Goal: Transaction & Acquisition: Purchase product/service

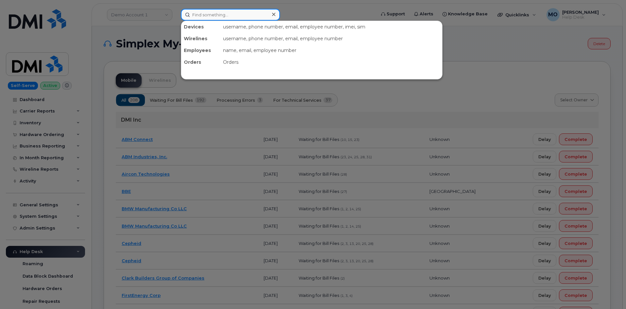
drag, startPoint x: 204, startPoint y: 17, endPoint x: 228, endPoint y: 12, distance: 24.8
click at [205, 15] on input at bounding box center [230, 15] width 99 height 12
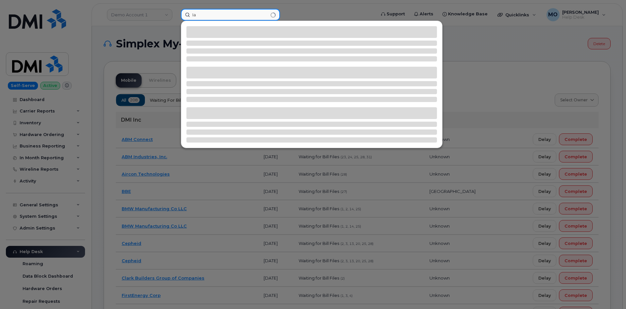
type input "I"
click at [210, 16] on input "Isaac Poacheco" at bounding box center [230, 15] width 99 height 12
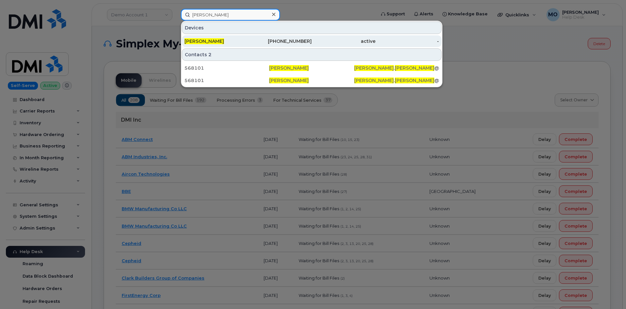
type input "Isaac Pacheco"
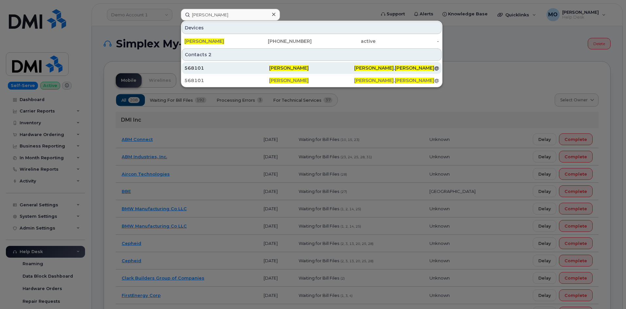
click at [230, 69] on div "568101" at bounding box center [227, 68] width 85 height 7
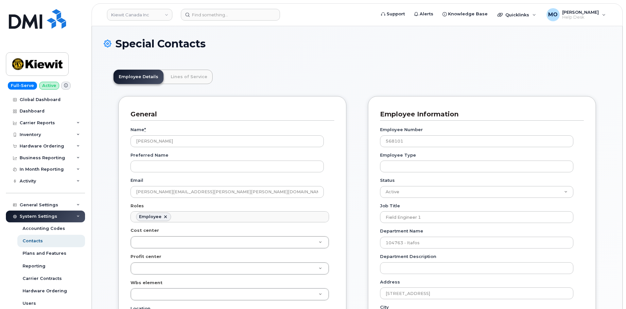
scroll to position [19, 0]
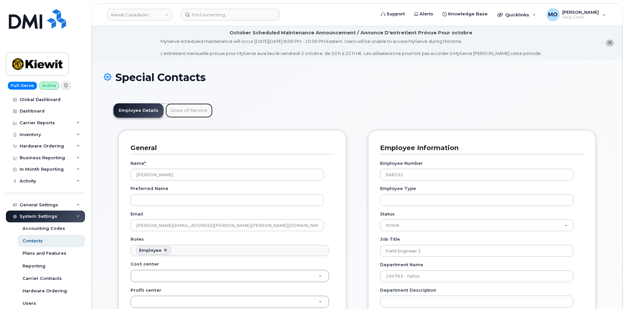
click at [192, 110] on link "Lines of Service" at bounding box center [189, 110] width 47 height 14
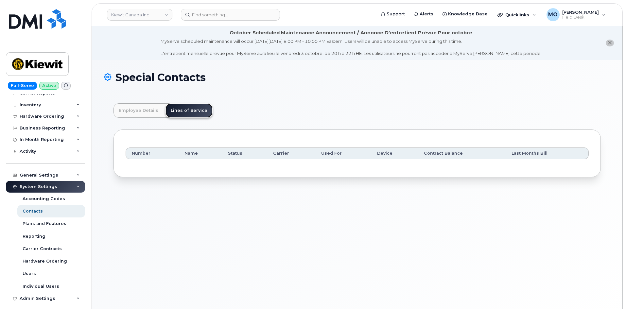
scroll to position [65, 0]
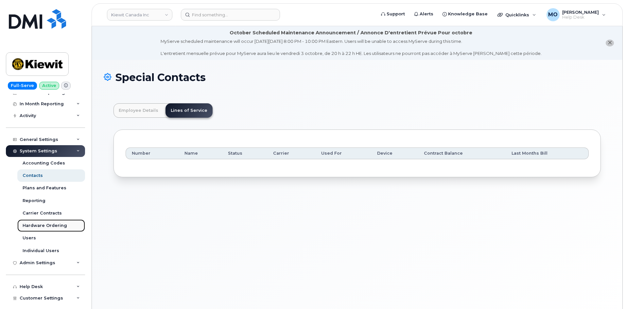
click at [38, 226] on div "Hardware Ordering" at bounding box center [45, 226] width 44 height 6
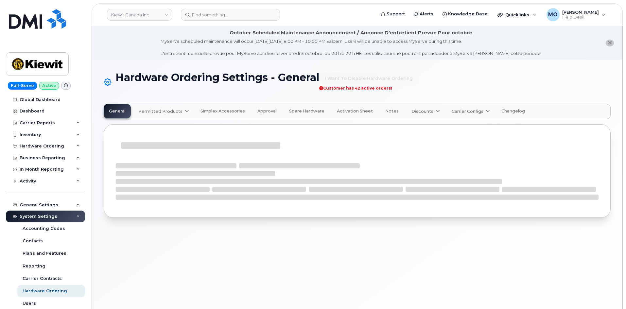
select select "admins"
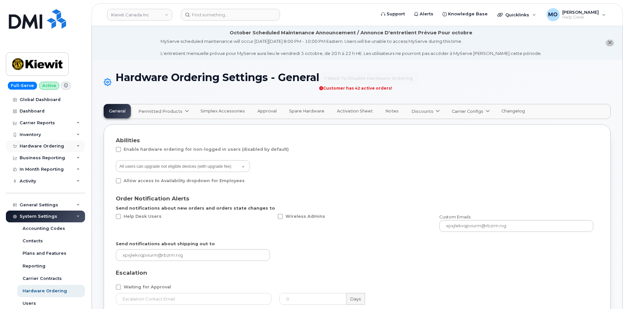
click at [58, 146] on div "Hardware Ordering" at bounding box center [42, 146] width 44 height 5
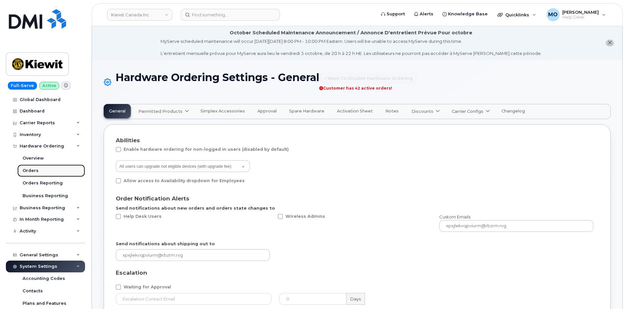
click at [36, 171] on div "Orders" at bounding box center [31, 171] width 16 height 6
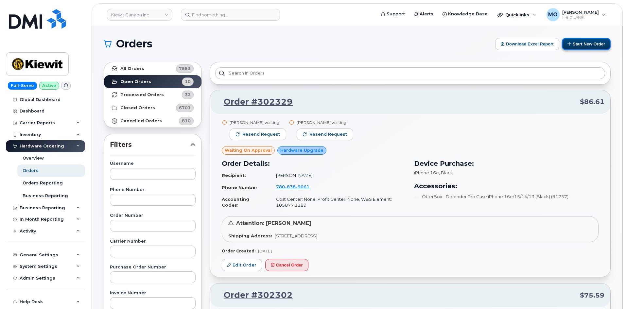
click at [581, 47] on button "Start New Order" at bounding box center [586, 44] width 49 height 12
click at [575, 43] on button "Start New Order" at bounding box center [586, 44] width 49 height 12
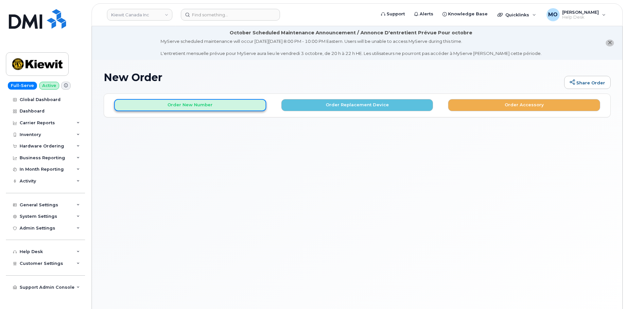
click at [202, 106] on button "Order New Number" at bounding box center [190, 105] width 152 height 12
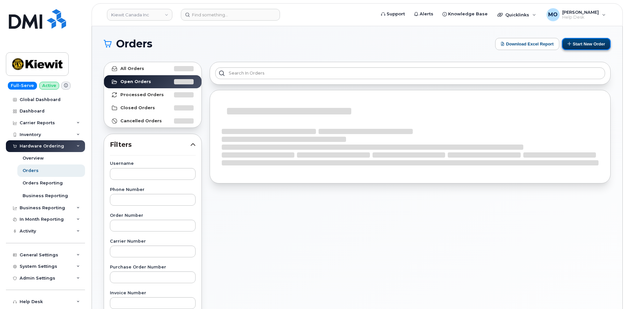
click at [577, 47] on button "Start New Order" at bounding box center [586, 44] width 49 height 12
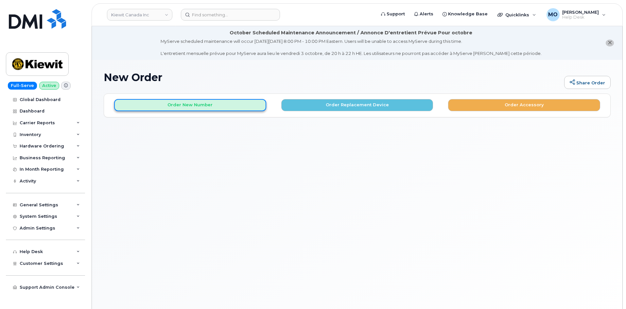
click at [219, 106] on button "Order New Number" at bounding box center [190, 105] width 152 height 12
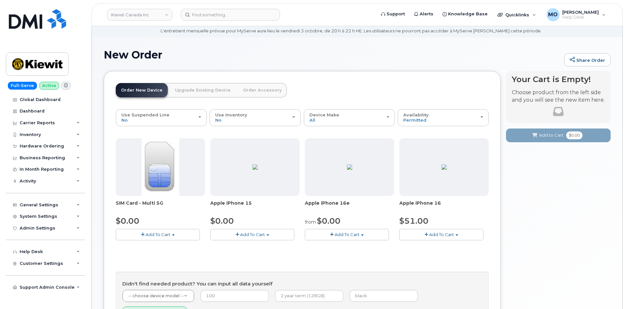
scroll to position [33, 0]
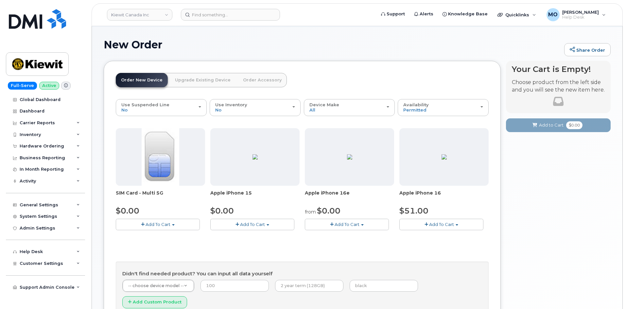
click at [323, 223] on button "Add To Cart" at bounding box center [347, 224] width 84 height 11
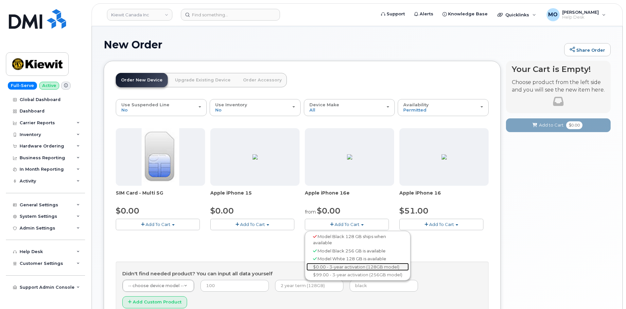
click at [320, 267] on link "$0.00 - 3-year activation (128GB model)" at bounding box center [358, 267] width 102 height 8
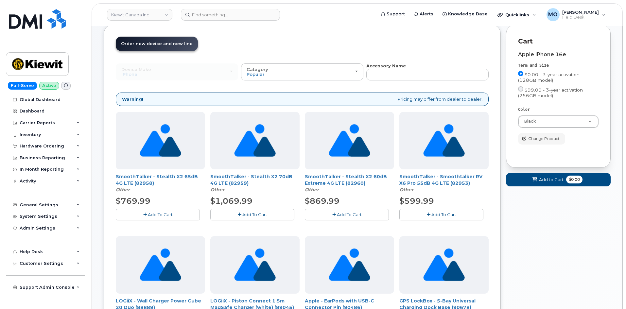
scroll to position [0, 0]
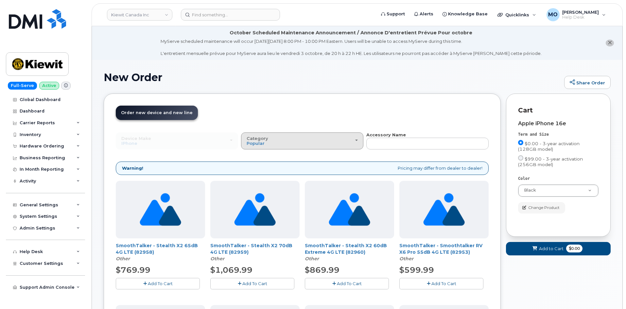
click at [319, 143] on div "Category Popular" at bounding box center [302, 141] width 111 height 10
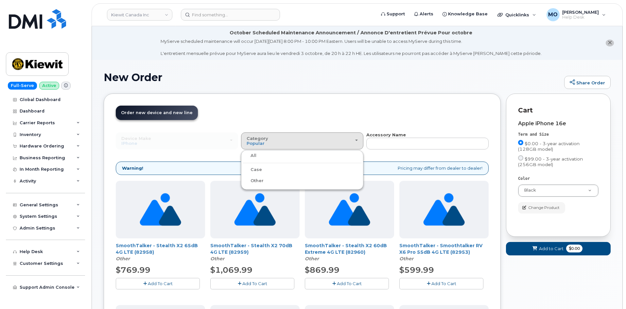
click at [406, 117] on header "Order New Device Upgrade Existing Device Order Accessory Order new device and n…" at bounding box center [302, 119] width 373 height 26
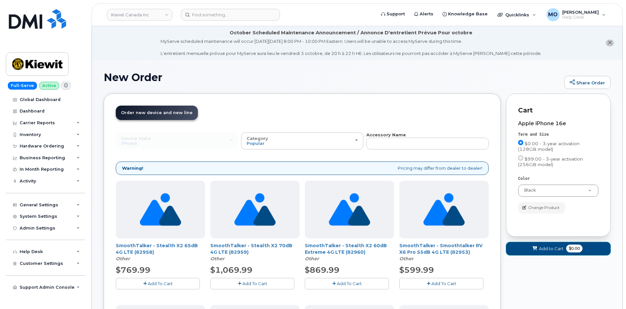
click at [546, 248] on span "Add to Cart" at bounding box center [551, 249] width 25 height 6
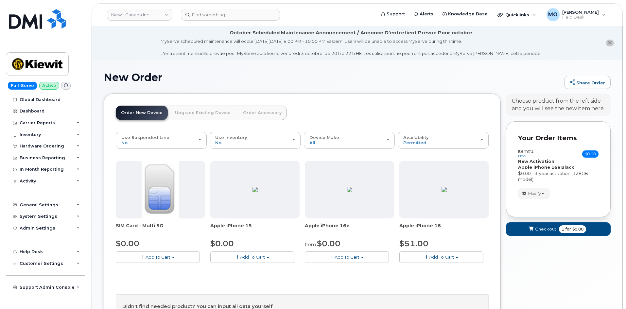
click at [333, 258] on span "button" at bounding box center [332, 257] width 4 height 4
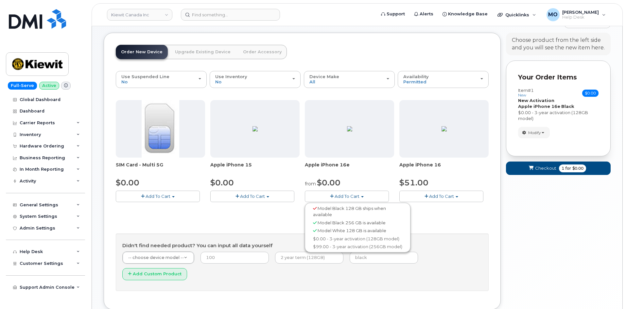
scroll to position [65, 0]
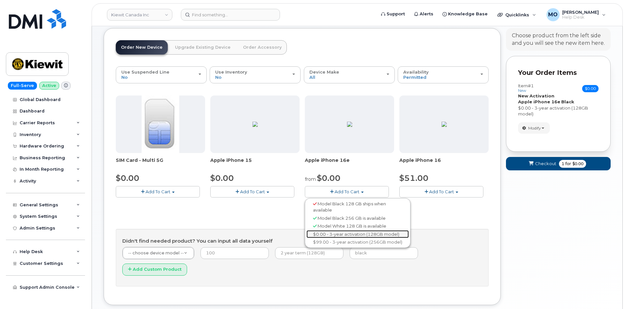
click at [347, 237] on link "$0.00 - 3-year activation (128GB model)" at bounding box center [358, 234] width 102 height 8
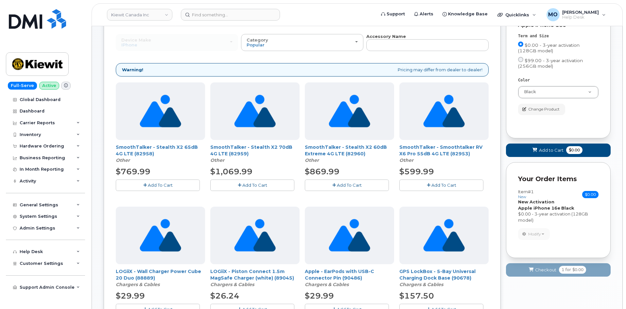
scroll to position [98, 0]
drag, startPoint x: 535, startPoint y: 152, endPoint x: 520, endPoint y: 216, distance: 65.7
click at [520, 216] on div "Cart active suspended Carrier Device Additional cost to upgrading the device Se…" at bounding box center [558, 139] width 105 height 288
click at [531, 115] on button "Change Product" at bounding box center [541, 109] width 47 height 11
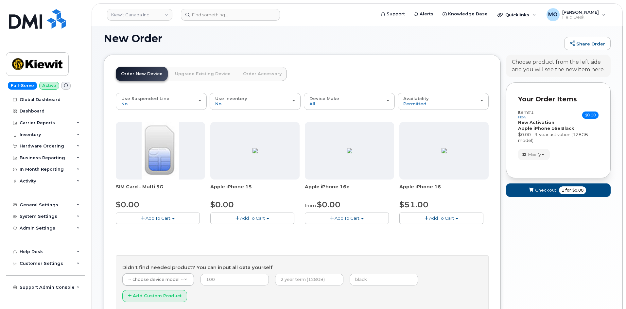
scroll to position [22, 0]
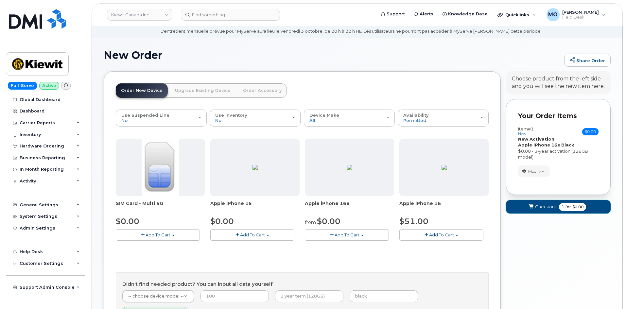
click at [534, 209] on span "submit" at bounding box center [531, 207] width 6 height 6
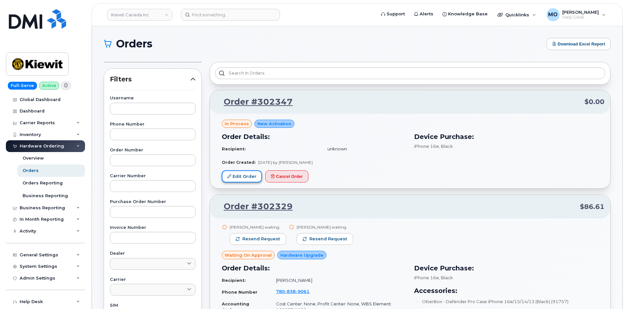
click at [250, 177] on link "Edit Order" at bounding box center [242, 176] width 40 height 12
drag, startPoint x: 297, startPoint y: 106, endPoint x: 257, endPoint y: 97, distance: 41.4
click at [257, 97] on p "Order #302347 $0.00" at bounding box center [410, 102] width 389 height 12
copy link "302347"
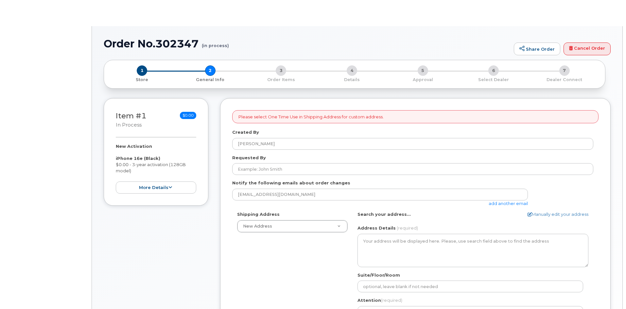
select select
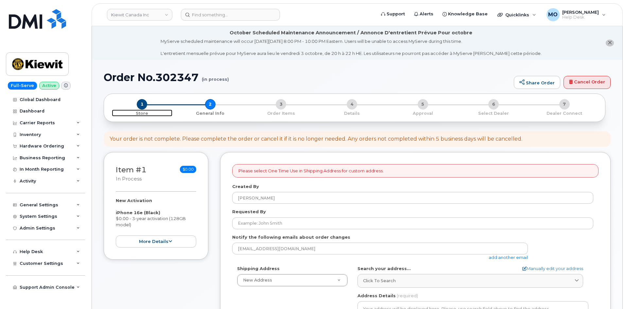
click at [144, 109] on span "1" at bounding box center [142, 104] width 10 height 10
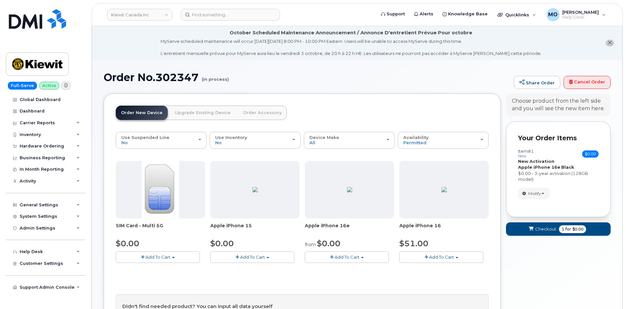
click at [335, 258] on span "Add To Cart" at bounding box center [347, 257] width 25 height 5
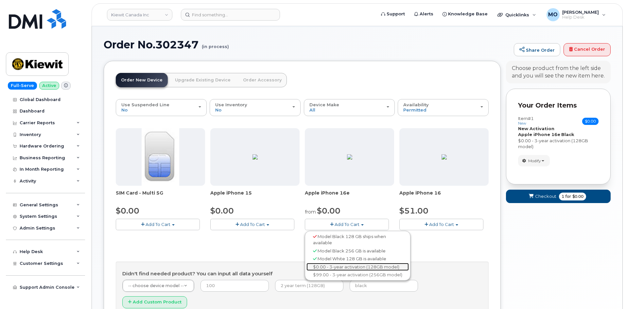
click at [346, 267] on link "$0.00 - 3-year activation (128GB model)" at bounding box center [358, 267] width 102 height 8
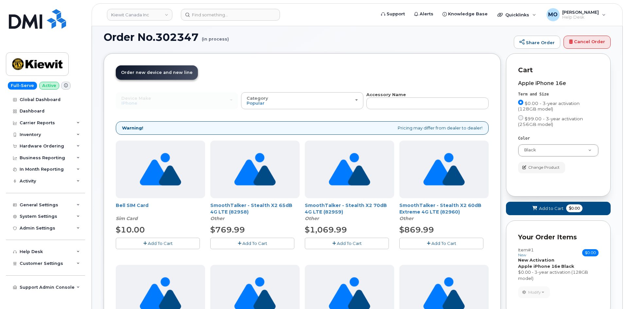
scroll to position [0, 0]
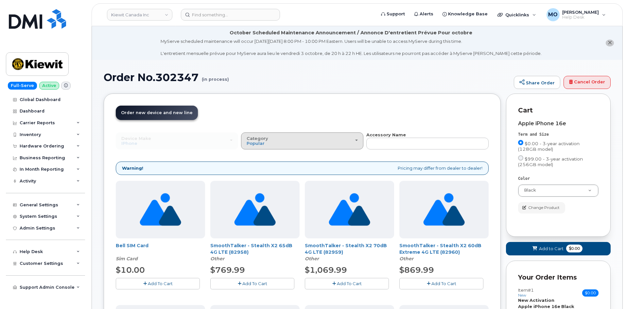
click at [333, 140] on div "Category Popular" at bounding box center [302, 141] width 111 height 10
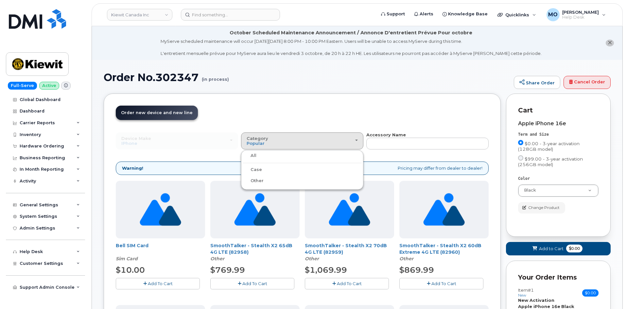
click at [256, 170] on label "Case" at bounding box center [252, 170] width 19 height 8
click at [0, 0] on input "Case" at bounding box center [0, 0] width 0 height 0
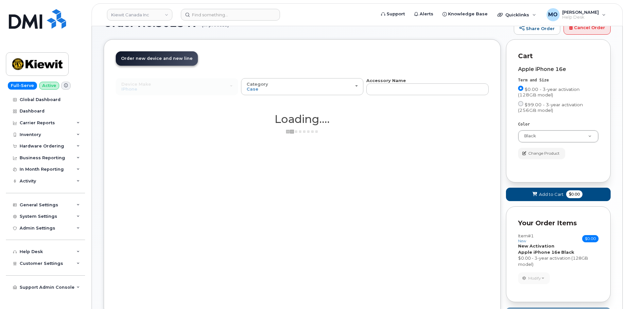
scroll to position [65, 0]
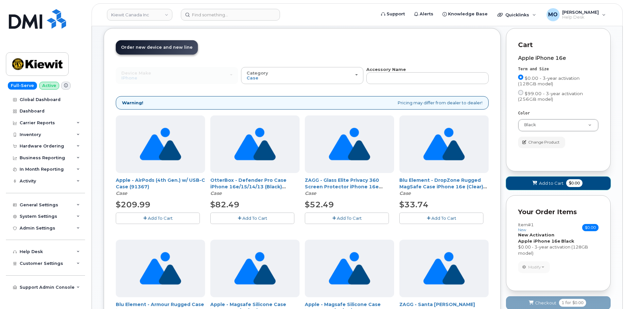
click at [520, 182] on button "Add to Cart $0.00" at bounding box center [558, 183] width 105 height 13
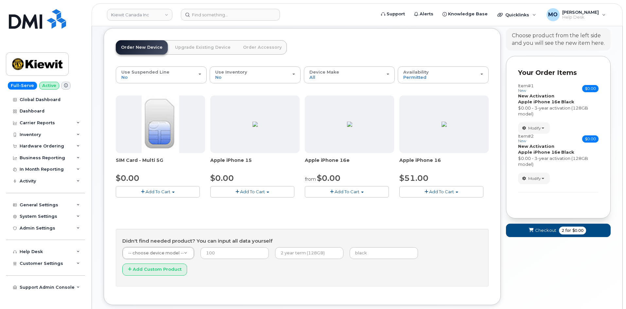
click at [245, 45] on link "Order Accessory" at bounding box center [262, 47] width 49 height 14
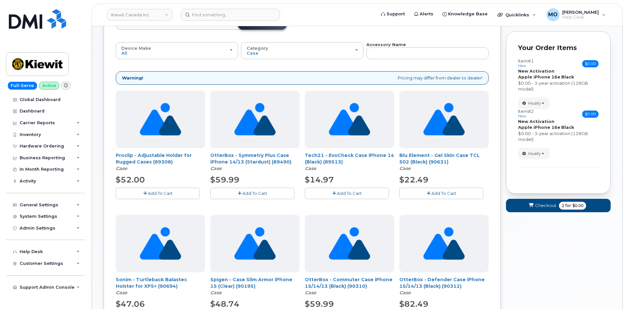
scroll to position [58, 0]
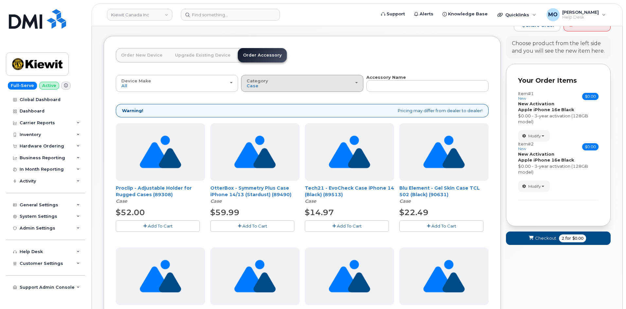
click at [338, 87] on div "Category Case" at bounding box center [302, 84] width 111 height 10
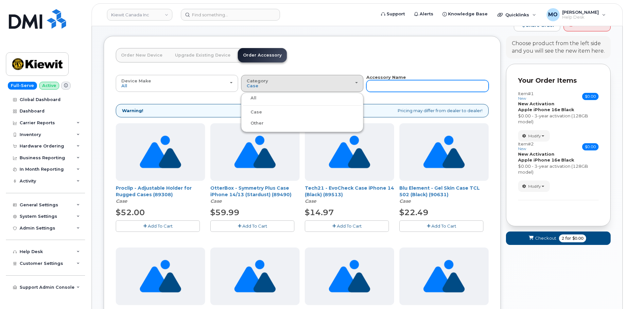
click at [384, 85] on input "text" at bounding box center [427, 86] width 122 height 12
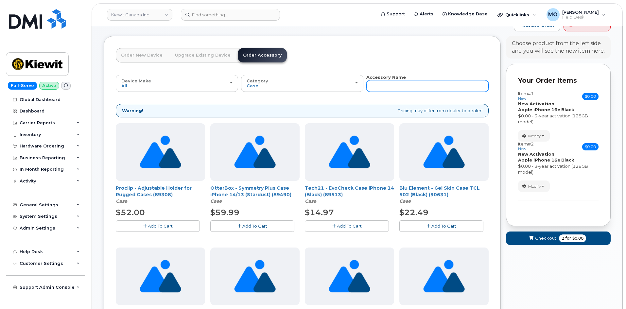
click at [384, 85] on input "text" at bounding box center [427, 86] width 122 height 12
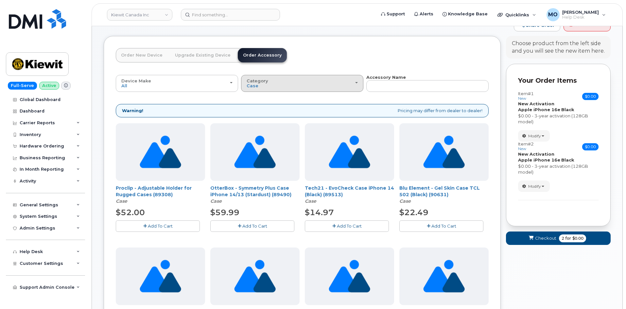
click at [329, 85] on div "Category Case" at bounding box center [302, 84] width 111 height 10
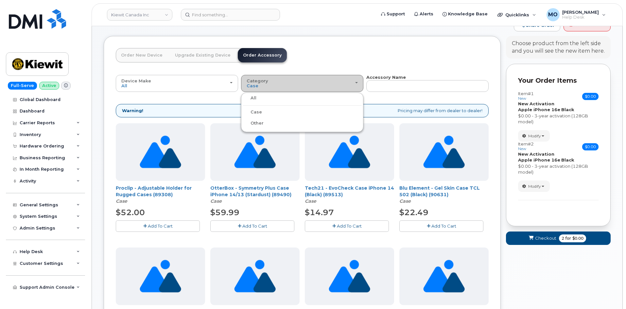
click at [255, 97] on label "All" at bounding box center [250, 98] width 14 height 8
click at [0, 0] on input "All" at bounding box center [0, 0] width 0 height 0
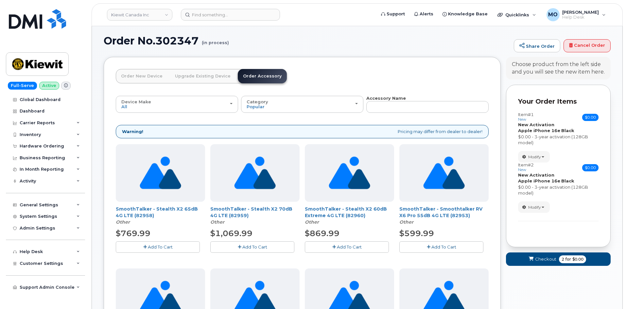
scroll to position [25, 0]
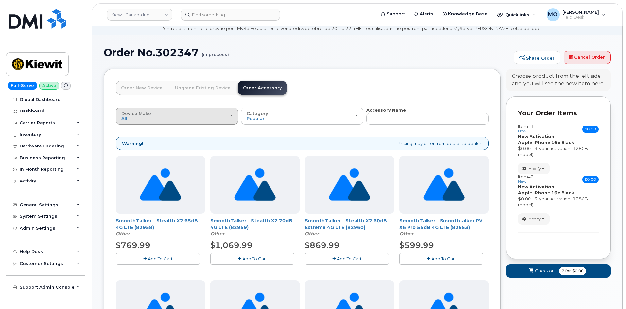
click at [203, 124] on button "Device Make All Android Cell Phone HUB iPhone Modem Tablet" at bounding box center [177, 116] width 122 height 17
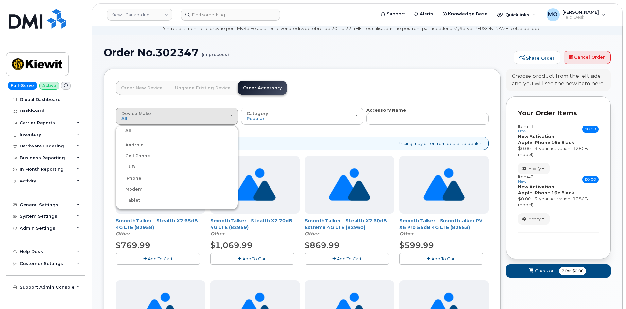
click at [136, 178] on label "iPhone" at bounding box center [129, 178] width 24 height 8
click at [0, 0] on input "iPhone" at bounding box center [0, 0] width 0 height 0
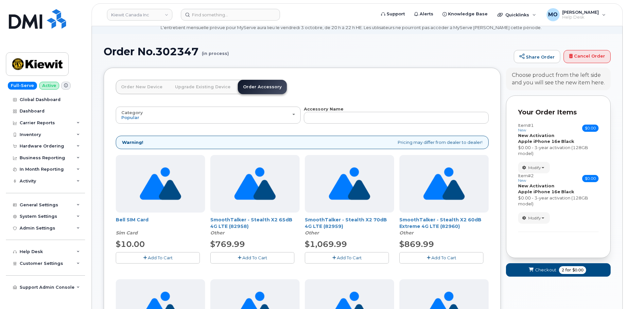
scroll to position [4, 0]
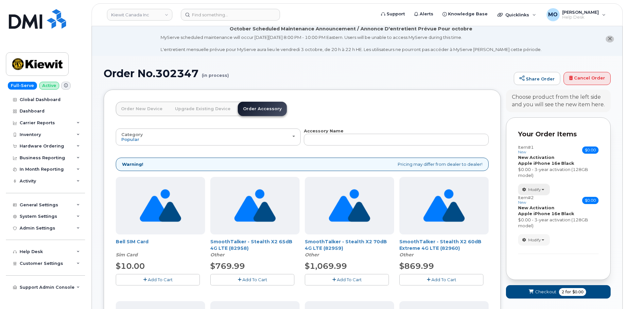
click at [533, 192] on span "Modify" at bounding box center [534, 190] width 13 height 6
click at [534, 199] on link "change" at bounding box center [550, 200] width 62 height 8
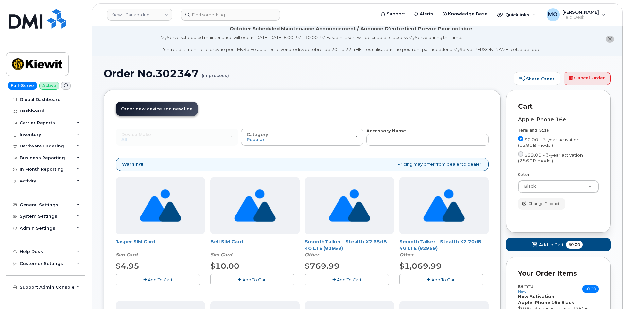
scroll to position [37, 0]
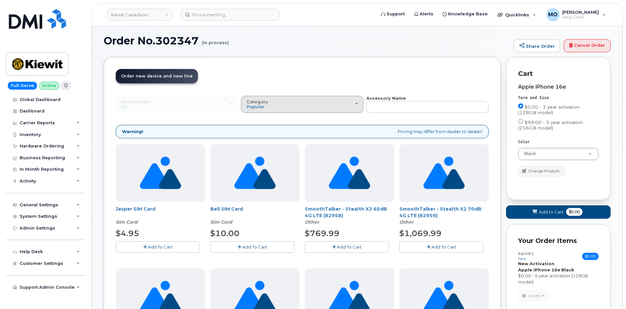
click at [299, 104] on div "Category Popular" at bounding box center [302, 104] width 111 height 10
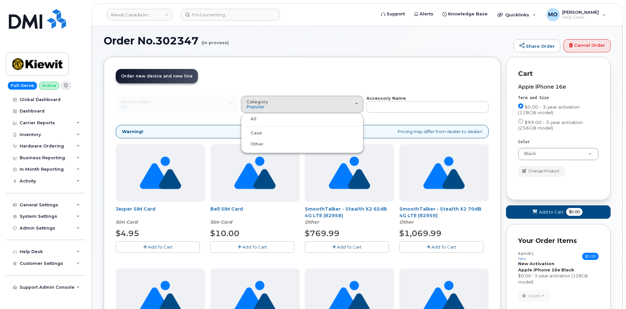
click at [255, 132] on label "Case" at bounding box center [252, 133] width 19 height 8
click at [0, 0] on input "Case" at bounding box center [0, 0] width 0 height 0
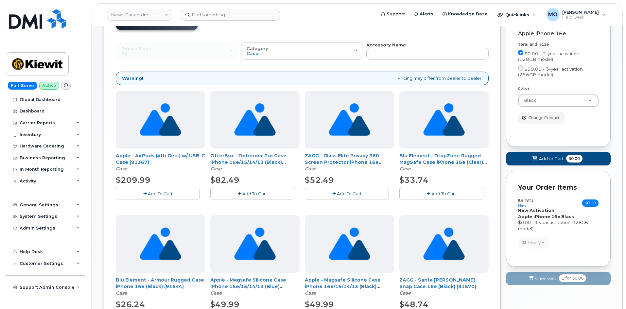
scroll to position [39, 0]
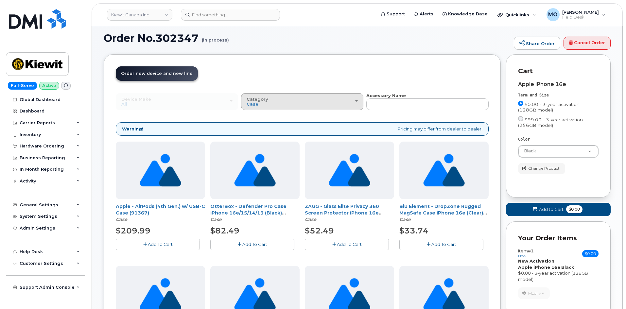
click at [363, 105] on button "Category Case" at bounding box center [302, 101] width 122 height 17
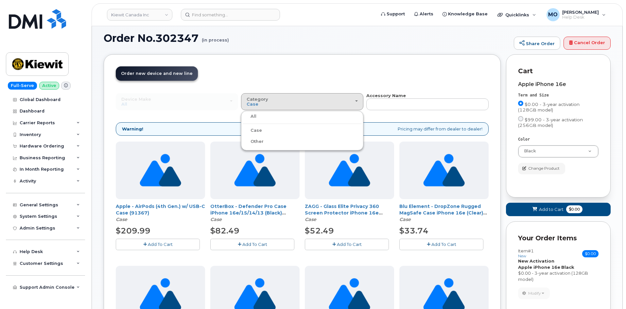
click at [391, 88] on header "Order New Device Upgrade Existing Device Order Accessory Order new device and n…" at bounding box center [302, 79] width 373 height 26
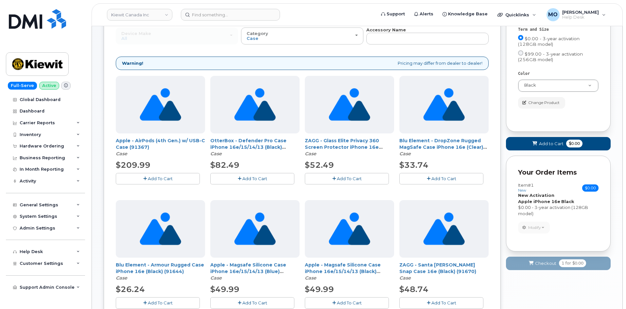
scroll to position [105, 0]
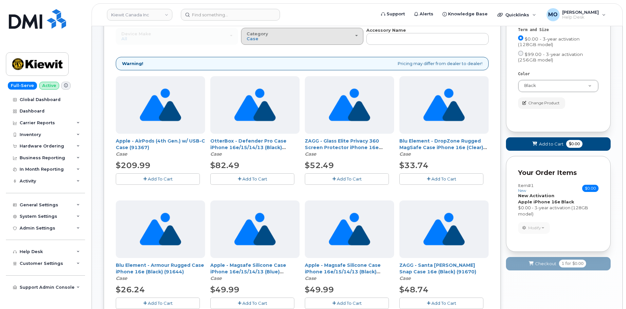
click at [269, 43] on button "Category Case" at bounding box center [302, 36] width 122 height 17
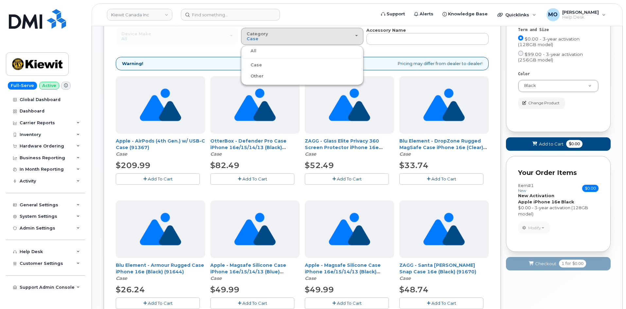
click at [250, 178] on span "Add To Cart" at bounding box center [254, 178] width 25 height 5
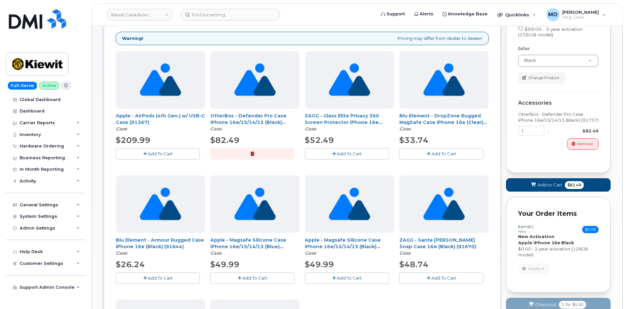
scroll to position [137, 0]
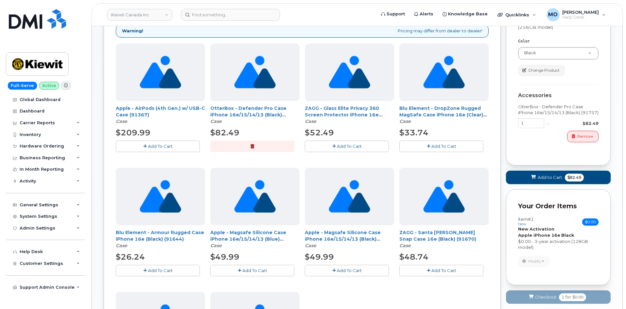
click at [552, 180] on span "Add to Cart" at bounding box center [550, 177] width 25 height 6
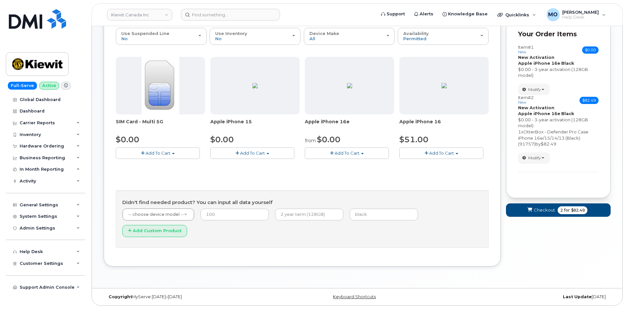
scroll to position [88, 0]
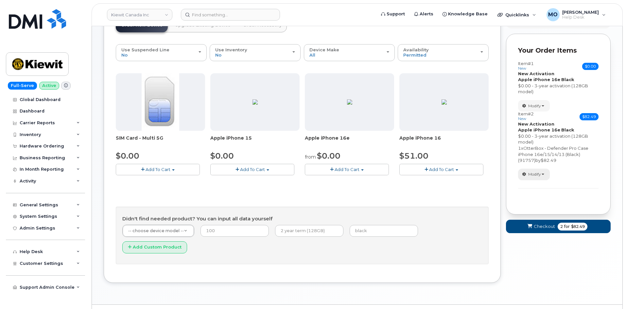
click at [537, 172] on span "Modify" at bounding box center [534, 174] width 13 height 6
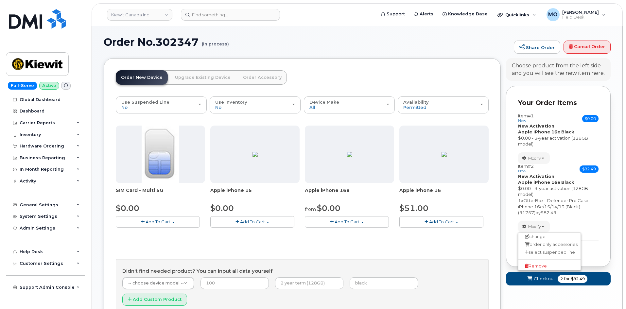
scroll to position [22, 0]
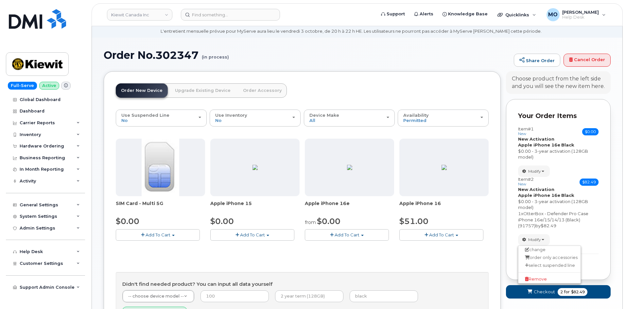
click at [253, 92] on link "Order Accessory" at bounding box center [262, 90] width 49 height 14
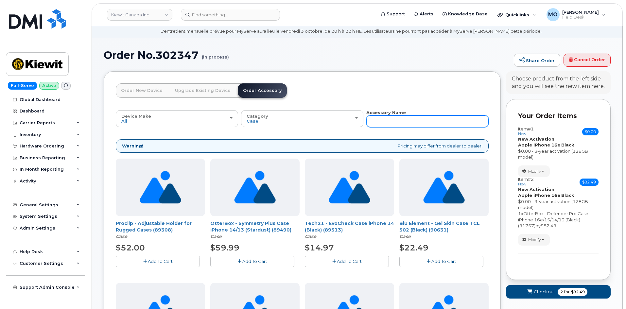
click at [406, 120] on input "text" at bounding box center [427, 121] width 122 height 12
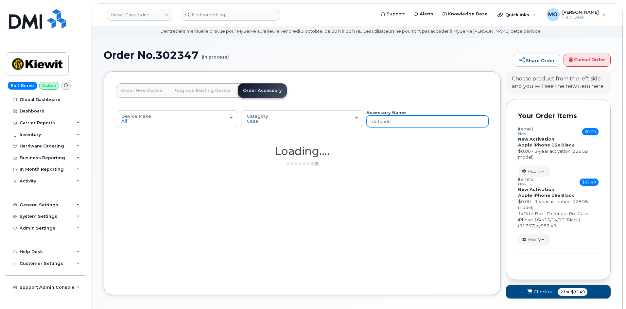
type input "defender"
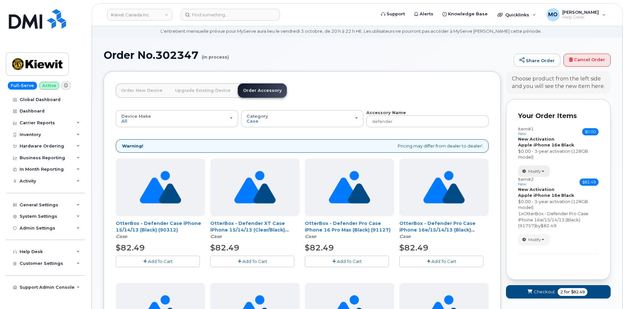
click at [537, 169] on span "Modify" at bounding box center [534, 171] width 13 height 6
click at [420, 257] on button "Add To Cart" at bounding box center [441, 261] width 84 height 11
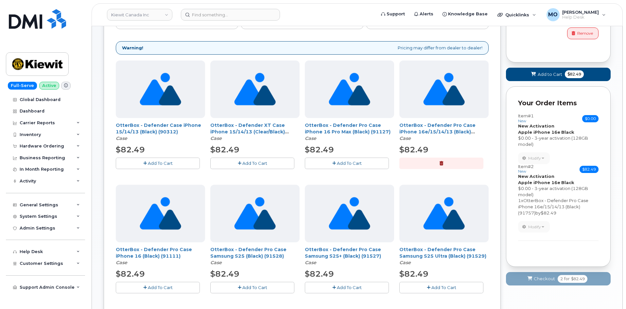
scroll to position [88, 0]
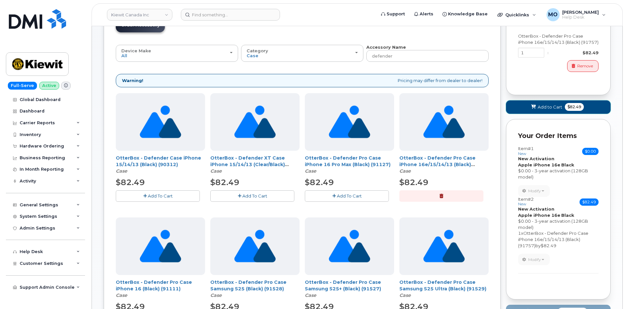
click at [539, 106] on span "Add to Cart" at bounding box center [550, 107] width 25 height 6
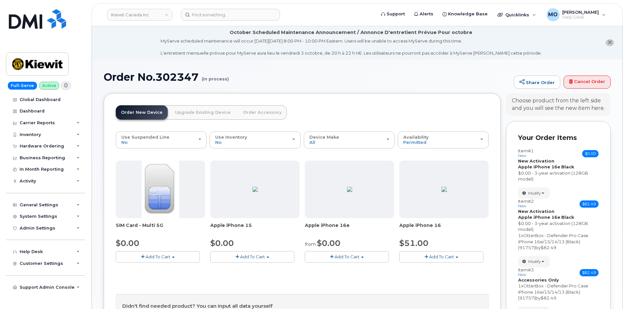
scroll to position [0, 0]
click at [268, 113] on link "Order Accessory" at bounding box center [262, 113] width 49 height 14
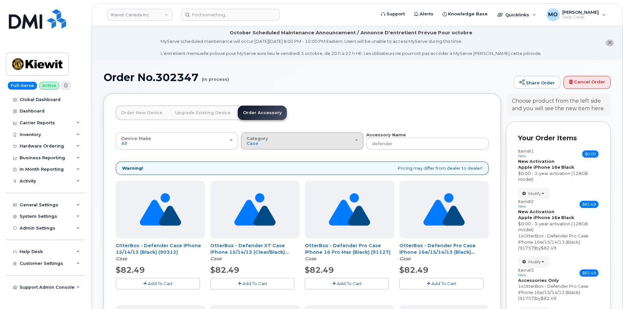
click at [260, 137] on span "Category" at bounding box center [258, 138] width 22 height 5
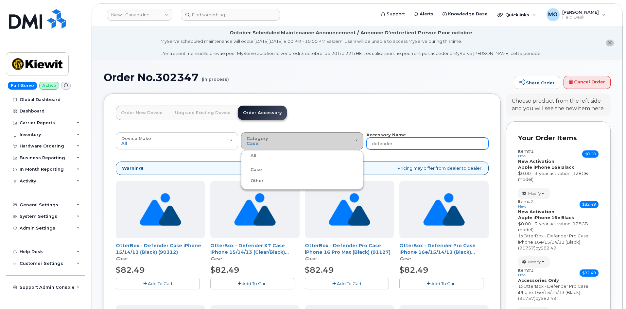
drag, startPoint x: 401, startPoint y: 142, endPoint x: 355, endPoint y: 140, distance: 46.2
click at [355, 140] on div "Device Make All Android Cell Phone HUB iPhone Modem Tablet All Android Cell Pho…" at bounding box center [302, 141] width 373 height 18
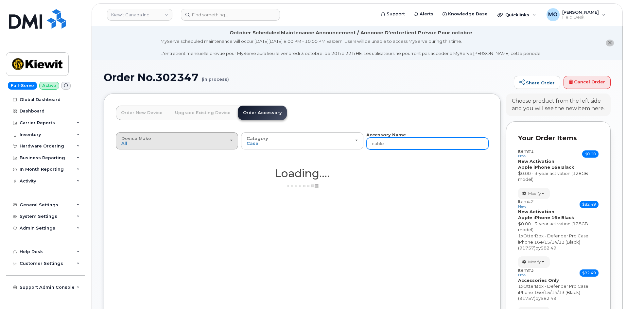
type input "cable"
click at [215, 144] on div "Device Make All Android Cell Phone HUB iPhone Modem Tablet" at bounding box center [176, 141] width 111 height 10
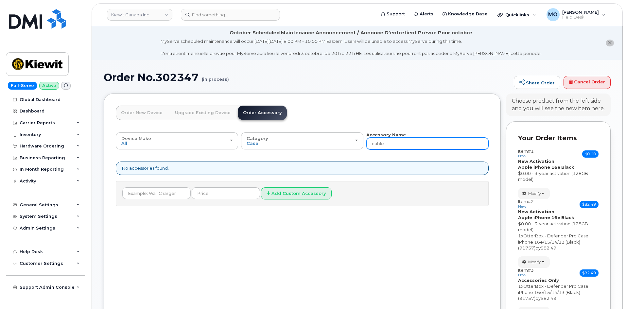
click at [409, 142] on input "cable" at bounding box center [427, 144] width 122 height 12
type input "c"
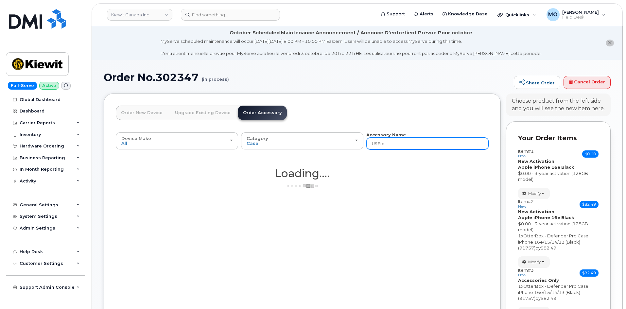
type input "USB c"
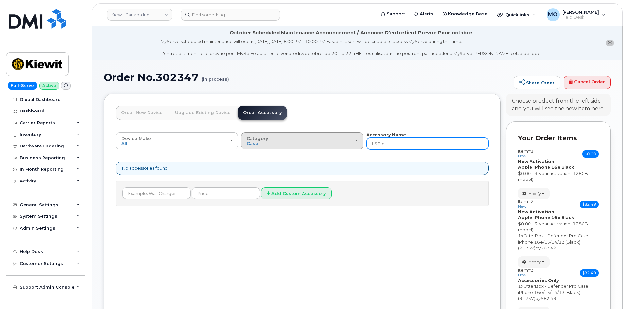
drag, startPoint x: 396, startPoint y: 144, endPoint x: 361, endPoint y: 141, distance: 34.4
click at [361, 141] on div "Device Make All Android Cell Phone HUB iPhone Modem Tablet All Android Cell Pho…" at bounding box center [302, 141] width 373 height 18
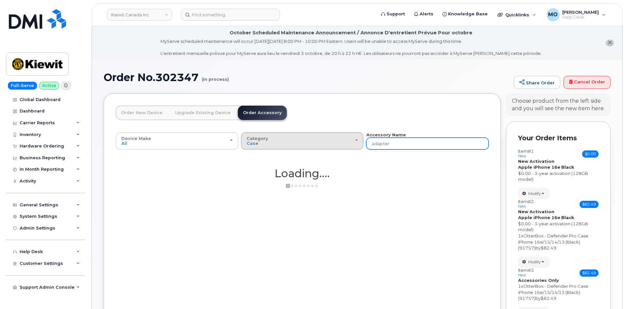
type input "adapter"
click at [323, 143] on div "Category Case" at bounding box center [302, 141] width 111 height 10
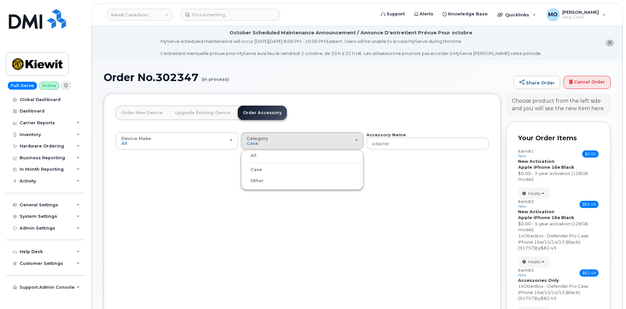
click at [253, 156] on label "All" at bounding box center [250, 156] width 14 height 8
click at [0, 0] on input "All" at bounding box center [0, 0] width 0 height 0
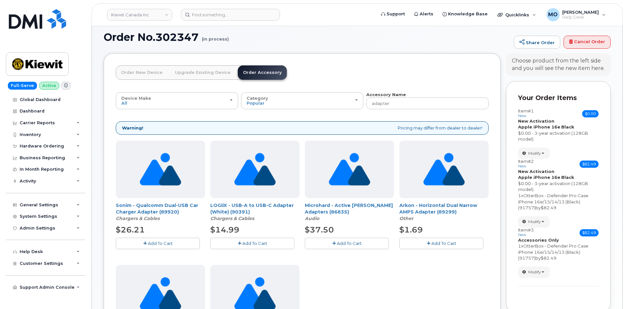
scroll to position [33, 0]
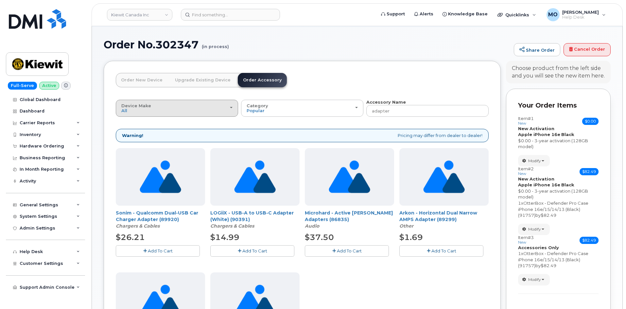
click at [225, 114] on button "Device Make All Android Cell Phone HUB iPhone Modem Tablet" at bounding box center [177, 108] width 122 height 17
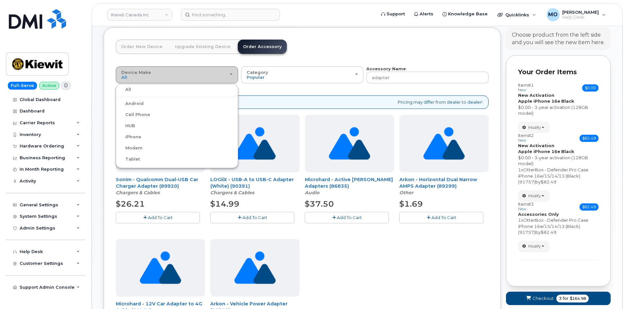
scroll to position [65, 0]
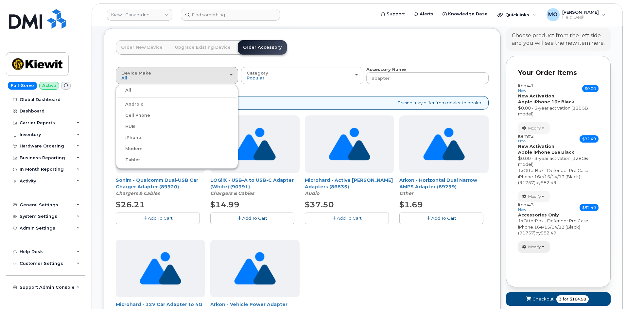
click at [538, 247] on span "Modify" at bounding box center [534, 247] width 13 height 6
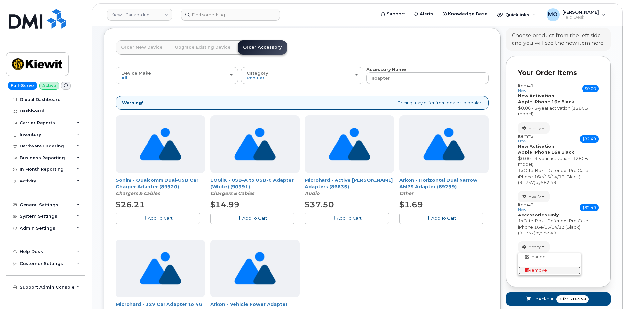
click at [539, 271] on span "Remove" at bounding box center [536, 270] width 22 height 5
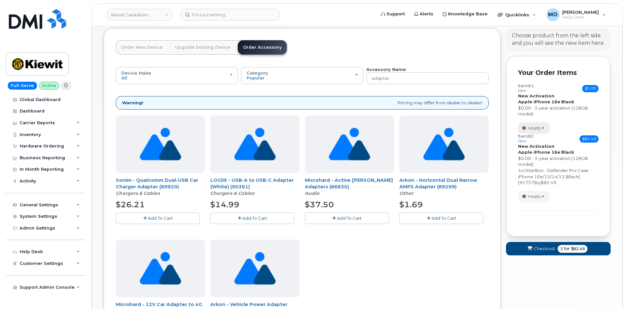
click at [533, 132] on button "Modify" at bounding box center [534, 127] width 32 height 11
click at [536, 140] on link "change" at bounding box center [550, 138] width 62 height 8
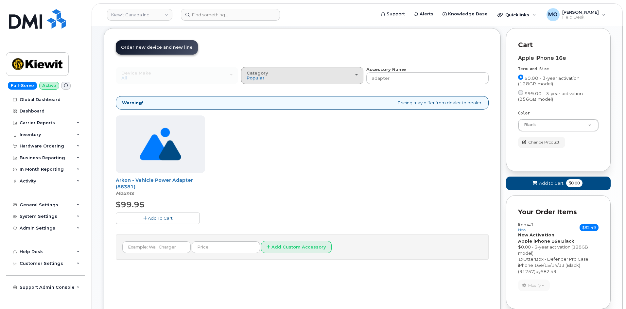
click at [322, 71] on div "Category Popular" at bounding box center [302, 76] width 111 height 10
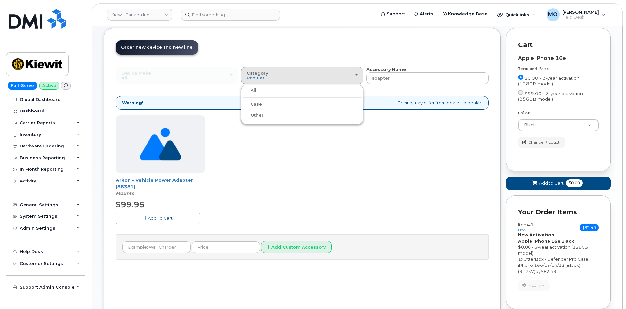
click at [259, 105] on label "Case" at bounding box center [252, 104] width 19 height 8
click at [0, 0] on input "Case" at bounding box center [0, 0] width 0 height 0
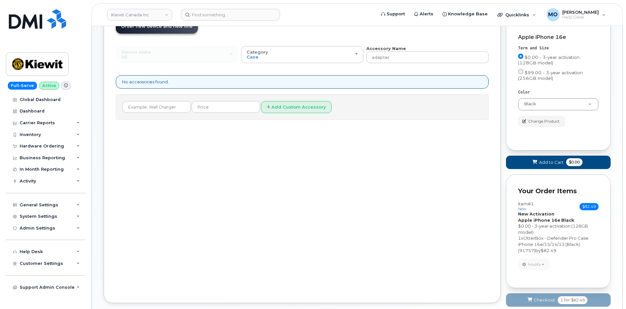
scroll to position [58, 0]
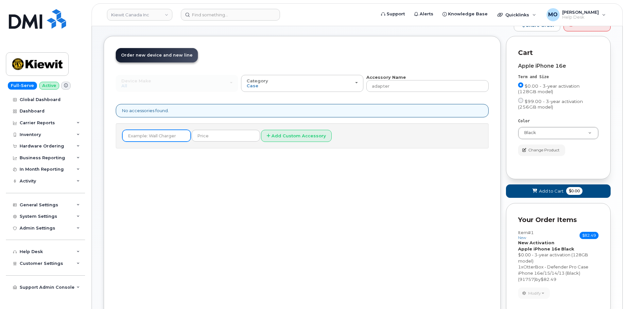
click at [173, 135] on input "text" at bounding box center [156, 136] width 68 height 12
click at [228, 140] on input "text" at bounding box center [226, 136] width 68 height 12
click at [272, 136] on button "Add Custom Accessory" at bounding box center [296, 136] width 71 height 12
click at [171, 136] on input "Wall Charger" at bounding box center [156, 136] width 68 height 12
type input "Wall Charger"
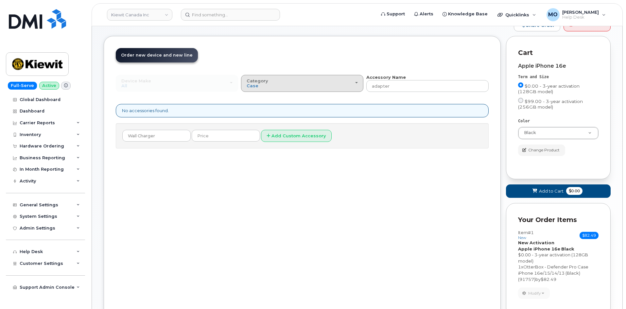
click at [337, 78] on button "Category Case" at bounding box center [302, 83] width 122 height 17
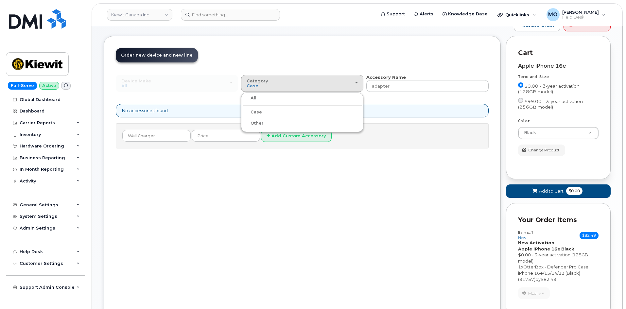
click at [250, 97] on label "All" at bounding box center [250, 98] width 14 height 8
click at [0, 0] on input "All" at bounding box center [0, 0] width 0 height 0
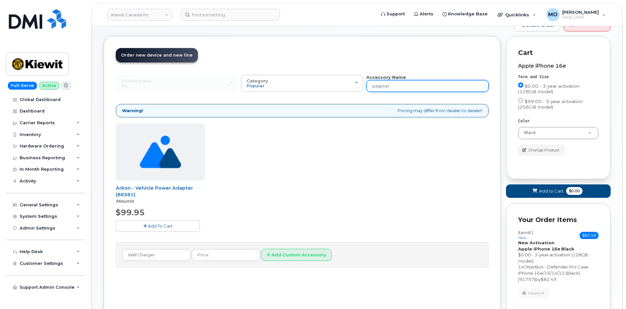
click at [412, 88] on input "adapter" at bounding box center [427, 86] width 122 height 12
click at [410, 90] on input "adapter" at bounding box center [427, 86] width 122 height 12
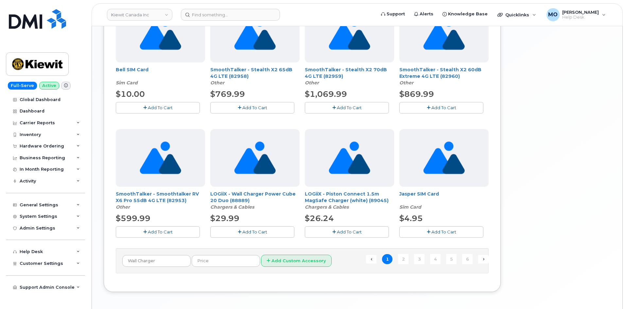
scroll to position [450, 0]
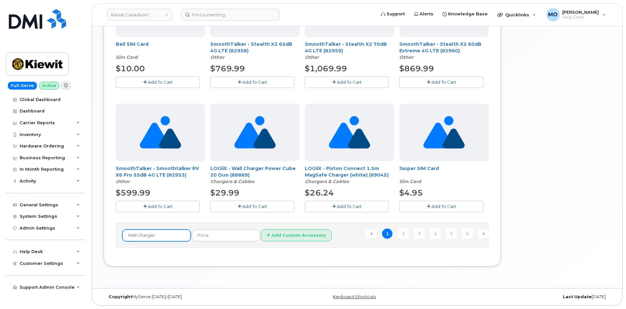
click at [177, 234] on input "Wall Charger" at bounding box center [156, 236] width 68 height 12
click at [223, 240] on input "text" at bounding box center [226, 236] width 68 height 12
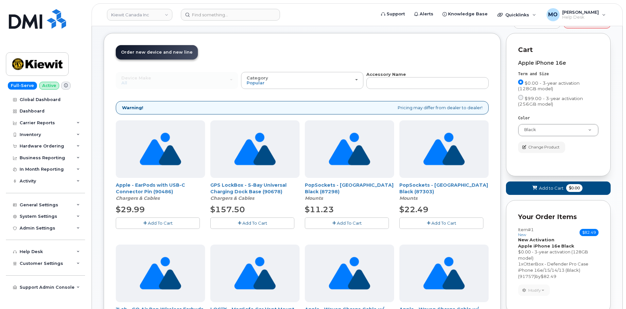
scroll to position [0, 0]
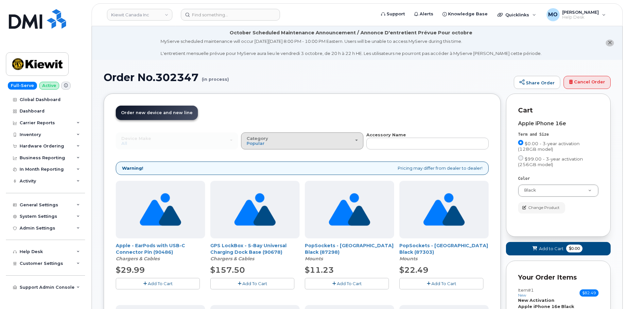
click at [329, 149] on button "Category Popular" at bounding box center [302, 140] width 122 height 17
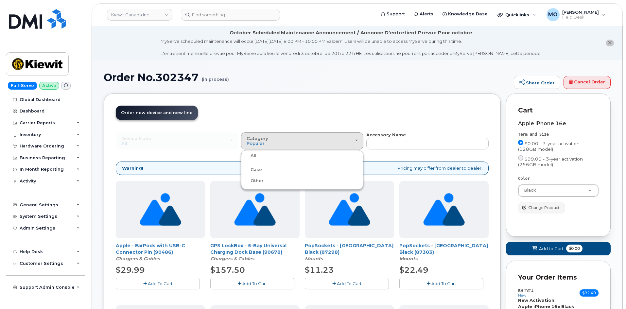
click at [263, 181] on label "Other" at bounding box center [253, 181] width 21 height 8
click at [0, 0] on input "Other" at bounding box center [0, 0] width 0 height 0
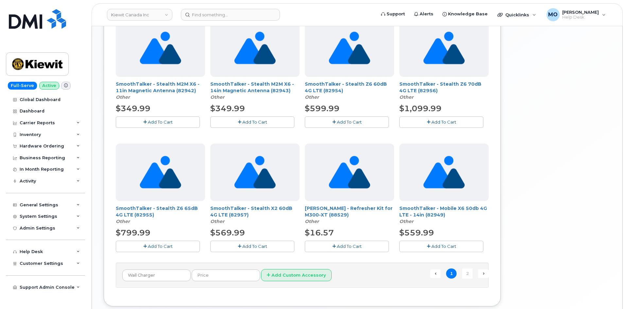
scroll to position [450, 0]
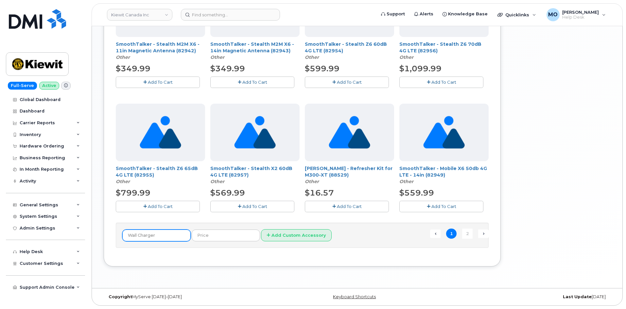
click at [161, 240] on input "Wall Charger" at bounding box center [156, 236] width 68 height 12
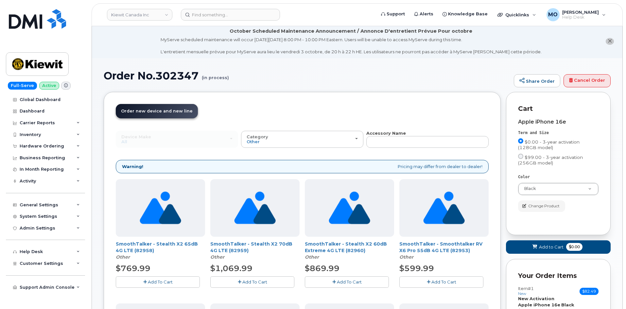
scroll to position [0, 0]
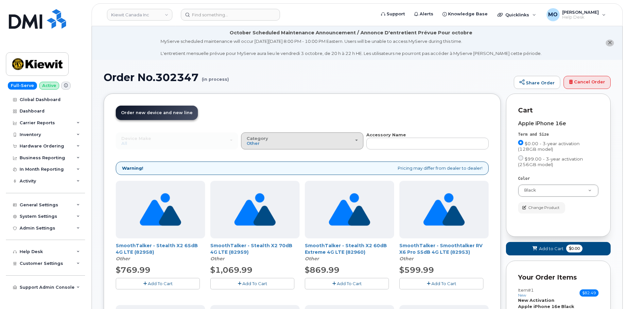
click at [303, 143] on div "Category Other" at bounding box center [302, 141] width 111 height 10
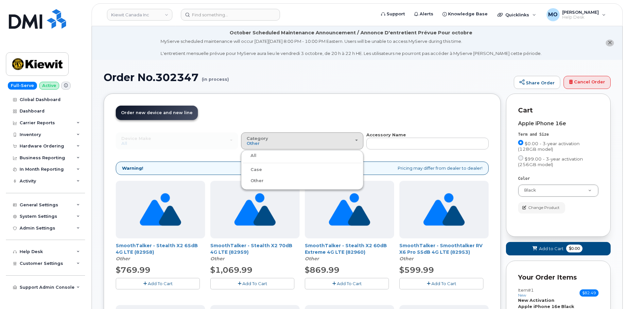
click at [255, 155] on label "All" at bounding box center [250, 156] width 14 height 8
click at [0, 0] on input "All" at bounding box center [0, 0] width 0 height 0
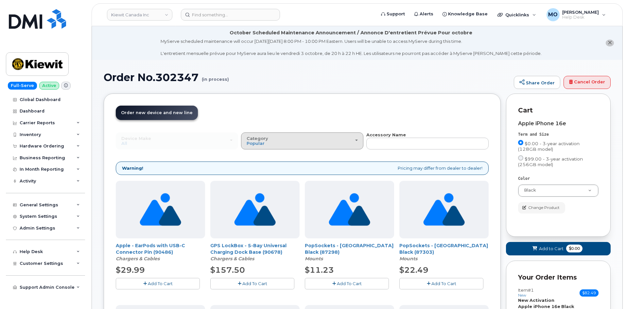
click at [266, 145] on div "Category Popular" at bounding box center [302, 141] width 111 height 10
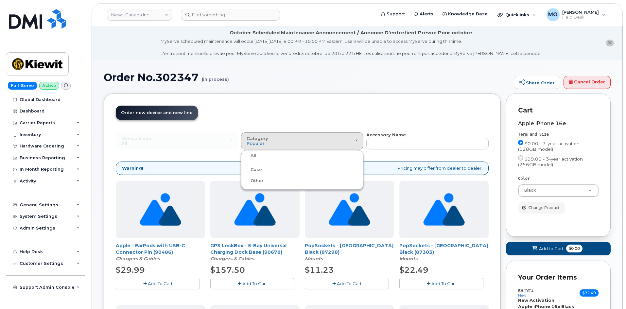
click at [224, 143] on div "Device Make All Android Cell Phone HUB iPhone Modem Tablet All Android Cell Pho…" at bounding box center [177, 140] width 122 height 17
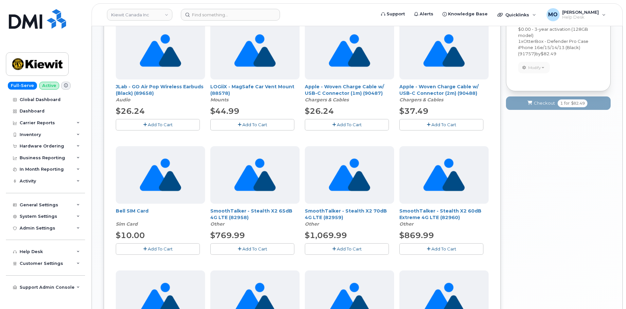
scroll to position [294, 0]
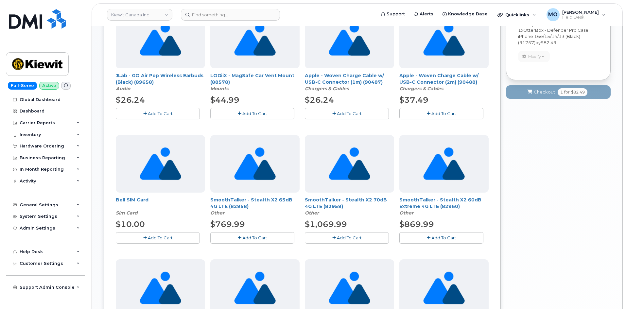
click at [423, 112] on button "Add To Cart" at bounding box center [441, 113] width 84 height 11
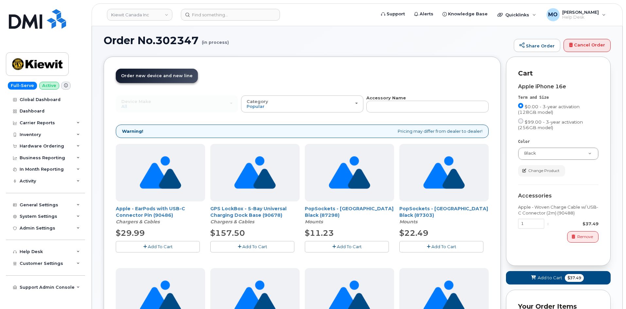
scroll to position [33, 0]
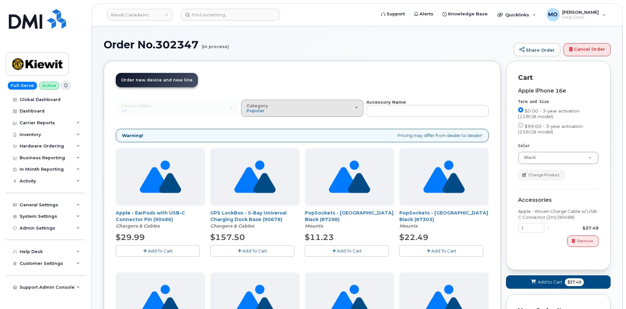
click at [333, 111] on div "Category Popular" at bounding box center [302, 108] width 111 height 10
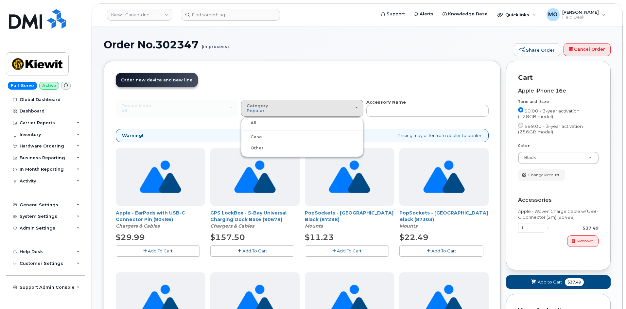
click at [251, 137] on label "Case" at bounding box center [252, 137] width 19 height 8
click at [0, 0] on input "Case" at bounding box center [0, 0] width 0 height 0
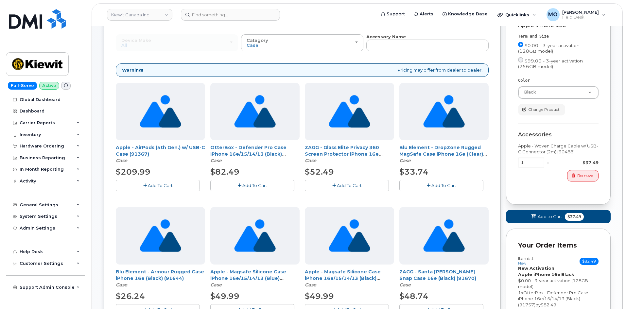
scroll to position [65, 0]
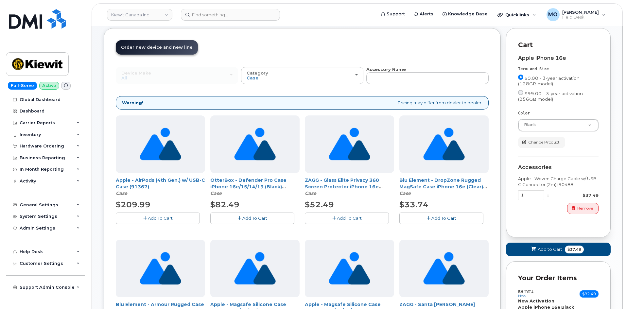
click at [253, 216] on span "Add To Cart" at bounding box center [254, 218] width 25 height 5
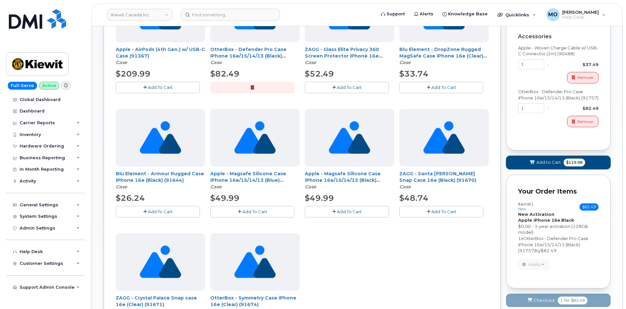
click at [530, 164] on icon at bounding box center [532, 163] width 5 height 4
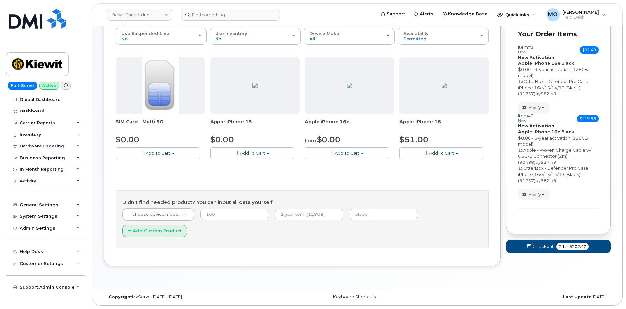
scroll to position [88, 0]
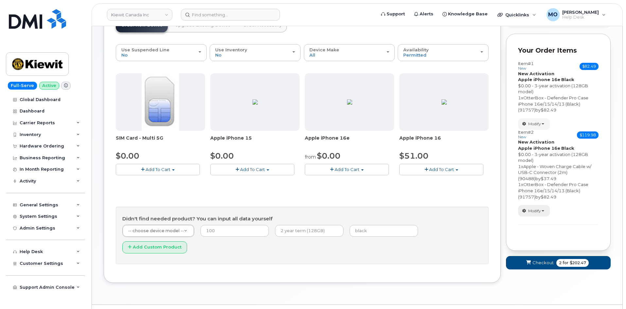
click at [542, 210] on button "Modify" at bounding box center [534, 210] width 32 height 11
click at [542, 220] on link "change" at bounding box center [550, 221] width 62 height 8
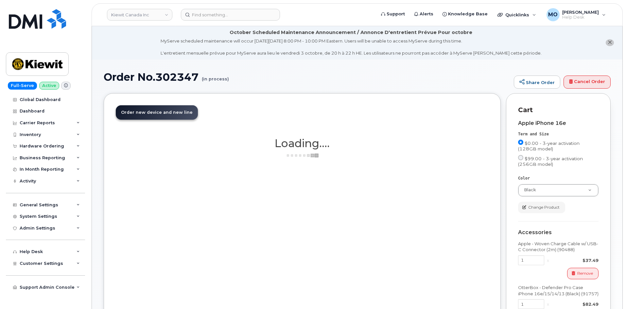
scroll to position [0, 0]
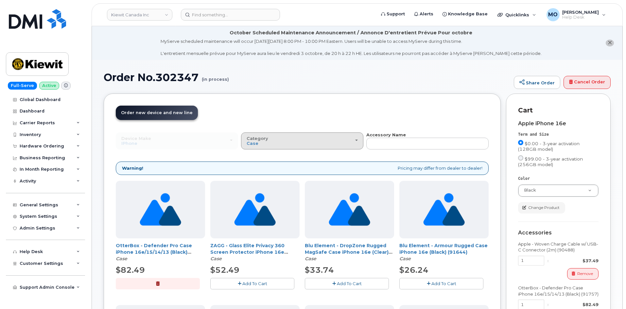
click at [279, 138] on div "Category Case" at bounding box center [302, 141] width 111 height 10
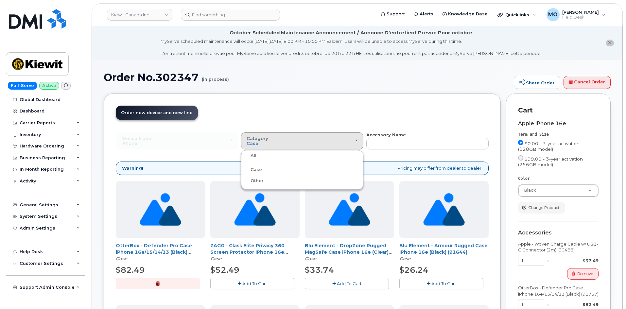
click at [256, 180] on label "Other" at bounding box center [253, 181] width 21 height 8
click at [0, 0] on input "Other" at bounding box center [0, 0] width 0 height 0
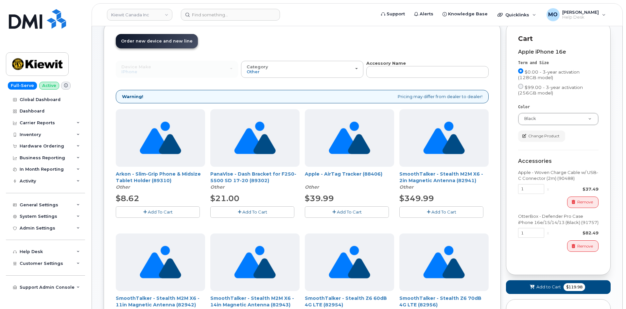
scroll to position [70, 0]
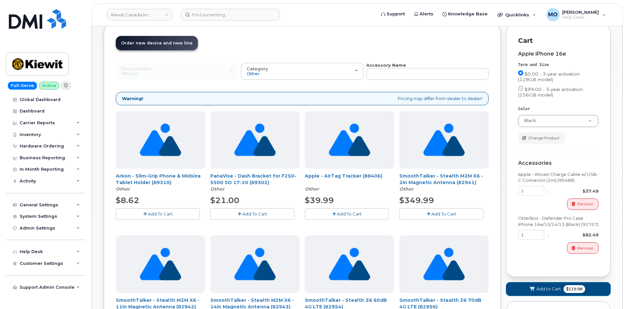
click at [537, 285] on button "Add to Cart $119.98" at bounding box center [558, 288] width 105 height 13
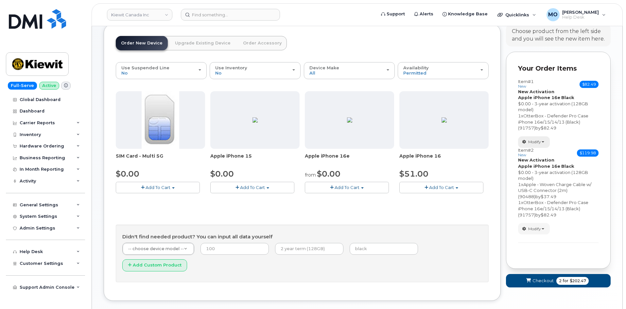
click at [528, 143] on button "Modify" at bounding box center [534, 141] width 32 height 11
click at [538, 152] on link "change" at bounding box center [550, 152] width 62 height 8
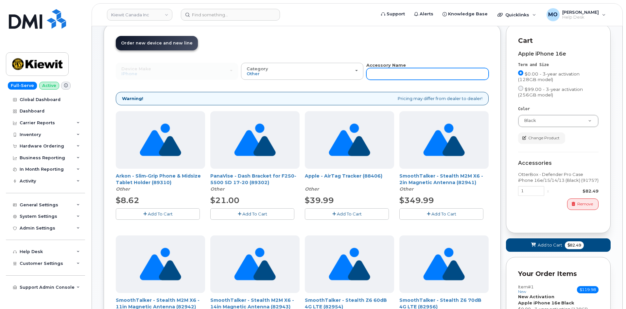
drag, startPoint x: 383, startPoint y: 73, endPoint x: 386, endPoint y: 70, distance: 4.2
click at [384, 72] on input "text" at bounding box center [427, 74] width 122 height 12
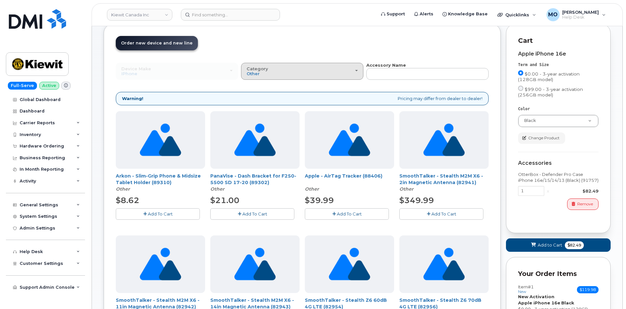
click at [343, 72] on div "Category Other" at bounding box center [302, 71] width 111 height 10
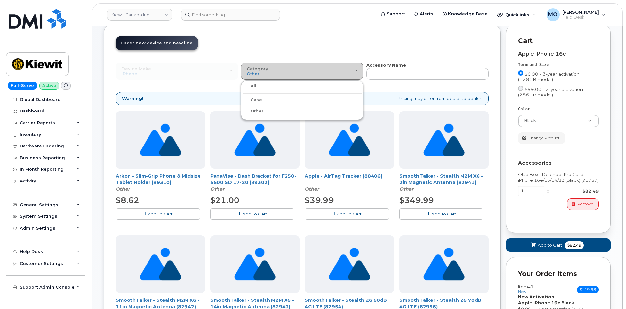
click at [343, 72] on div "Category Other" at bounding box center [302, 71] width 111 height 10
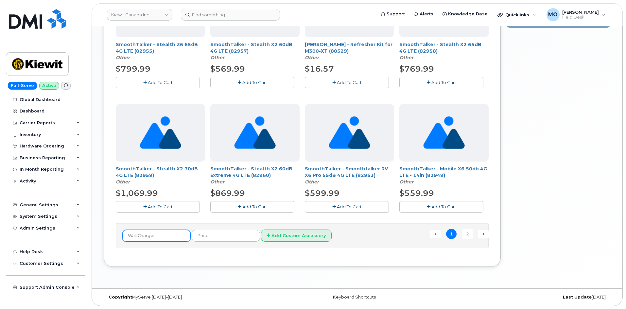
scroll to position [450, 0]
click at [172, 235] on input "Wall Charger" at bounding box center [156, 236] width 68 height 12
click at [140, 235] on input "Wall Charger" at bounding box center [156, 236] width 68 height 12
type input "Charger"
click at [330, 235] on form "Charger Add Custom Accessory" at bounding box center [302, 235] width 360 height 12
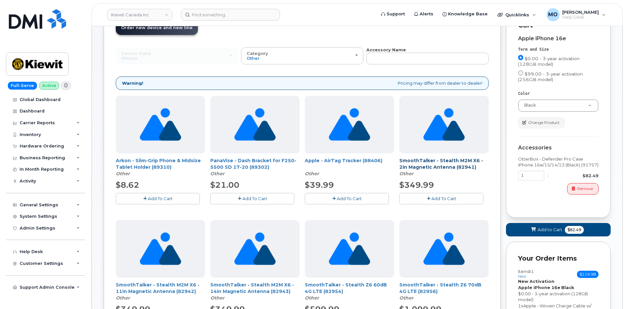
scroll to position [25, 0]
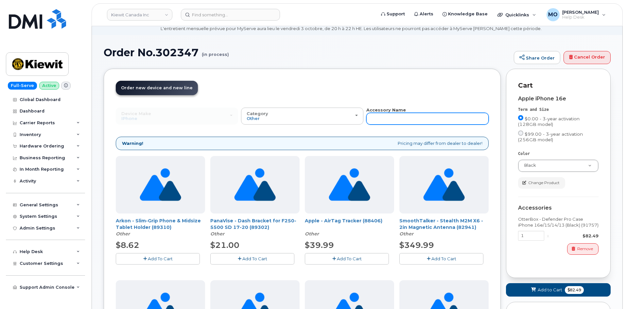
click at [390, 118] on input "text" at bounding box center [427, 119] width 122 height 12
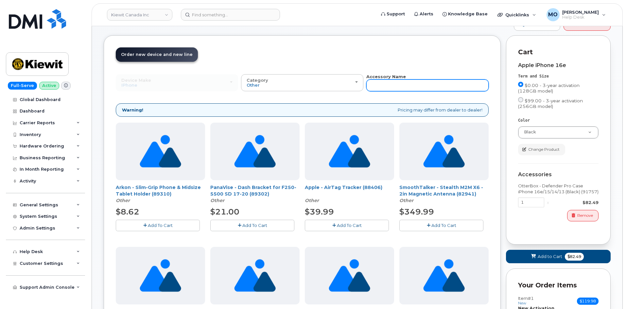
scroll to position [58, 0]
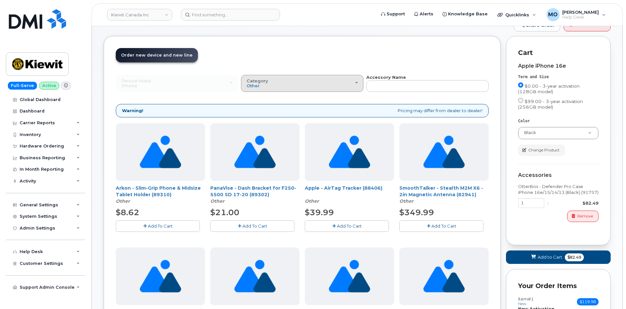
click at [304, 89] on button "Category Other" at bounding box center [302, 83] width 122 height 17
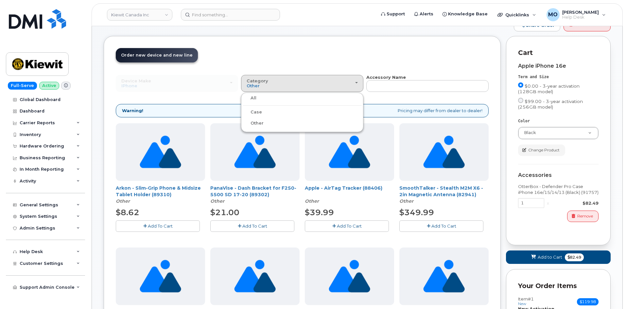
click at [253, 96] on label "All" at bounding box center [250, 98] width 14 height 8
click at [0, 0] on input "All" at bounding box center [0, 0] width 0 height 0
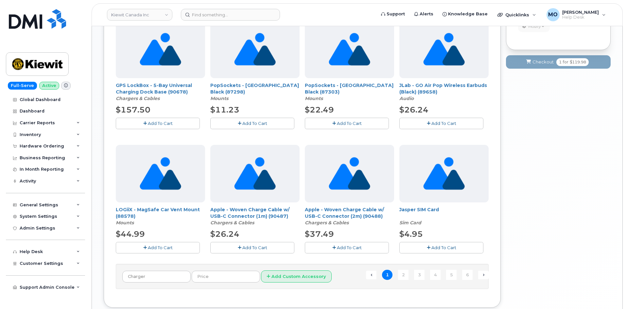
scroll to position [425, 0]
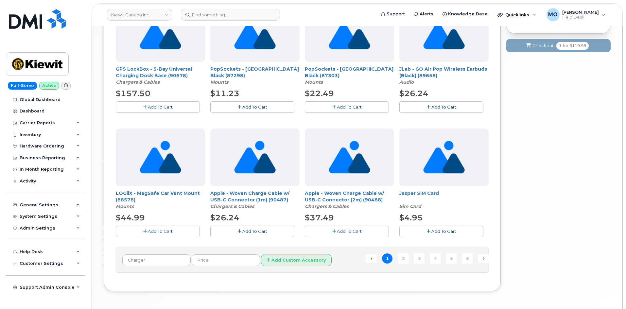
click at [255, 231] on span "Add To Cart" at bounding box center [254, 231] width 25 height 5
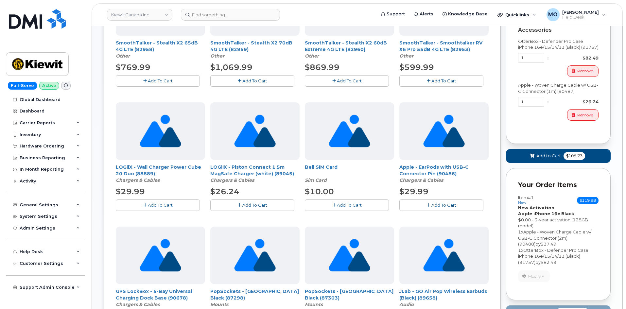
scroll to position [196, 0]
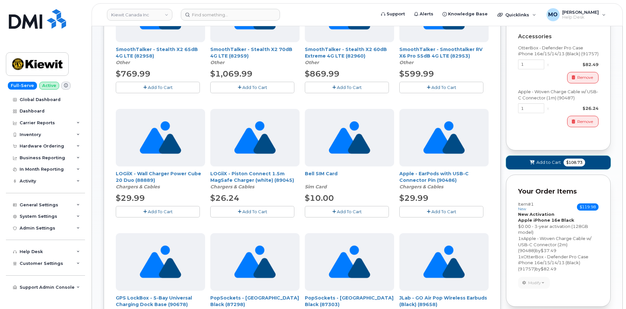
click at [553, 167] on button "Add to Cart $108.73" at bounding box center [558, 162] width 105 height 13
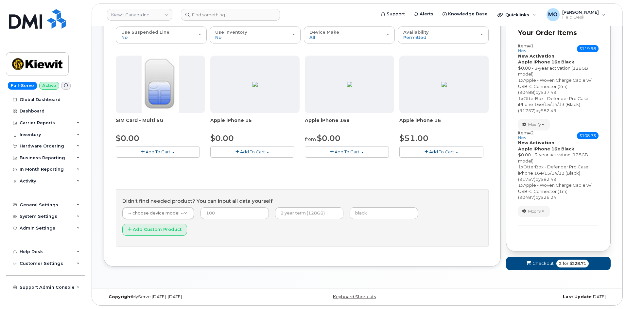
scroll to position [105, 0]
click at [537, 263] on span "Checkout" at bounding box center [543, 263] width 21 height 6
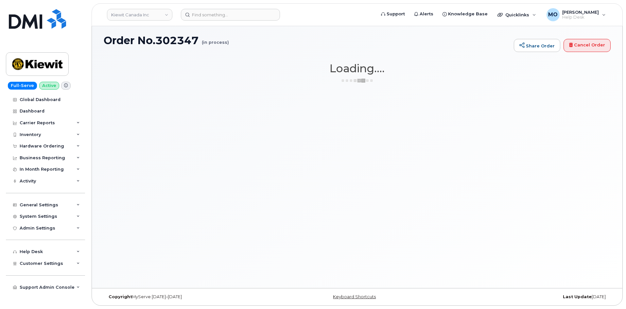
scroll to position [37, 0]
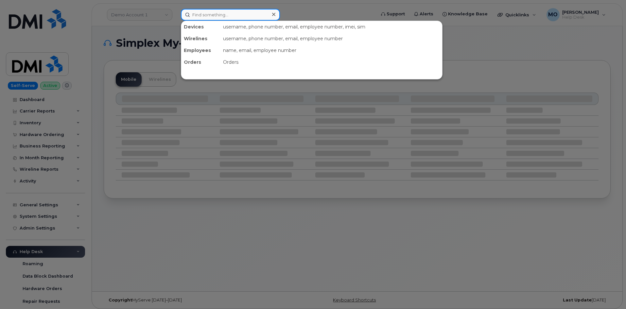
click at [214, 17] on input at bounding box center [230, 15] width 99 height 12
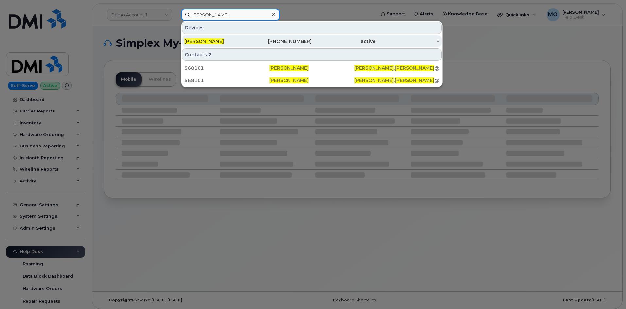
type input "[PERSON_NAME]"
click at [221, 43] on span "[PERSON_NAME]" at bounding box center [205, 41] width 40 height 6
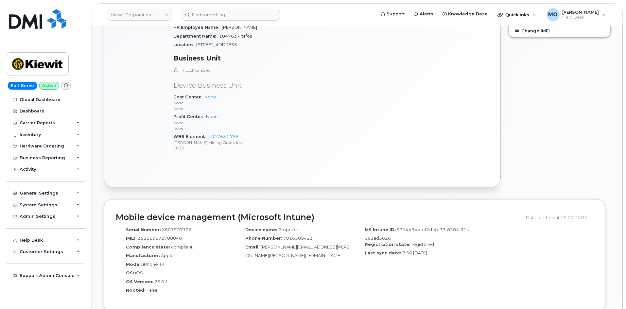
scroll to position [327, 0]
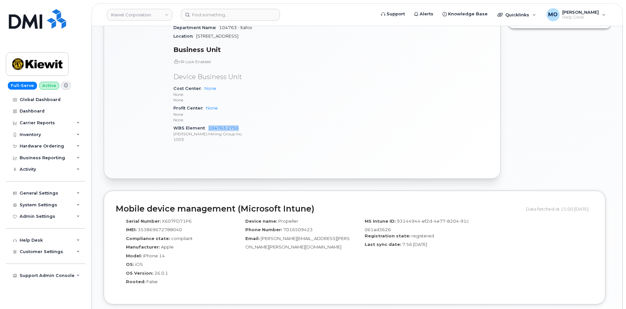
drag, startPoint x: 207, startPoint y: 122, endPoint x: 246, endPoint y: 124, distance: 38.3
click at [246, 124] on div "WBS Element 104763.2755 [PERSON_NAME] Mining Group Inc. 1003" at bounding box center [250, 134] width 154 height 20
copy link "104763.2755"
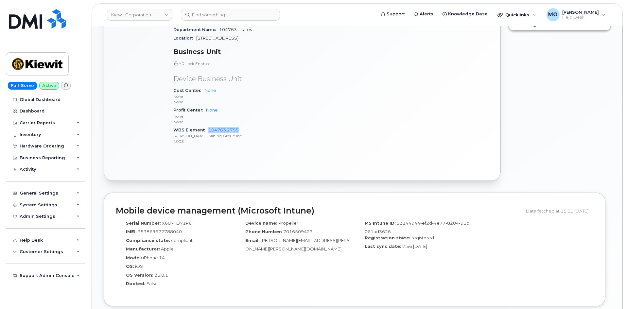
scroll to position [164, 0]
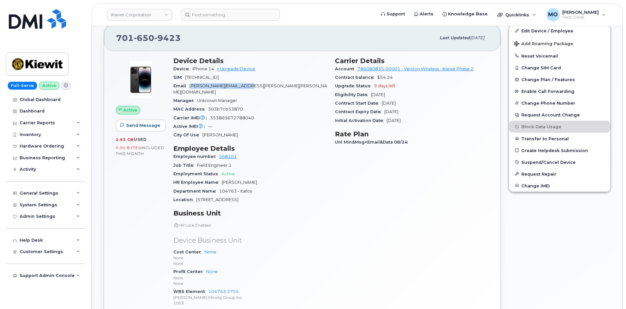
drag, startPoint x: 256, startPoint y: 86, endPoint x: 191, endPoint y: 82, distance: 65.2
click at [191, 82] on div "Email [PERSON_NAME][EMAIL_ADDRESS][PERSON_NAME][PERSON_NAME][DOMAIN_NAME]" at bounding box center [250, 89] width 154 height 15
click at [278, 87] on div "Email ISAAC.PACHECO@KIEWIT.COM" at bounding box center [250, 89] width 154 height 15
drag, startPoint x: 259, startPoint y: 87, endPoint x: 189, endPoint y: 86, distance: 70.0
click at [189, 86] on div "Email ISAAC.PACHECO@KIEWIT.COM" at bounding box center [250, 89] width 154 height 15
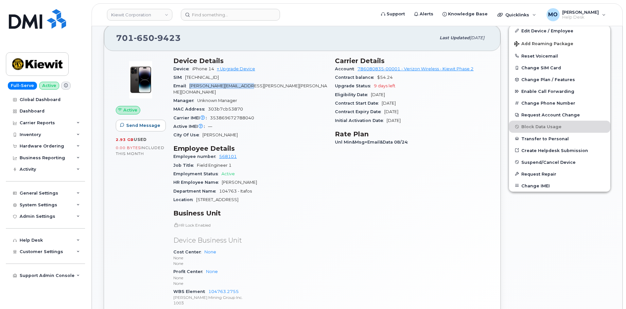
copy span "[PERSON_NAME][EMAIL_ADDRESS][PERSON_NAME][PERSON_NAME][DOMAIN_NAME]"
drag, startPoint x: 255, startPoint y: 195, endPoint x: 195, endPoint y: 196, distance: 60.2
click at [195, 196] on div "Location 3826 Blackfoot River Road" at bounding box center [250, 200] width 154 height 9
copy span "[STREET_ADDRESS]"
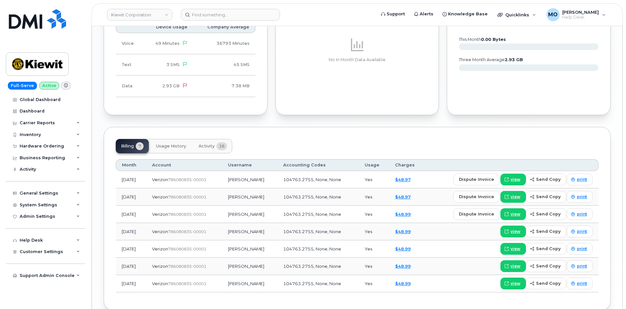
scroll to position [654, 0]
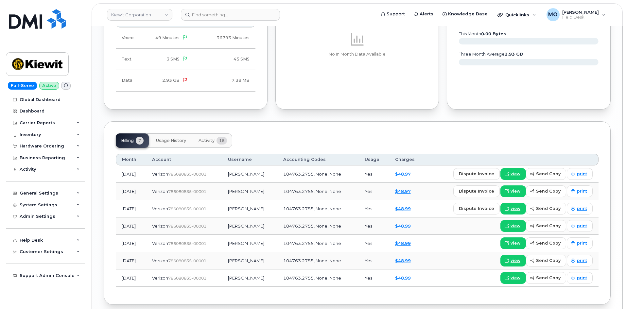
click at [200, 138] on span "Activity" at bounding box center [207, 140] width 16 height 5
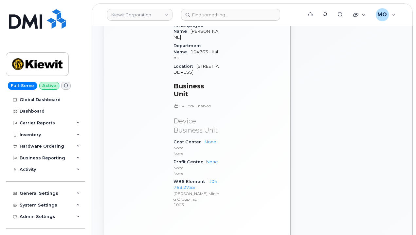
scroll to position [425, 0]
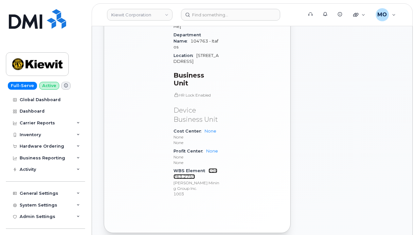
click at [213, 168] on link "104763.2755" at bounding box center [195, 173] width 44 height 11
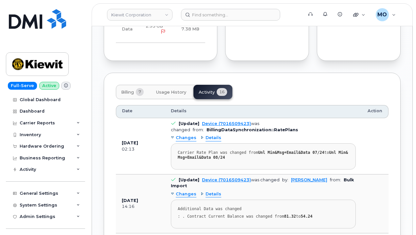
scroll to position [949, 0]
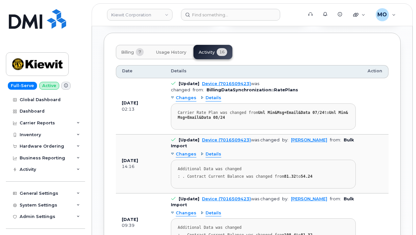
click at [185, 95] on span "Changes" at bounding box center [186, 98] width 21 height 6
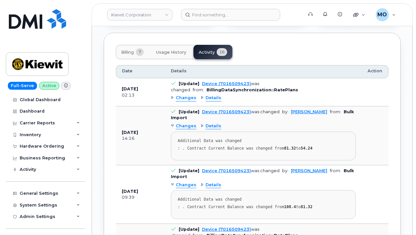
click at [203, 95] on div "Details" at bounding box center [211, 98] width 21 height 6
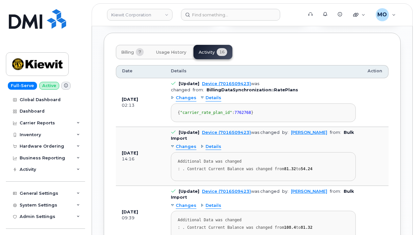
click at [185, 95] on span "Changes" at bounding box center [186, 98] width 21 height 6
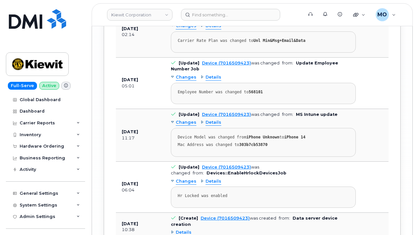
scroll to position [1635, 0]
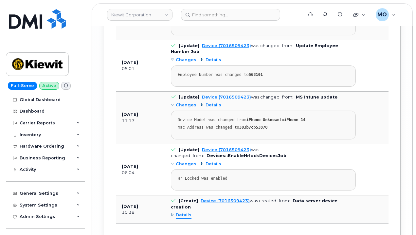
click at [180, 212] on span "Details" at bounding box center [184, 215] width 16 height 6
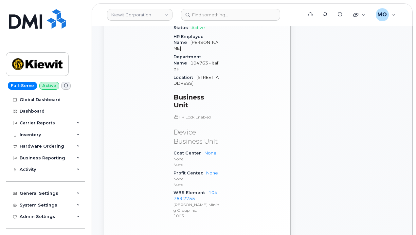
scroll to position [392, 0]
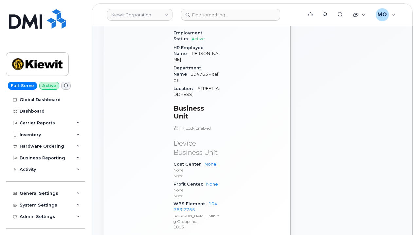
drag, startPoint x: 210, startPoint y: 70, endPoint x: 196, endPoint y: 64, distance: 15.7
click at [196, 84] on div "Location 3826 Blackfoot River Road" at bounding box center [196, 91] width 46 height 15
copy span "[STREET_ADDRESS]"
click at [226, 15] on input at bounding box center [230, 15] width 99 height 12
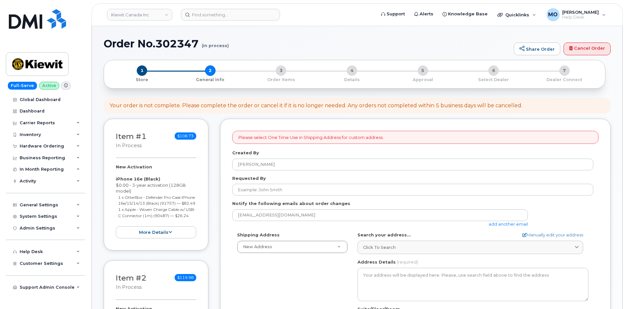
select select
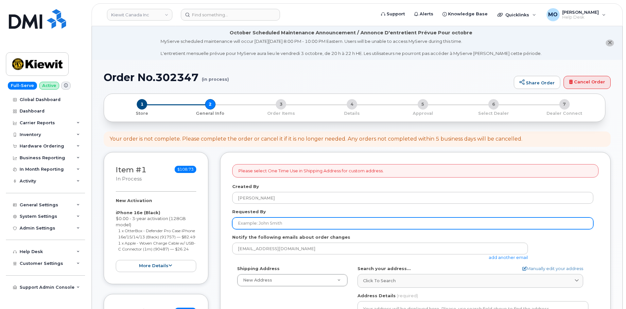
click at [278, 223] on input "Requested By" at bounding box center [412, 224] width 361 height 12
paste input "[PERSON_NAME][EMAIL_ADDRESS][PERSON_NAME][PERSON_NAME][DOMAIN_NAME]"
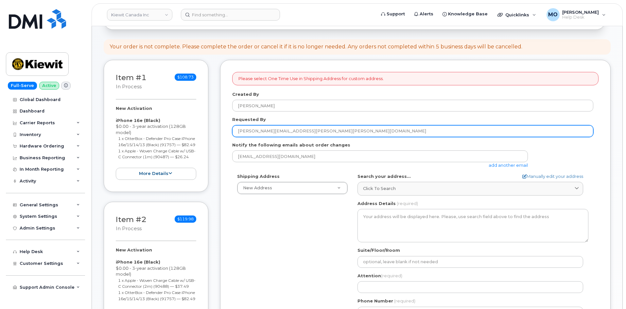
scroll to position [98, 0]
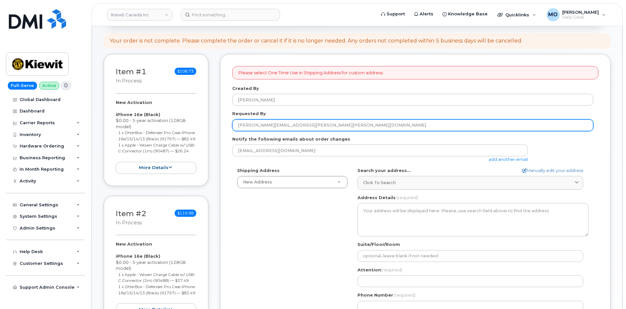
type input "[PERSON_NAME][EMAIL_ADDRESS][PERSON_NAME][PERSON_NAME][DOMAIN_NAME]"
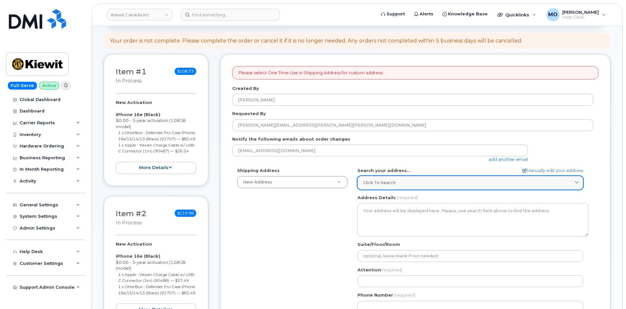
click at [377, 184] on span "Click to search" at bounding box center [379, 183] width 33 height 6
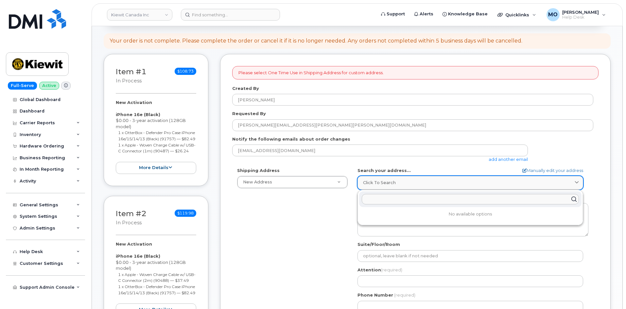
paste input "Shipping Address [STREET_ADDRESS][US_STATE]"
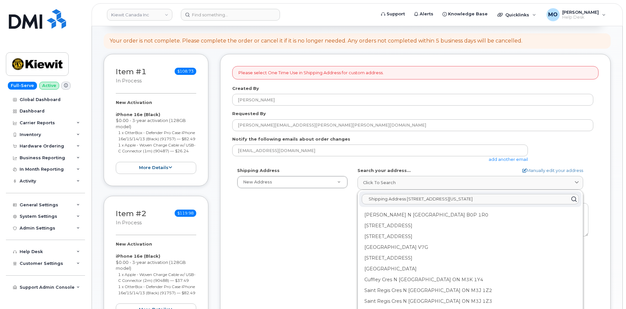
drag, startPoint x: 406, startPoint y: 199, endPoint x: 335, endPoint y: 209, distance: 71.5
click at [335, 209] on div "Shipping Address New Address New Address [STREET_ADDRESS][GEOGRAPHIC_DATA][PERS…" at bounding box center [412, 242] width 361 height 150
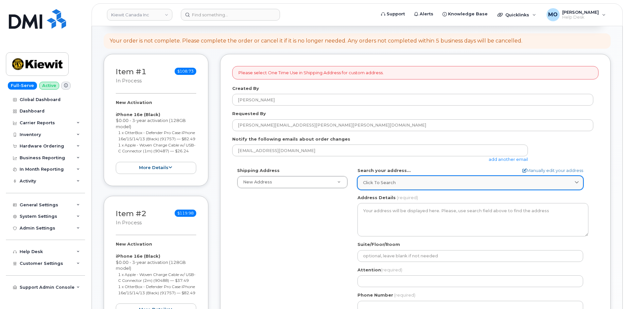
click at [382, 183] on span "Click to search" at bounding box center [379, 183] width 33 height 6
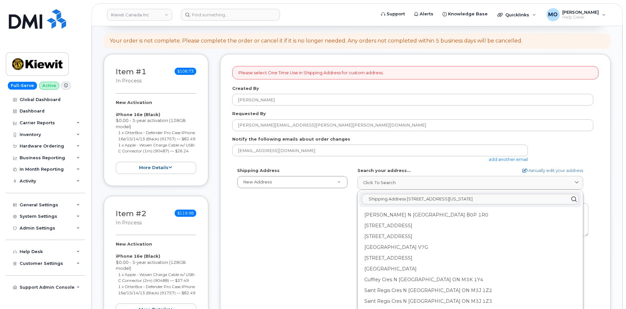
click at [407, 199] on input "Shipping Address [STREET_ADDRESS][US_STATE]" at bounding box center [470, 199] width 217 height 10
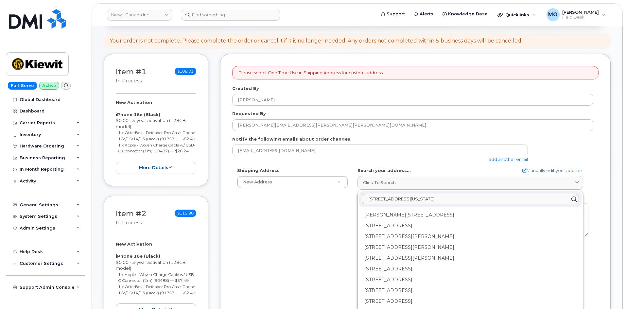
click at [369, 199] on input "[STREET_ADDRESS][US_STATE]" at bounding box center [470, 199] width 217 height 10
click at [493, 200] on input "[STREET_ADDRESS][US_STATE]" at bounding box center [470, 199] width 217 height 10
drag, startPoint x: 474, startPoint y: 199, endPoint x: 441, endPoint y: 200, distance: 32.7
click at [410, 201] on input "[STREET_ADDRESS][US_STATE]" at bounding box center [470, 199] width 217 height 10
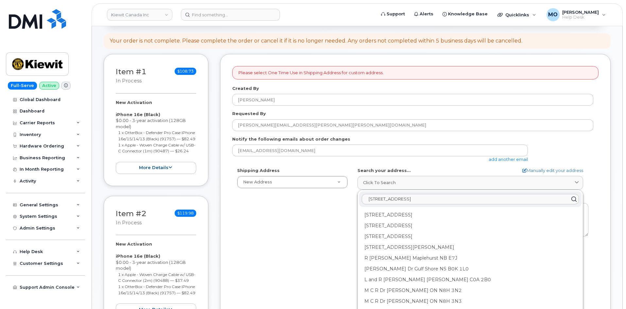
drag, startPoint x: 412, startPoint y: 198, endPoint x: 387, endPoint y: 201, distance: 25.3
click at [386, 204] on input "[STREET_ADDRESS]" at bounding box center [470, 199] width 217 height 10
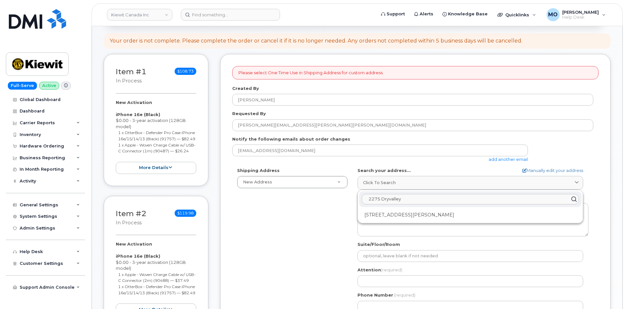
type input "2275 Dryvalley"
click at [259, 254] on div "Shipping Address New Address New Address 98 Oxford St 44 Wexford Cres Beaver Ma…" at bounding box center [412, 242] width 361 height 150
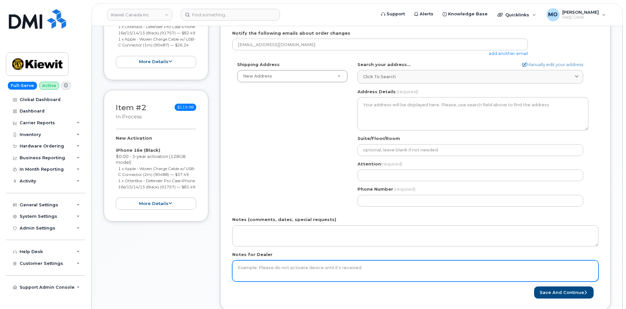
scroll to position [229, 0]
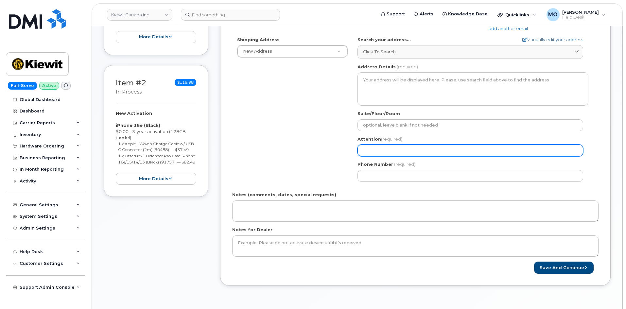
click at [397, 148] on input "Attention (required)" at bounding box center [471, 151] width 226 height 12
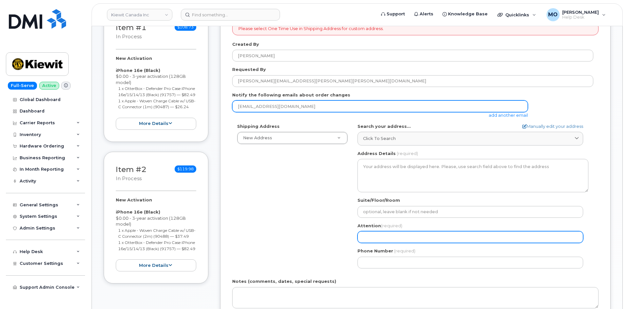
scroll to position [131, 0]
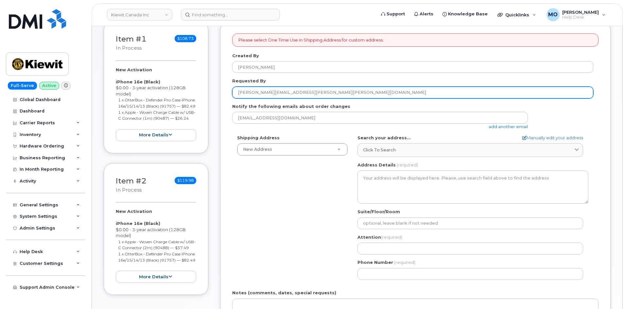
drag, startPoint x: 315, startPoint y: 93, endPoint x: 214, endPoint y: 83, distance: 101.6
click at [214, 83] on div "Item #1 in process $108.73 New Activation iPhone 16e (Black) $0.00 - 3-year act…" at bounding box center [357, 207] width 507 height 373
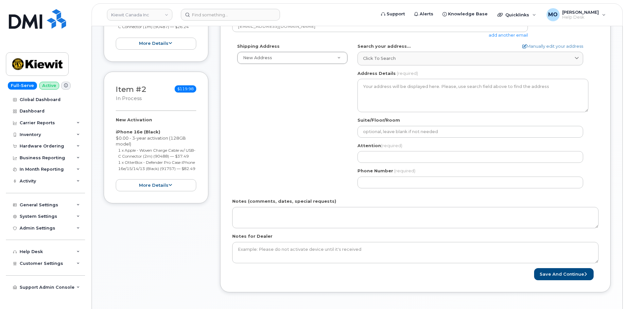
scroll to position [262, 0]
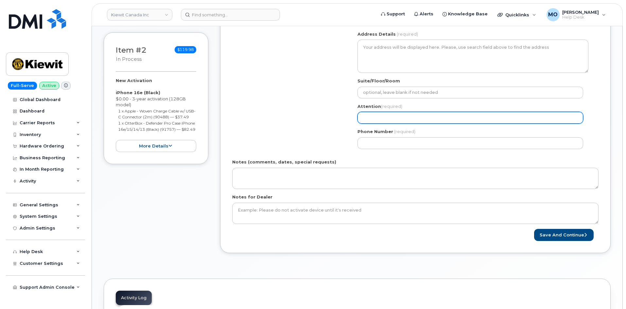
click at [393, 116] on input "Attention (required)" at bounding box center [471, 118] width 226 height 12
paste input "ISAAC.PACHECO@KIEWIT.COM"
select select
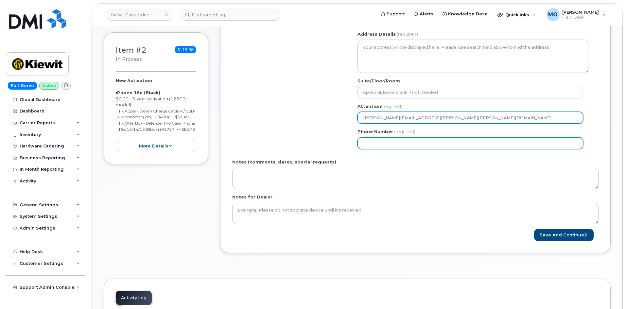
type input "ISAAC.PACHECO@KIEWIT.COM"
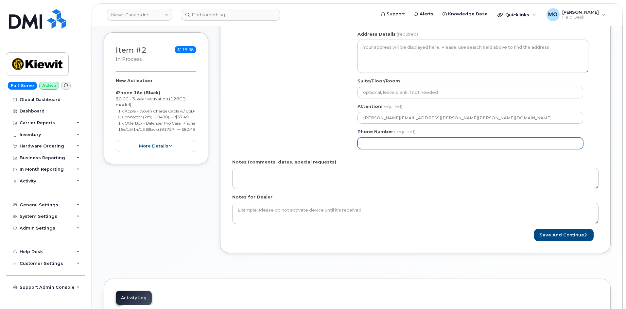
click at [367, 142] on input "Phone Number" at bounding box center [471, 143] width 226 height 12
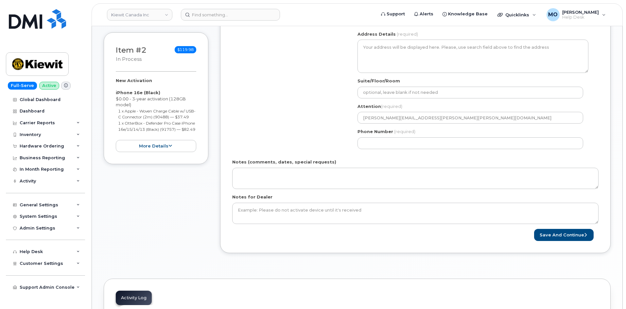
click at [435, 134] on div "Phone Number (required)" at bounding box center [473, 139] width 231 height 21
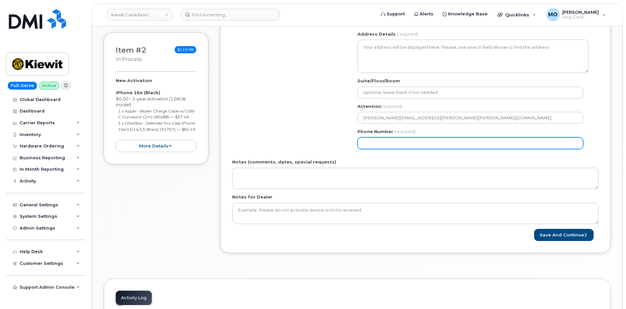
click at [419, 142] on input "Phone Number" at bounding box center [471, 143] width 226 height 12
paste input "7016509423"
select select
type input "7016509423"
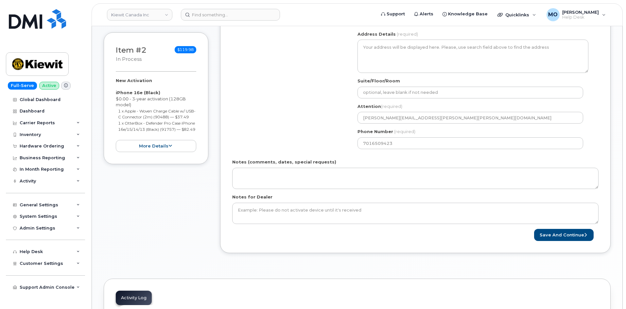
click at [309, 135] on div "Shipping Address New Address New Address 98 Oxford St 44 Wexford Cres Beaver Ma…" at bounding box center [412, 79] width 361 height 150
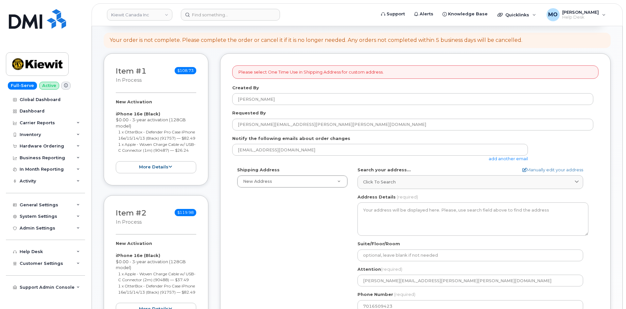
scroll to position [98, 0]
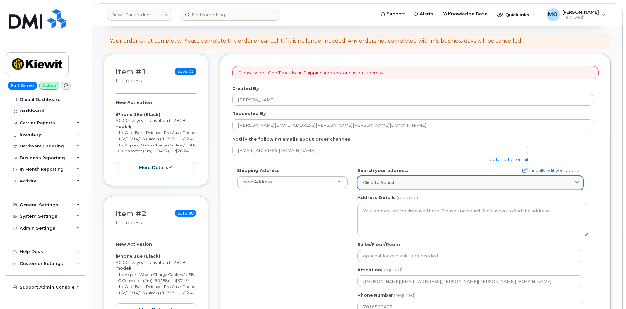
click at [445, 183] on div "Click to search" at bounding box center [470, 183] width 215 height 6
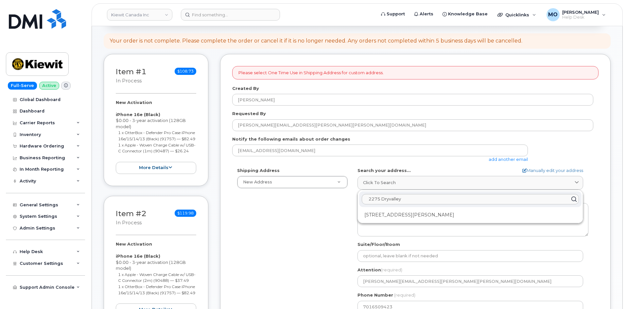
click at [537, 174] on div "Search your address... Manually edit your address Click to search 2275 Dryvalle…" at bounding box center [473, 178] width 231 height 22
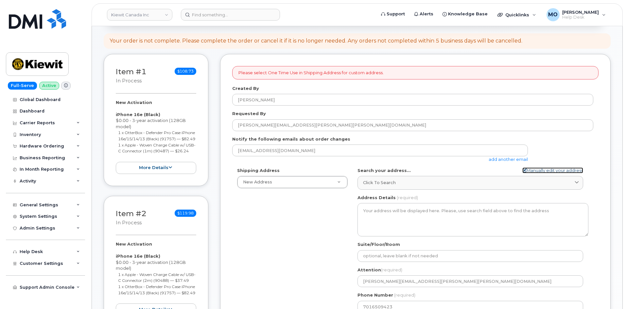
click at [538, 170] on link "Manually edit your address" at bounding box center [552, 170] width 61 height 6
select select
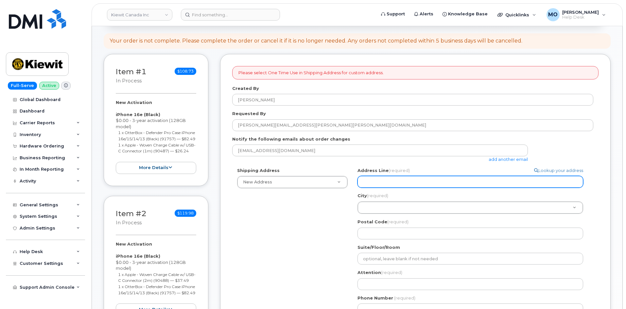
click at [411, 185] on input "Address Line (required)" at bounding box center [471, 182] width 226 height 12
paste input "7016509423"
select select
type input "7016509423"
select select
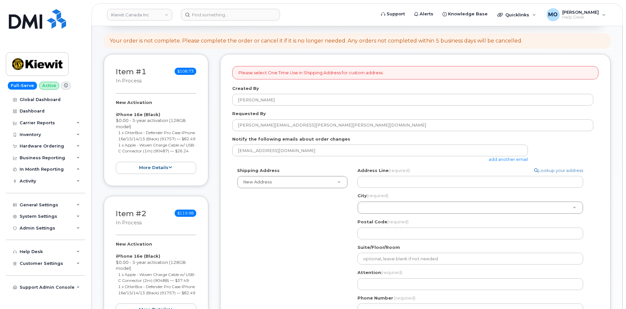
click at [390, 174] on div "Address Line (required) Lookup your address" at bounding box center [473, 177] width 231 height 21
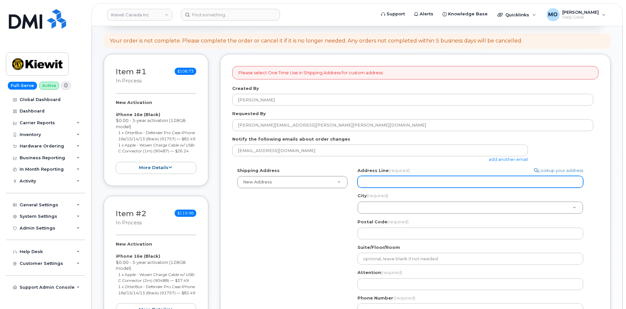
click at [388, 177] on input "Address Line (required)" at bounding box center [471, 182] width 226 height 12
paste input "[STREET_ADDRESS][US_STATE]"
select select
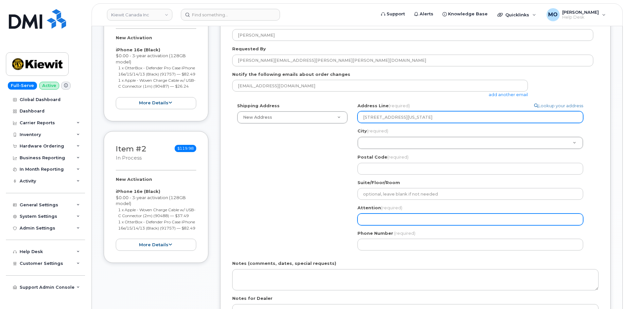
scroll to position [164, 0]
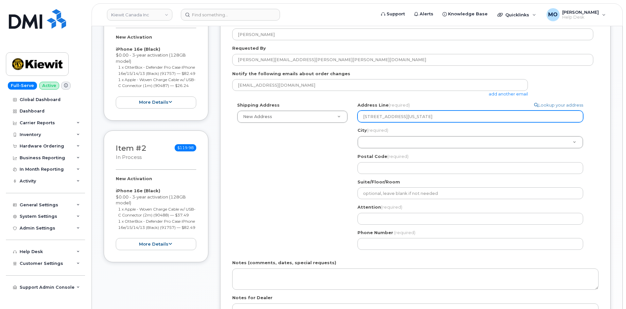
drag, startPoint x: 433, startPoint y: 117, endPoint x: 405, endPoint y: 117, distance: 27.5
click at [405, 117] on input "[STREET_ADDRESS][US_STATE]" at bounding box center [471, 117] width 226 height 12
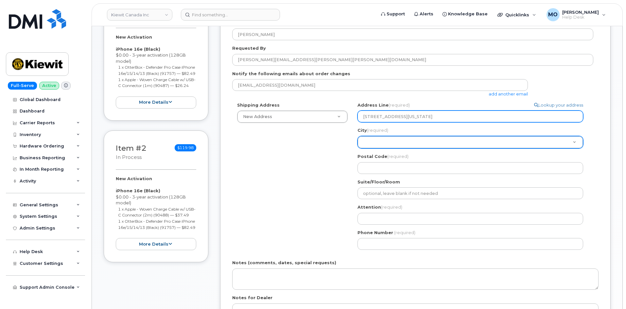
type input "[STREET_ADDRESS][US_STATE]"
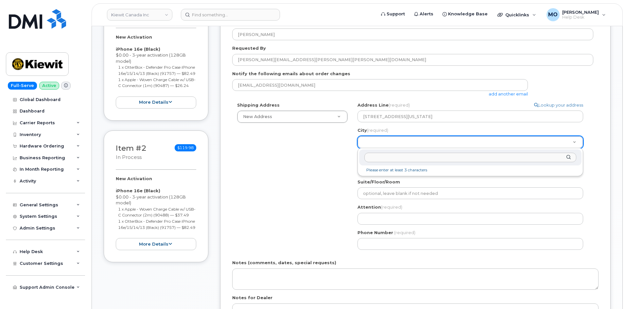
type input "[GEOGRAPHIC_DATA]"
paste input "Soda Springs"
type input "Soda Springs"
drag, startPoint x: 335, startPoint y: 155, endPoint x: 338, endPoint y: 154, distance: 3.4
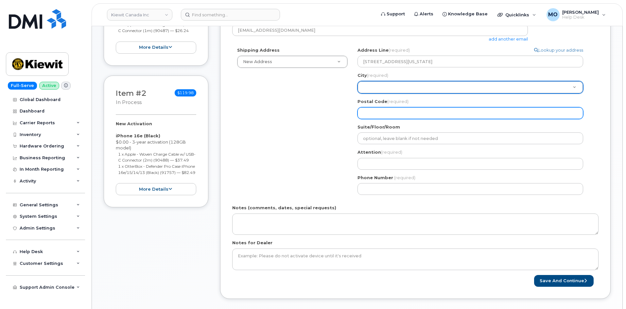
scroll to position [262, 0]
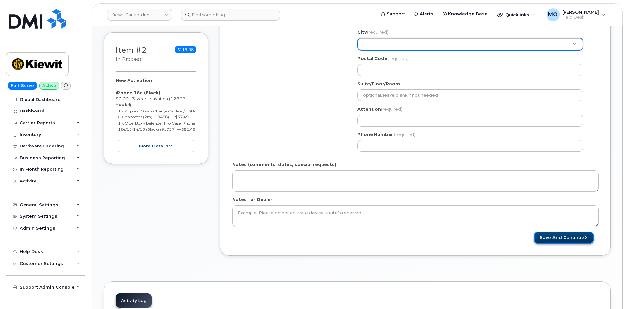
click at [543, 239] on button "Save and Continue" at bounding box center [564, 238] width 60 height 12
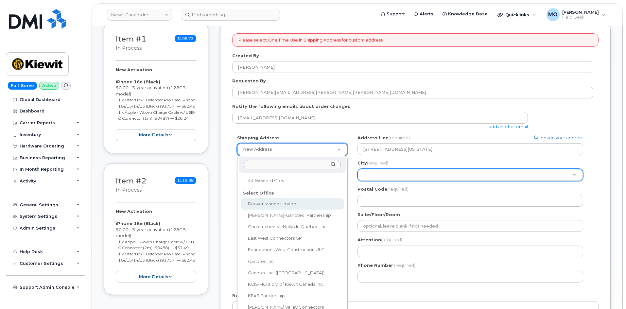
scroll to position [0, 0]
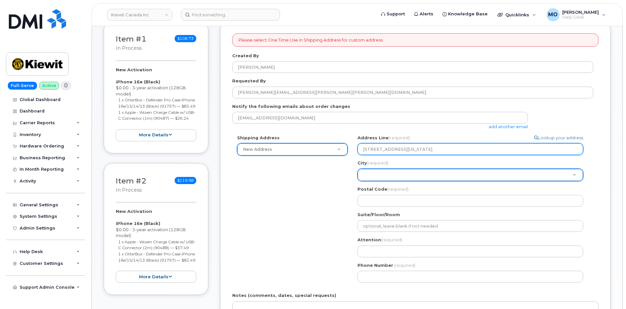
click at [385, 151] on input "2275 Dry Valley Rd Soda Springs Idaho 83276" at bounding box center [471, 149] width 226 height 12
drag, startPoint x: 495, startPoint y: 153, endPoint x: 356, endPoint y: 159, distance: 138.8
click at [356, 159] on div "Search your address... Manually edit your address Click to search 2275 Dryvalle…" at bounding box center [473, 211] width 241 height 153
paste input "[STREET_ADDRESS]"
select select
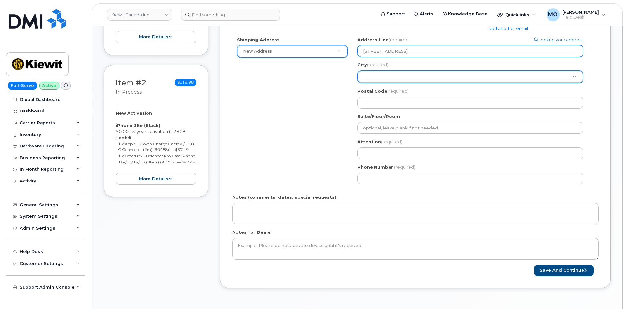
scroll to position [196, 0]
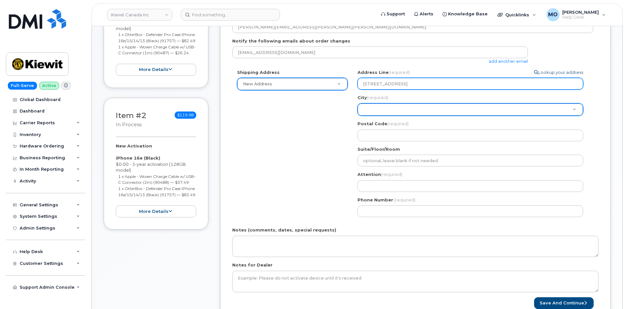
type input "[STREET_ADDRESS]"
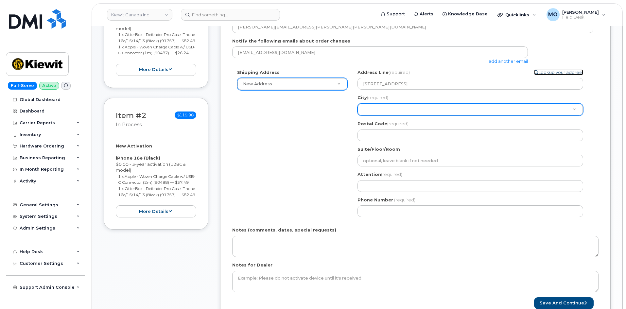
click at [538, 71] on link "Lookup your address" at bounding box center [558, 72] width 49 height 6
select select
type input "[PERSON_NAME][EMAIL_ADDRESS][PERSON_NAME][PERSON_NAME][DOMAIN_NAME]"
type input "7016509423"
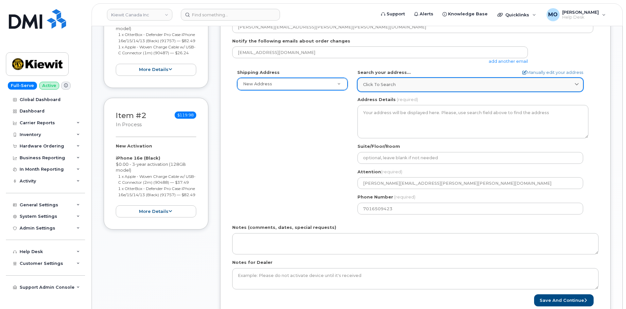
click at [426, 89] on link "Click to search" at bounding box center [471, 84] width 226 height 13
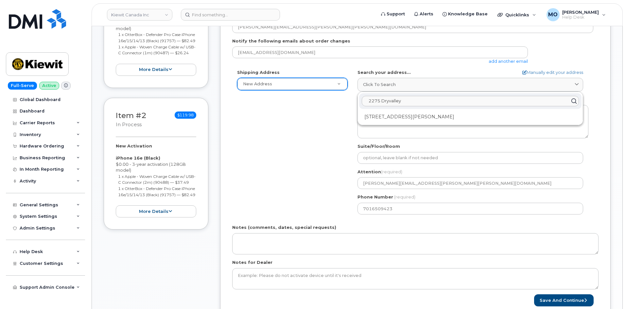
drag, startPoint x: 413, startPoint y: 103, endPoint x: 346, endPoint y: 102, distance: 67.1
click at [346, 102] on div "Shipping Address New Address New Address 98 Oxford St 44 Wexford Cres Beaver Ma…" at bounding box center [412, 144] width 361 height 150
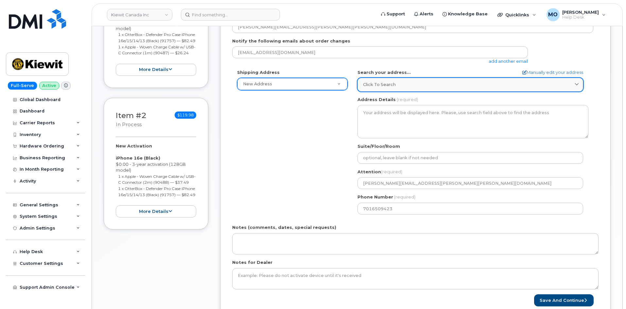
click at [386, 90] on link "Click to search" at bounding box center [471, 84] width 226 height 13
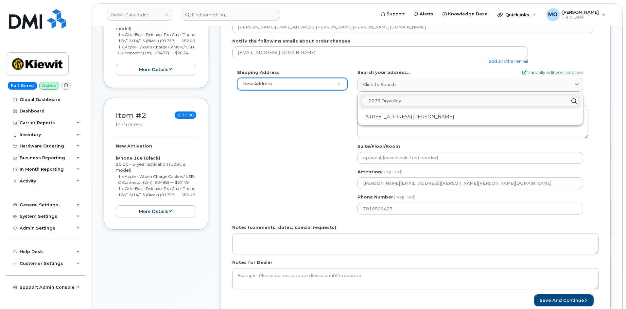
paste input "3826 Blackfoot River Road"
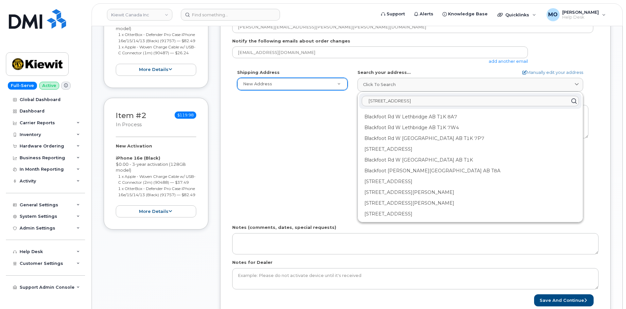
type input "3826 Blackfoot River Road"
click at [330, 112] on div "Shipping Address New Address New Address 98 Oxford St 44 Wexford Cres Beaver Ma…" at bounding box center [412, 144] width 361 height 150
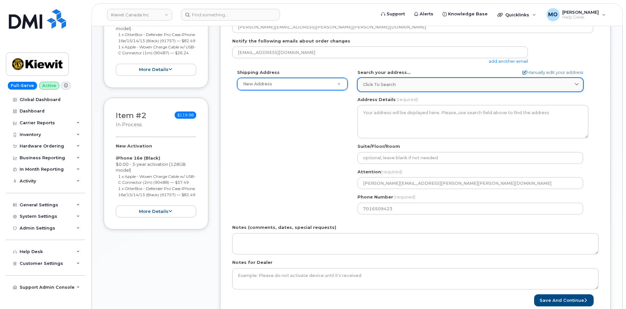
click at [404, 83] on div "Click to search" at bounding box center [470, 84] width 215 height 6
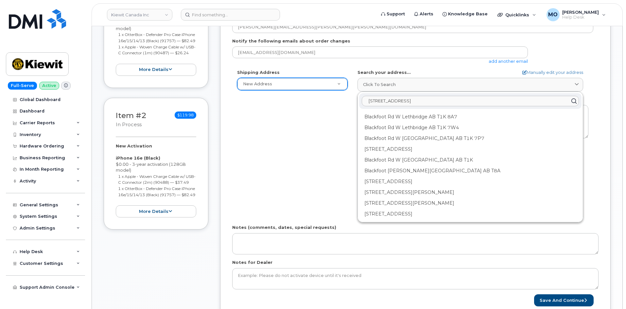
drag, startPoint x: 432, startPoint y: 98, endPoint x: 327, endPoint y: 105, distance: 105.2
click at [327, 105] on div "Shipping Address New Address New Address 98 Oxford St 44 Wexford Cres Beaver Ma…" at bounding box center [412, 144] width 361 height 150
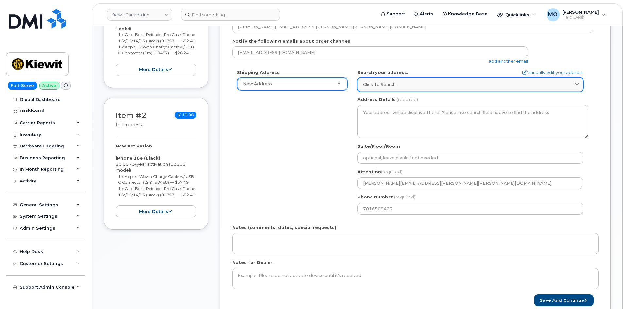
click at [398, 87] on div "Click to search" at bounding box center [470, 84] width 215 height 6
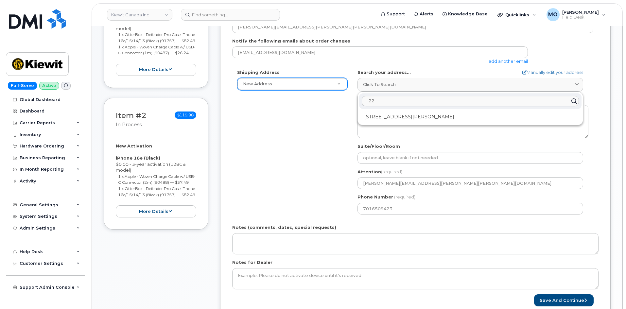
type input "2"
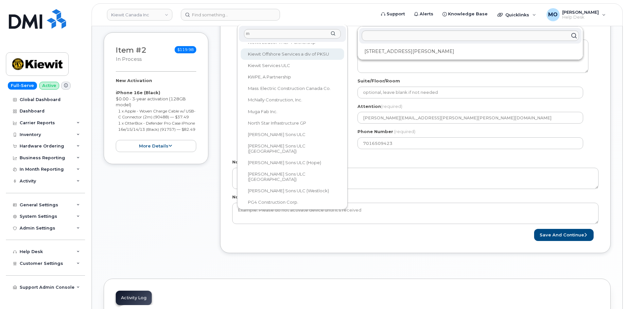
scroll to position [0, 0]
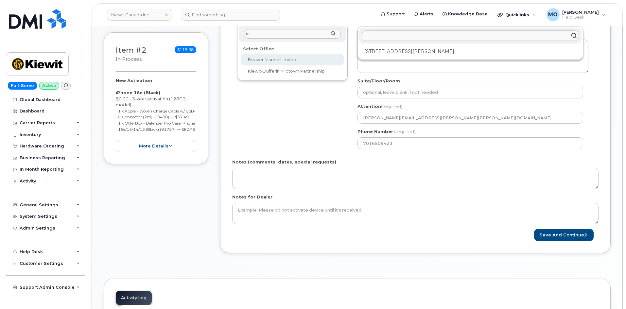
type input "m"
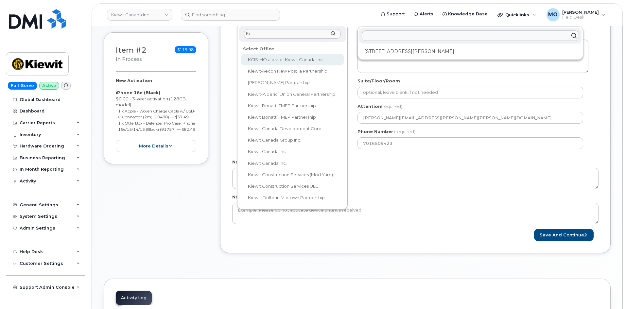
type input "K"
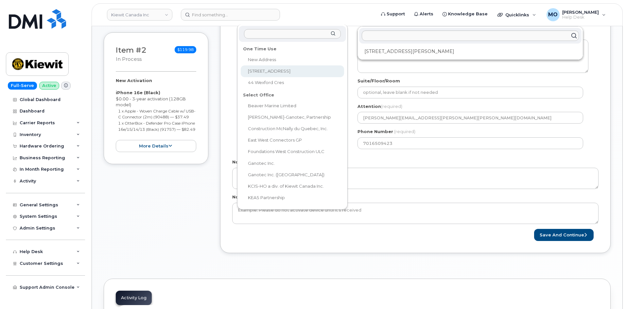
select select "98 Oxford St"
type textarea "98 Oxford St RICHMOND HILL ON L4C 4L5 CANADA"
type input "BABAK.SAEIDI@KIEWIT.COM"
type input "3652926576"
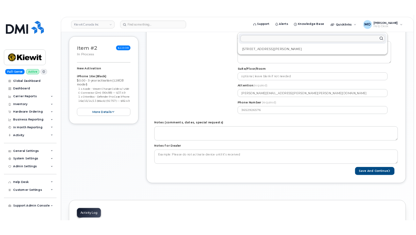
scroll to position [229, 0]
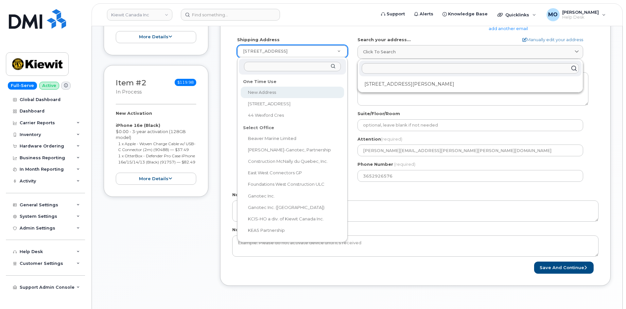
select select
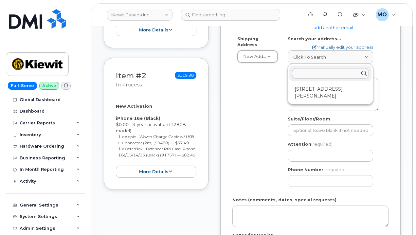
scroll to position [294, 0]
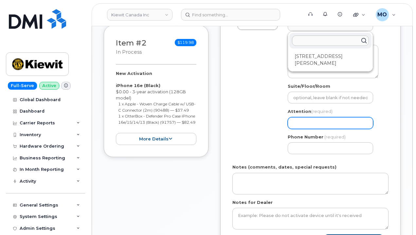
click at [307, 117] on input "Attention (required)" at bounding box center [330, 123] width 85 height 12
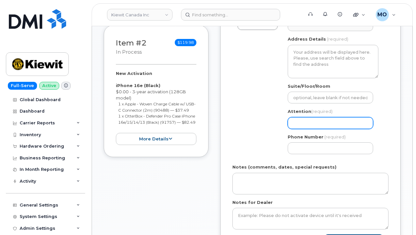
paste input "3826 Blackfoot River Road"
select select
type input "3826 Blackfoot River Road"
select select
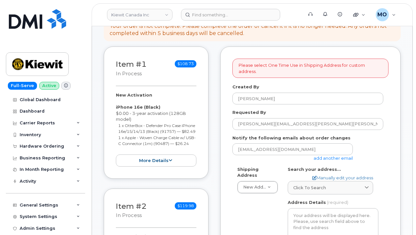
scroll to position [131, 0]
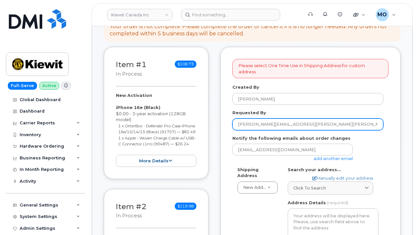
drag, startPoint x: 319, startPoint y: 118, endPoint x: 233, endPoint y: 126, distance: 86.4
click at [233, 126] on form "Please select One Time Use in Shipping Address for custom address. Created By M…" at bounding box center [310, 234] width 156 height 351
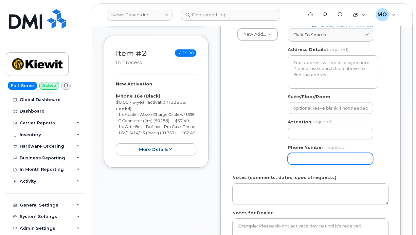
scroll to position [294, 0]
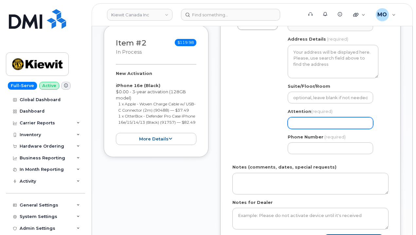
click at [302, 117] on input "Attention (required)" at bounding box center [330, 123] width 85 height 12
paste input "[PERSON_NAME][EMAIL_ADDRESS][PERSON_NAME][PERSON_NAME][DOMAIN_NAME]"
select select
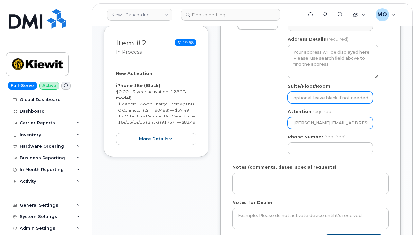
type input "[PERSON_NAME][EMAIL_ADDRESS][PERSON_NAME][PERSON_NAME][DOMAIN_NAME]"
click at [307, 93] on input "Suite/Floor/Room" at bounding box center [330, 98] width 85 height 12
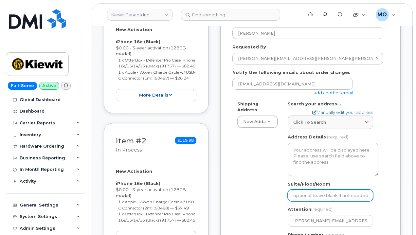
scroll to position [196, 0]
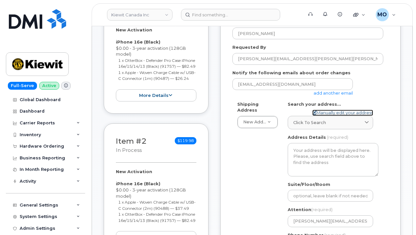
click at [314, 111] on icon at bounding box center [314, 113] width 4 height 4
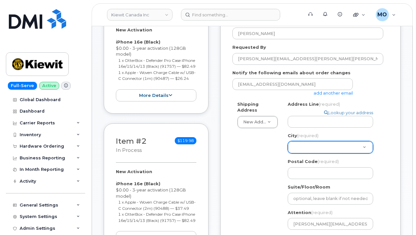
select select
type input "3826 Blackfoot River Road"
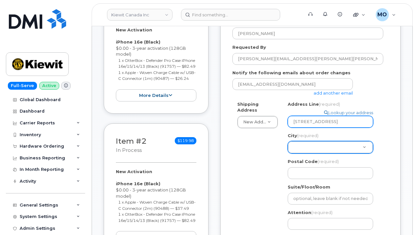
drag, startPoint x: 354, startPoint y: 115, endPoint x: 320, endPoint y: 120, distance: 34.4
click at [303, 118] on input "3826 Blackfoot River Road" at bounding box center [330, 122] width 85 height 12
click at [352, 117] on input "3826 Blackfoot River Road" at bounding box center [330, 122] width 85 height 12
click at [340, 110] on link "Lookup your address" at bounding box center [348, 113] width 49 height 6
select select
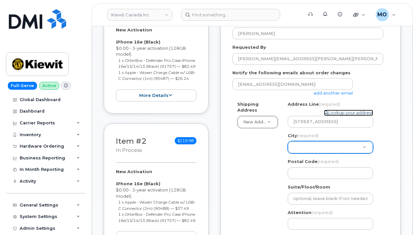
type input "[PERSON_NAME][EMAIL_ADDRESS][PERSON_NAME][PERSON_NAME][DOMAIN_NAME]"
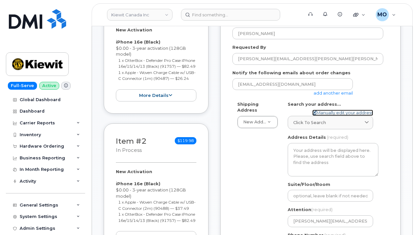
click at [340, 110] on link "Manually edit your address" at bounding box center [342, 113] width 61 height 6
select select
type input "3826 Blackfoot River Road"
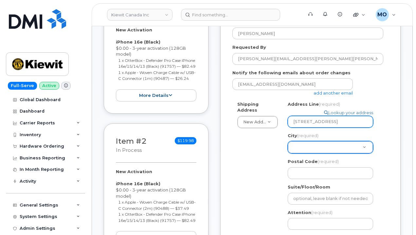
drag, startPoint x: 321, startPoint y: 116, endPoint x: 325, endPoint y: 116, distance: 3.9
click at [321, 116] on input "3826 Blackfoot River Road" at bounding box center [330, 122] width 85 height 12
drag, startPoint x: 352, startPoint y: 117, endPoint x: 290, endPoint y: 120, distance: 62.5
click at [290, 120] on input "3826 Blackfoot River Road" at bounding box center [330, 122] width 85 height 12
select select
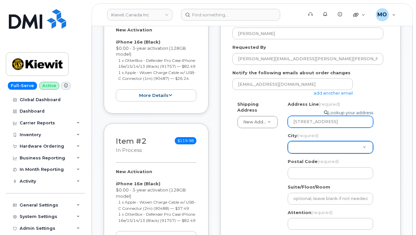
type input "2"
select select
type input "22"
select select
type input "227"
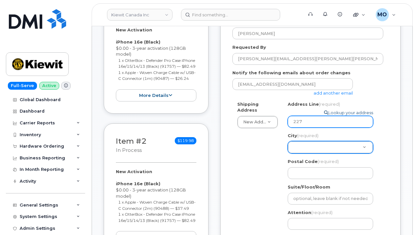
select select
type input "2275"
select select
type input "2275 D"
select select
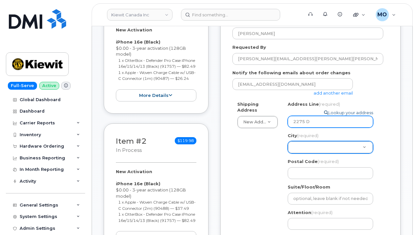
type input "2275 Dr"
select select
type input "2275 Dry"
select select
type input "2275 Dry V"
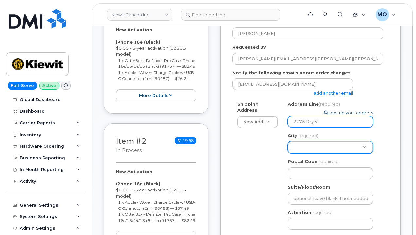
select select
type input "2275 Dry Va"
select select
type input "2275 Dry Val"
select select
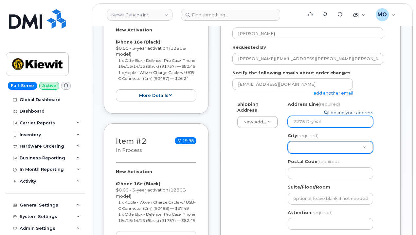
type input "2275 Dry Vall"
select select
type input "2275 Dry Valle"
select select
type input "2275 Dry Valley"
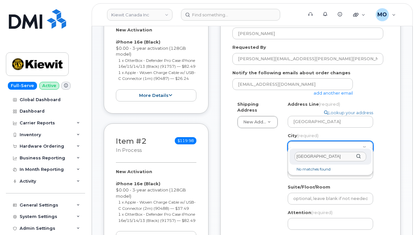
click at [362, 156] on input "Soda Springs" at bounding box center [330, 156] width 72 height 9
drag, startPoint x: 362, startPoint y: 156, endPoint x: 358, endPoint y: 157, distance: 4.3
click at [358, 157] on div "City (required) Soda Springs" at bounding box center [330, 157] width 82 height 16
type input "Soda Springs"
click at [358, 157] on div "City (required) Soda Springs" at bounding box center [330, 157] width 82 height 16
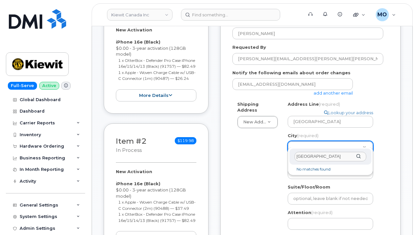
click at [358, 157] on div "City (required) Soda Springs" at bounding box center [330, 157] width 82 height 16
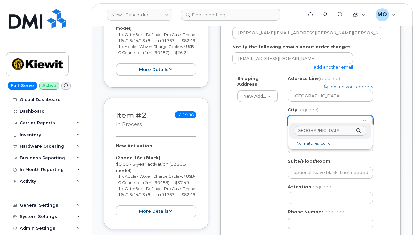
scroll to position [294, 0]
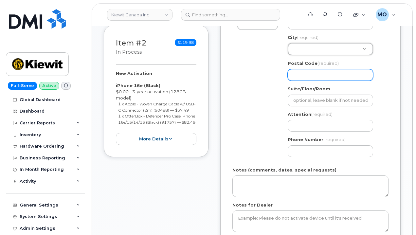
click at [305, 69] on input "Postal Code (required)" at bounding box center [330, 75] width 85 height 12
select select
type input "8"
select select
type input "83"
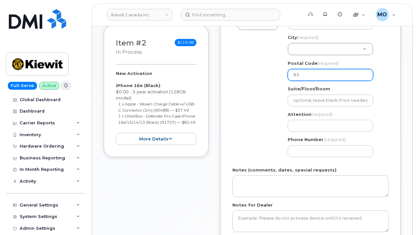
select select
type input "832"
select select
type input "8327"
select select
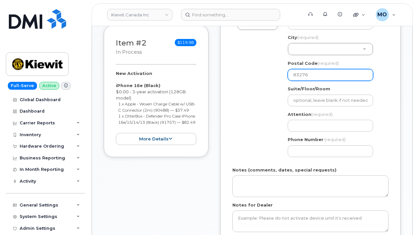
type input "83276"
click at [233, 83] on div "Shipping Address New Address New Address 98 Oxford St 44 Wexford Cres Beaver Ma…" at bounding box center [307, 82] width 151 height 159
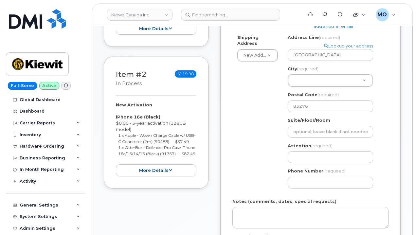
scroll to position [196, 0]
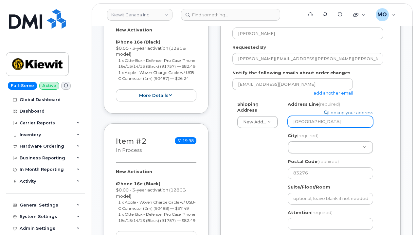
click at [337, 116] on input "2275 Dry Valley" at bounding box center [330, 122] width 85 height 12
type input "2275 Dry Valley"
select select
type input "2275 Dry Valley R"
select select
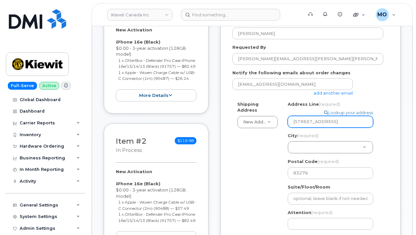
type input "2275 Dry Valley Rd"
drag, startPoint x: 337, startPoint y: 115, endPoint x: 276, endPoint y: 118, distance: 60.6
click at [276, 118] on div "Shipping Address New Address New Address 98 Oxford St 44 Wexford Cres Beaver Ma…" at bounding box center [307, 180] width 151 height 159
click at [325, 103] on div "Address Line (required) Lookup your address 2275 Dry Valley Rd" at bounding box center [333, 114] width 91 height 26
click at [326, 111] on icon at bounding box center [326, 113] width 4 height 4
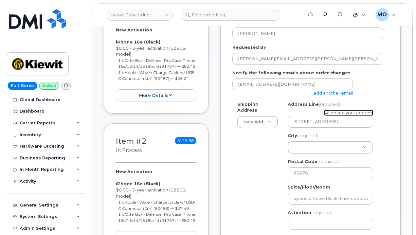
select select
type input "[PERSON_NAME][EMAIL_ADDRESS][PERSON_NAME][PERSON_NAME][DOMAIN_NAME]"
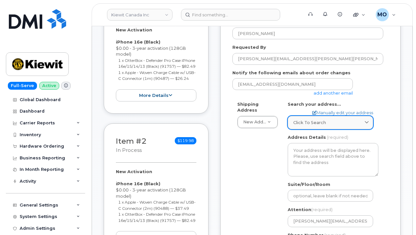
click at [310, 116] on link "Click to search" at bounding box center [330, 122] width 85 height 13
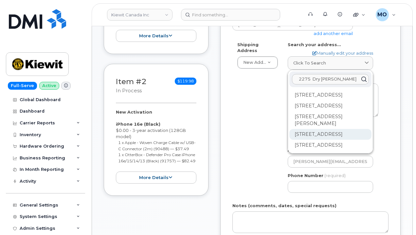
scroll to position [262, 0]
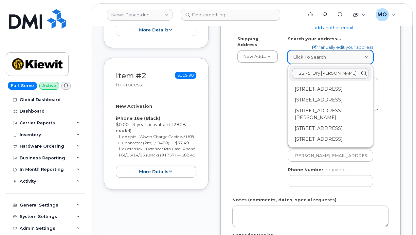
click at [336, 54] on div "Click to search" at bounding box center [330, 57] width 74 height 6
click at [336, 68] on input "2275 Dry Valle" at bounding box center [330, 73] width 77 height 10
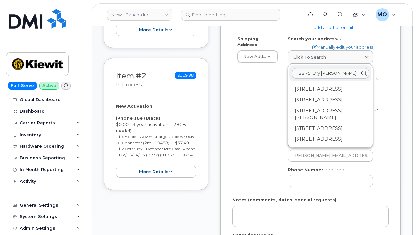
click at [335, 68] on input "2275 Dry Valle" at bounding box center [330, 73] width 77 height 10
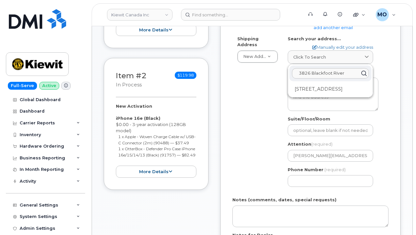
click at [263, 77] on div "Shipping Address New Address New Address 98 Oxford St 44 Wexford Cres Beaver Ma…" at bounding box center [307, 114] width 151 height 156
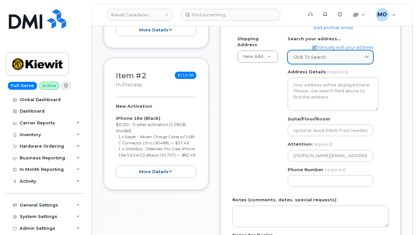
click at [321, 54] on span "Click to search" at bounding box center [309, 57] width 33 height 6
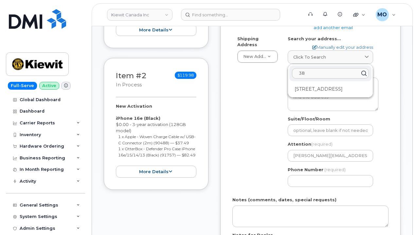
type input "3"
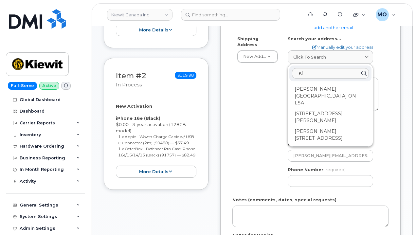
type input "K"
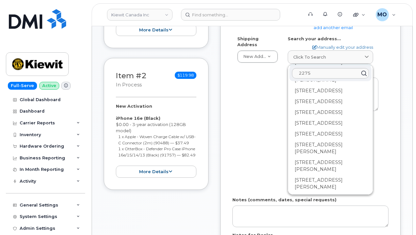
scroll to position [1570, 0]
click at [319, 68] on input "2275" at bounding box center [330, 73] width 77 height 10
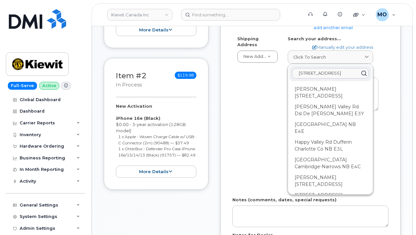
scroll to position [0, 5]
type input "2275 dryvalley rd soda springs ID"
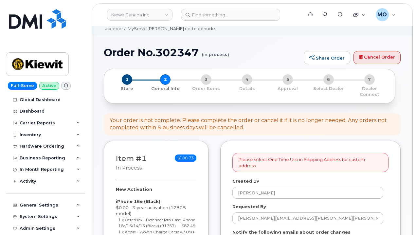
scroll to position [0, 0]
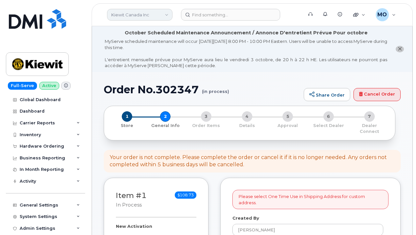
click at [127, 11] on link "Kiewit Canada Inc" at bounding box center [139, 15] width 65 height 12
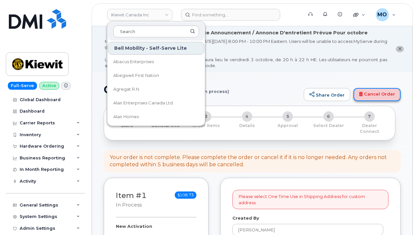
click at [385, 95] on link "Cancel Order" at bounding box center [376, 94] width 47 height 13
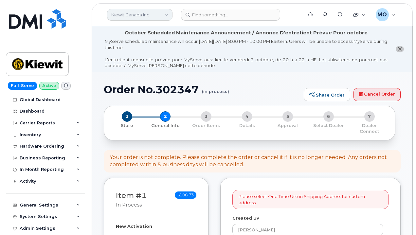
click at [134, 16] on link "Kiewit Canada Inc" at bounding box center [139, 15] width 65 height 12
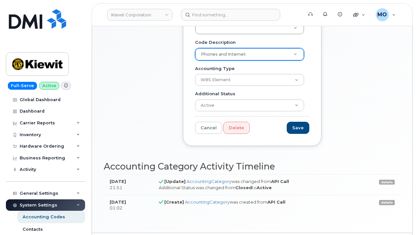
scroll to position [201, 0]
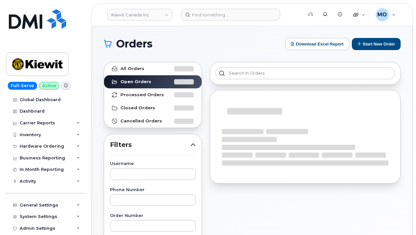
click at [157, 24] on header "Kiewit Canada Inc Support Alerts Knowledge Base Quicklinks Suspend / Cancel Dev…" at bounding box center [252, 14] width 321 height 23
click at [155, 21] on header "Kiewit Canada Inc Support Alerts Knowledge Base Quicklinks Suspend / Cancel Dev…" at bounding box center [252, 14] width 321 height 23
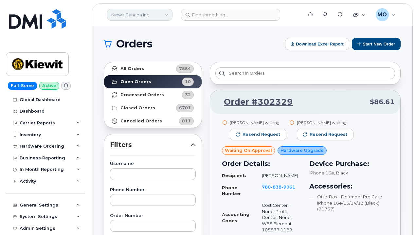
click at [153, 19] on link "Kiewit Canada Inc" at bounding box center [139, 15] width 65 height 12
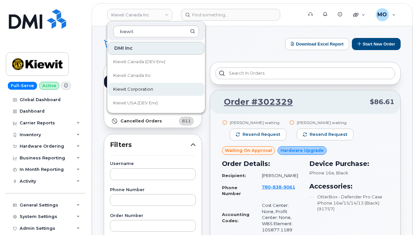
type input "kiewit"
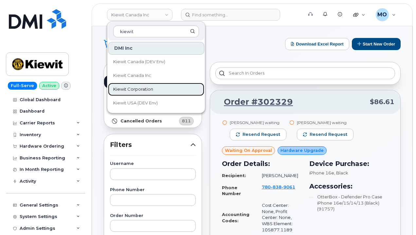
click at [155, 86] on link "Kiewit Corporation" at bounding box center [156, 89] width 96 height 13
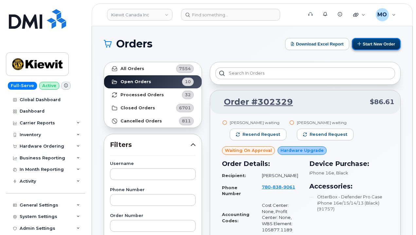
click at [369, 44] on button "Start New Order" at bounding box center [376, 44] width 49 height 12
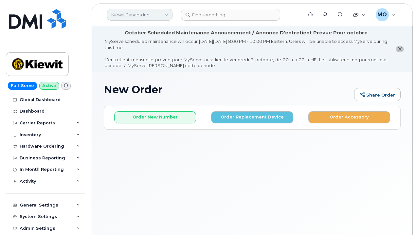
click at [162, 17] on link "Kiewit Canada Inc" at bounding box center [139, 15] width 65 height 12
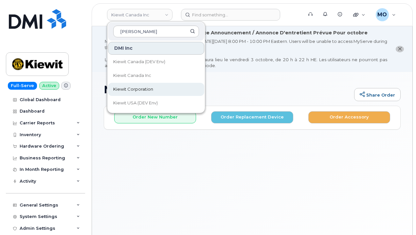
type input "[PERSON_NAME]"
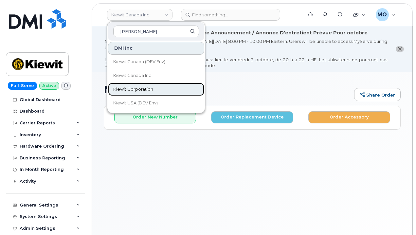
click at [153, 86] on link "Kiewit Corporation" at bounding box center [156, 89] width 96 height 13
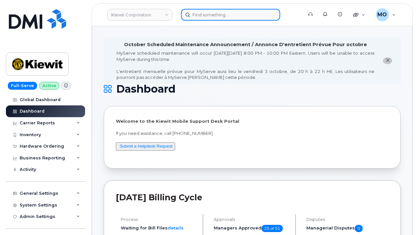
click at [205, 16] on input at bounding box center [230, 15] width 99 height 12
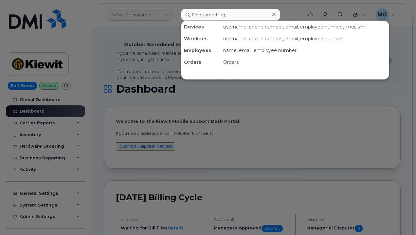
click at [135, 70] on div at bounding box center [208, 117] width 416 height 235
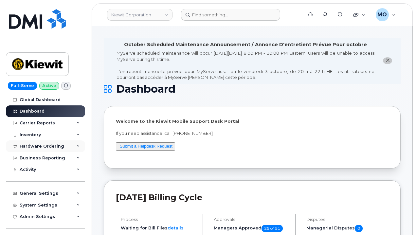
click at [62, 148] on div "Hardware Ordering" at bounding box center [45, 146] width 79 height 12
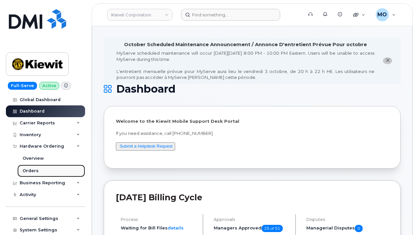
click at [40, 176] on link "Orders" at bounding box center [51, 171] width 68 height 12
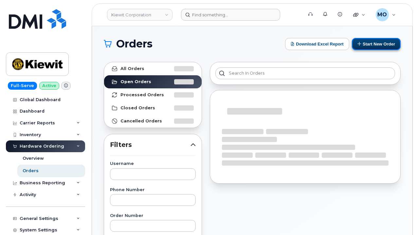
click at [364, 42] on button "Start New Order" at bounding box center [376, 44] width 49 height 12
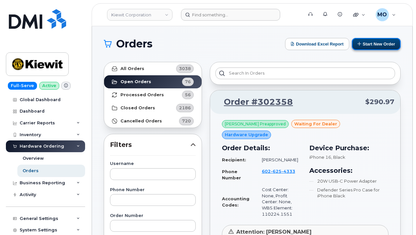
click at [365, 42] on button "Start New Order" at bounding box center [376, 44] width 49 height 12
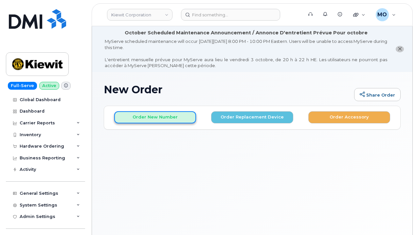
click at [171, 120] on button "Order New Number" at bounding box center [155, 117] width 82 height 12
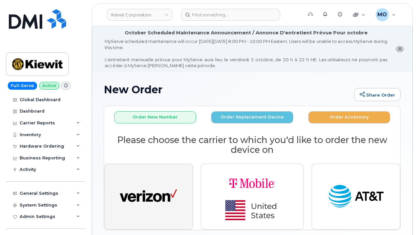
click at [139, 197] on img "button" at bounding box center [148, 196] width 57 height 29
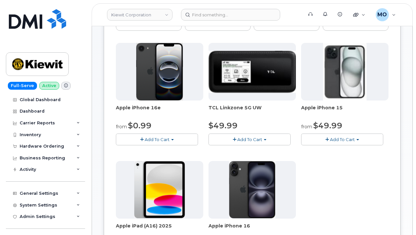
scroll to position [131, 0]
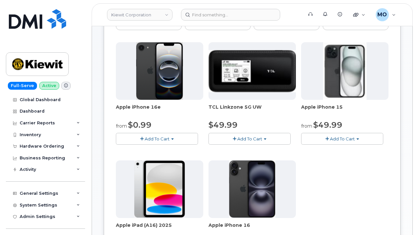
click at [162, 137] on span "Add To Cart" at bounding box center [157, 138] width 25 height 5
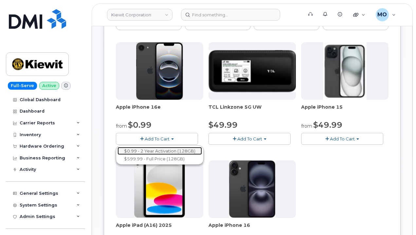
click at [163, 150] on link "$0.99 - 2 Year Activation (128GB)" at bounding box center [159, 151] width 84 height 8
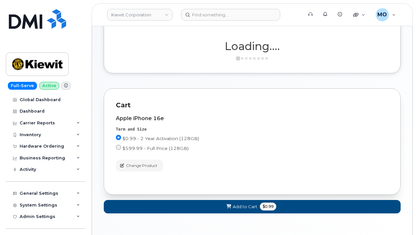
scroll to position [98, 0]
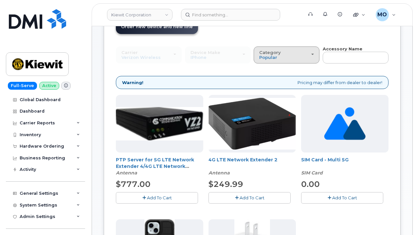
click at [308, 62] on button "Category Popular" at bounding box center [287, 54] width 66 height 17
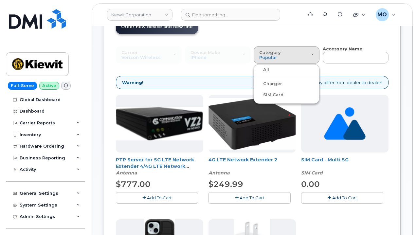
click at [271, 82] on label "Charger" at bounding box center [268, 84] width 27 height 8
click at [0, 0] on input "Charger" at bounding box center [0, 0] width 0 height 0
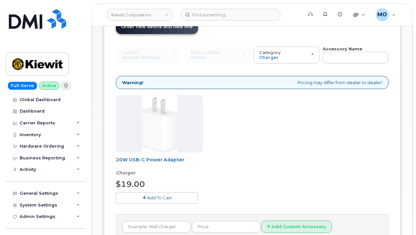
click at [159, 193] on button "Add To Cart" at bounding box center [157, 197] width 82 height 11
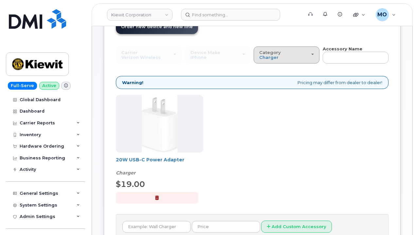
click at [303, 58] on div "Category Charger" at bounding box center [286, 55] width 55 height 10
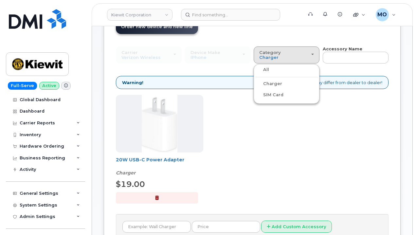
click at [266, 69] on label "All" at bounding box center [262, 70] width 14 height 8
click at [0, 0] on input "All" at bounding box center [0, 0] width 0 height 0
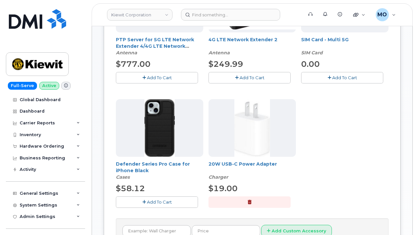
scroll to position [229, 0]
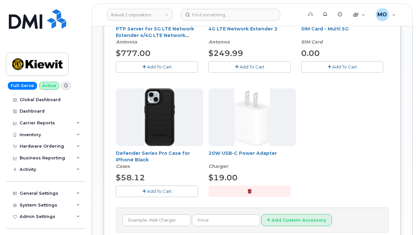
click at [140, 190] on button "Add To Cart" at bounding box center [157, 190] width 82 height 11
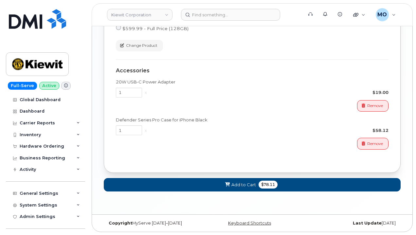
scroll to position [527, 0]
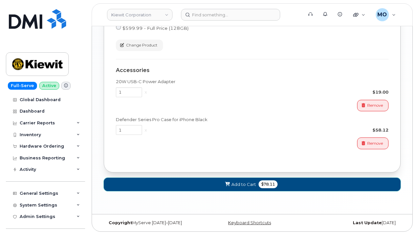
click at [230, 184] on span at bounding box center [227, 184] width 6 height 6
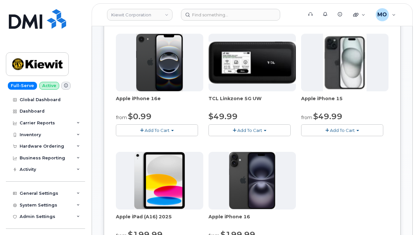
scroll to position [133, 0]
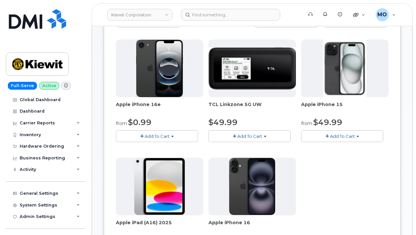
click at [181, 137] on button "Add To Cart" at bounding box center [157, 135] width 82 height 11
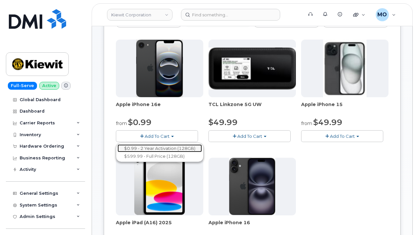
click at [152, 147] on link "$0.99 - 2 Year Activation (128GB)" at bounding box center [159, 148] width 84 height 8
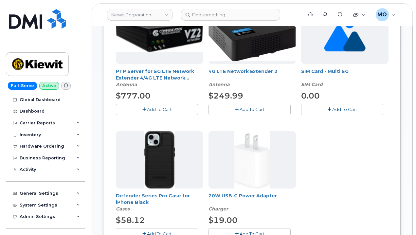
scroll to position [264, 0]
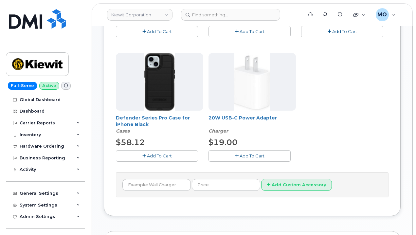
click at [163, 155] on span "Add To Cart" at bounding box center [159, 155] width 25 height 5
click at [244, 153] on button "Add To Cart" at bounding box center [249, 155] width 82 height 11
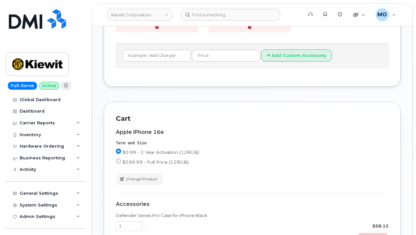
scroll to position [493, 0]
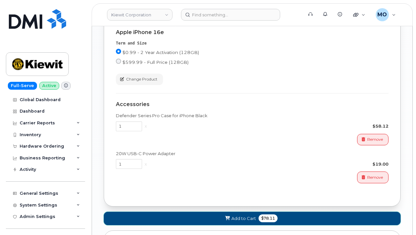
click at [258, 217] on span "$78.11" at bounding box center [267, 218] width 19 height 8
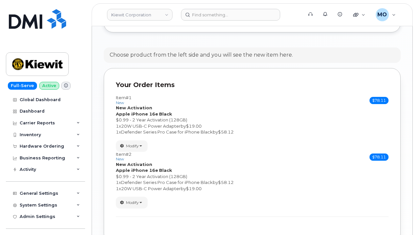
scroll to position [533, 0]
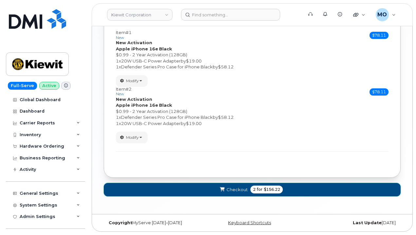
click at [235, 188] on span "Checkout" at bounding box center [236, 189] width 21 height 6
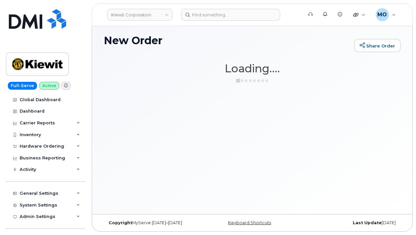
scroll to position [49, 0]
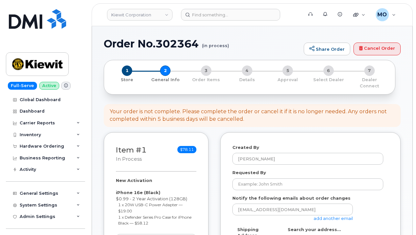
select select
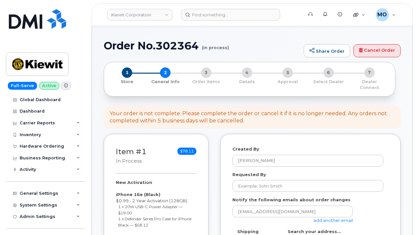
scroll to position [98, 0]
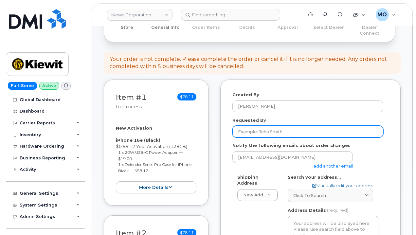
click at [261, 130] on input "Requested By" at bounding box center [307, 132] width 151 height 12
paste input "[PERSON_NAME][EMAIL_ADDRESS][PERSON_NAME][PERSON_NAME][DOMAIN_NAME]"
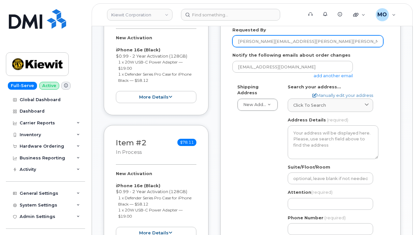
scroll to position [196, 0]
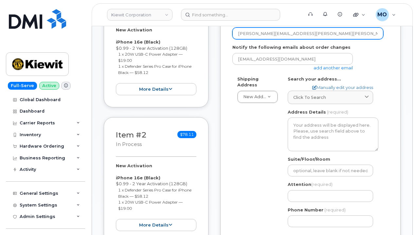
type input "[PERSON_NAME][EMAIL_ADDRESS][PERSON_NAME][PERSON_NAME][DOMAIN_NAME]"
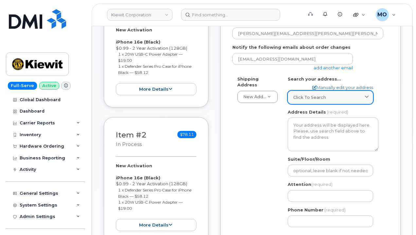
click at [327, 94] on div "Click to search" at bounding box center [330, 97] width 74 height 6
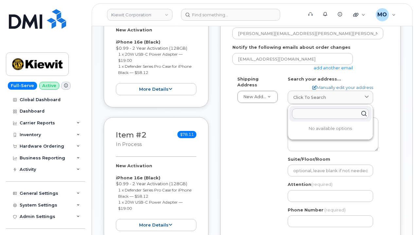
paste input "[STREET_ADDRESS][US_STATE]"
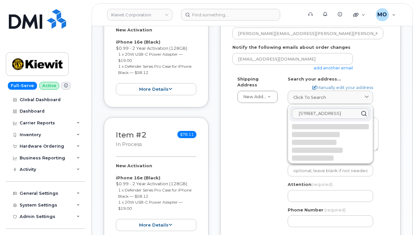
scroll to position [0, 6]
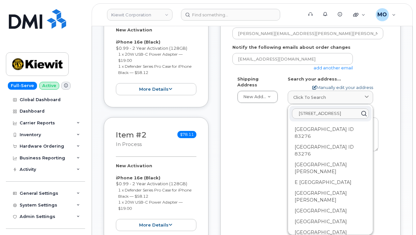
type input "[STREET_ADDRESS]"
click at [345, 84] on link "Manually edit your address" at bounding box center [342, 87] width 61 height 6
select select
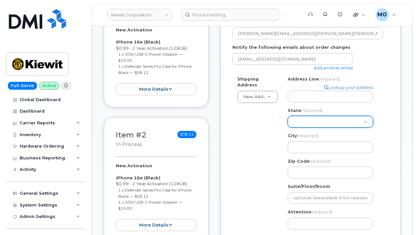
click at [336, 116] on select "[US_STATE] [US_STATE] [US_STATE] [US_STATE] [US_STATE] [US_STATE] [US_STATE] [U…" at bounding box center [330, 122] width 85 height 12
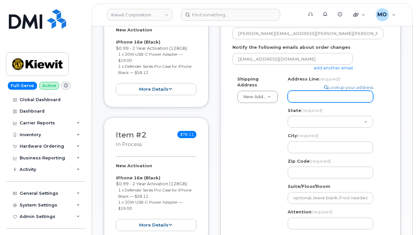
click at [325, 91] on input "Address Line (required)" at bounding box center [330, 97] width 85 height 12
type input "[STREET_ADDRESS][US_STATE]"
select select
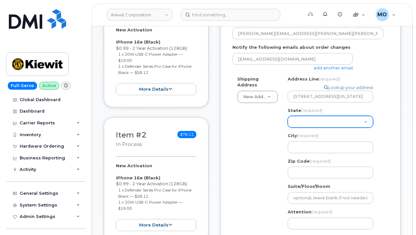
click at [324, 116] on select "Alabama Alaska American Samoa Arizona Arkansas California Colorado Connecticut …" at bounding box center [330, 122] width 85 height 12
select select "ID"
click at [288, 116] on select "Alabama Alaska American Samoa Arizona Arkansas California Colorado Connecticut …" at bounding box center [330, 122] width 85 height 12
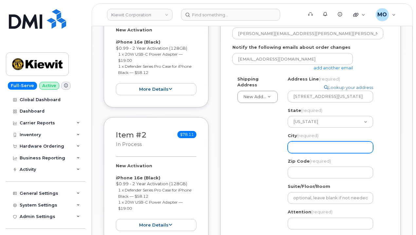
click at [308, 146] on input "City (required)" at bounding box center [330, 147] width 85 height 12
select select
type input "S"
select select
type input "So"
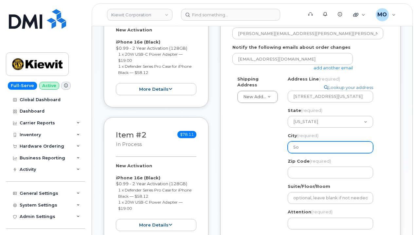
select select
type input "Sod"
select select
type input "Soda"
select select
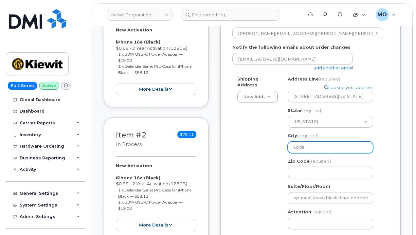
type input "Soda S"
select select
type input "Soda Sp"
select select
type input "Soda Spr"
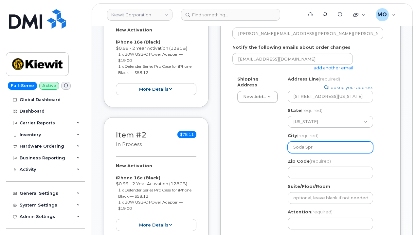
select select
type input "Soda Spri"
select select
type input "Soda Sprin"
select select
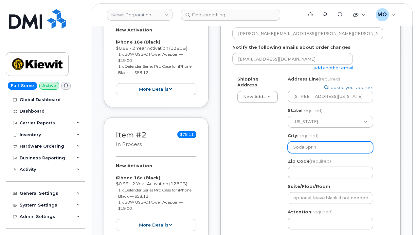
type input "Soda Spring"
select select
type input "Soda Springs"
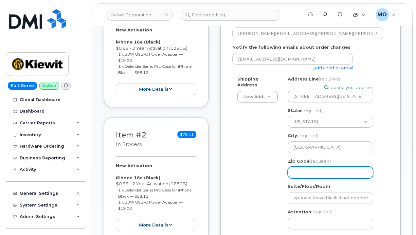
click at [333, 174] on div "ID Soda Springs Search your address... Manually edit your address Click to sear…" at bounding box center [333, 168] width 100 height 184
click at [331, 171] on input "Zip Code (required)" at bounding box center [330, 173] width 85 height 12
select select
type input "8"
select select
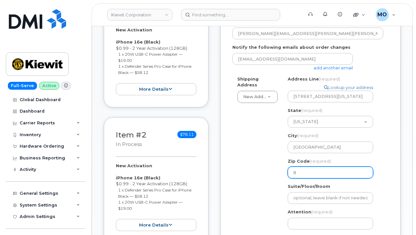
type input "83"
select select
type input "832"
select select
type input "8327"
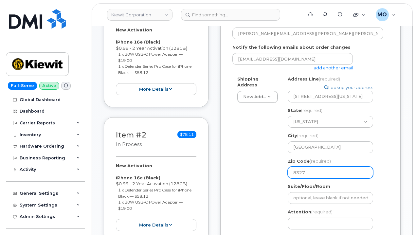
select select
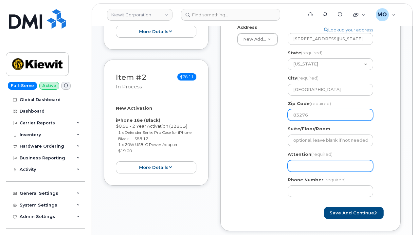
scroll to position [262, 0]
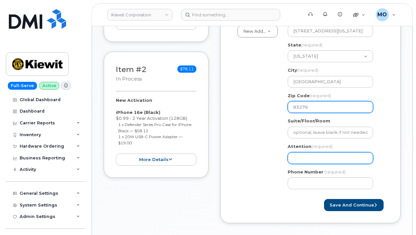
type input "83276"
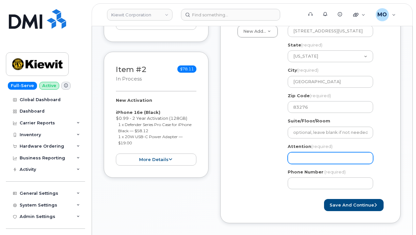
click at [310, 152] on input "Attention (required)" at bounding box center [330, 158] width 85 height 12
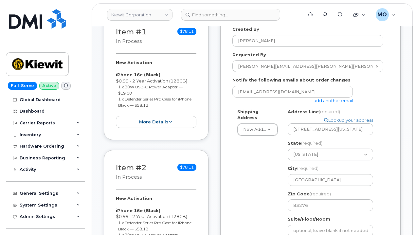
scroll to position [131, 0]
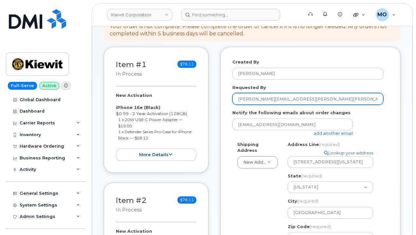
drag, startPoint x: 300, startPoint y: 94, endPoint x: 227, endPoint y: 94, distance: 72.3
click at [227, 94] on div "Created By Mark Oyekunie Requested By ISAAC.PACHECO@KIEWIT.COM Notify the follo…" at bounding box center [310, 200] width 180 height 307
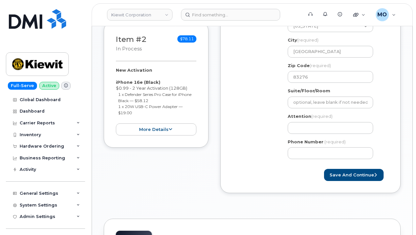
scroll to position [294, 0]
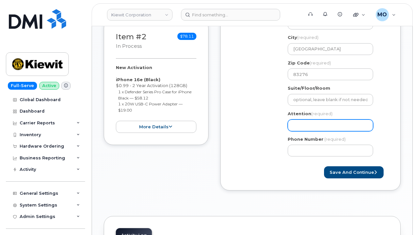
click at [315, 119] on input "Attention (required)" at bounding box center [330, 125] width 85 height 12
paste input "[PERSON_NAME][EMAIL_ADDRESS][PERSON_NAME][PERSON_NAME][DOMAIN_NAME]"
select select
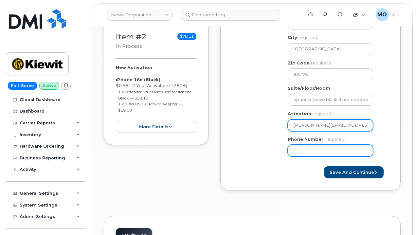
type input "[PERSON_NAME][EMAIL_ADDRESS][PERSON_NAME][PERSON_NAME][DOMAIN_NAME]"
click at [313, 145] on input "Phone Number" at bounding box center [330, 151] width 85 height 12
click at [335, 148] on input "Phone Number" at bounding box center [330, 151] width 85 height 12
paste input "7016509423"
select select
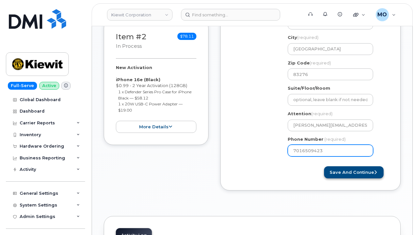
type input "7016509423"
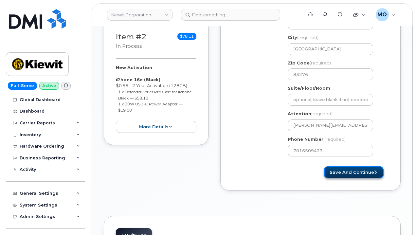
click at [338, 166] on button "Save and Continue" at bounding box center [354, 172] width 60 height 12
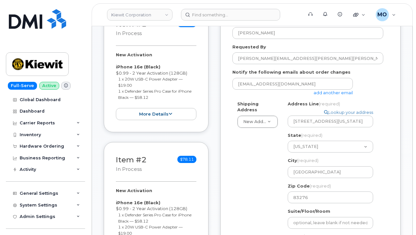
scroll to position [164, 0]
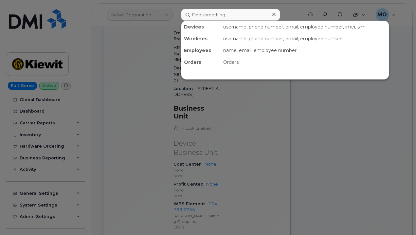
click at [129, 77] on div at bounding box center [208, 117] width 416 height 235
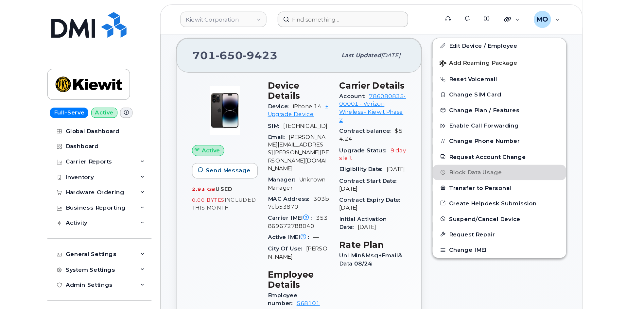
scroll to position [163, 0]
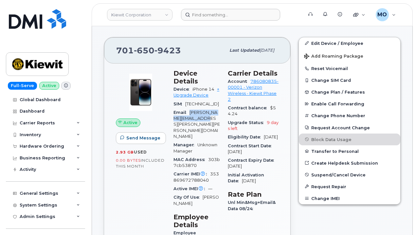
drag, startPoint x: 211, startPoint y: 124, endPoint x: 189, endPoint y: 119, distance: 22.5
click at [189, 119] on div "Email [PERSON_NAME][EMAIL_ADDRESS][PERSON_NAME][PERSON_NAME][DOMAIN_NAME]" at bounding box center [196, 124] width 46 height 32
copy span "[PERSON_NAME][EMAIL_ADDRESS][PERSON_NAME][PERSON_NAME][DOMAIN_NAME]"
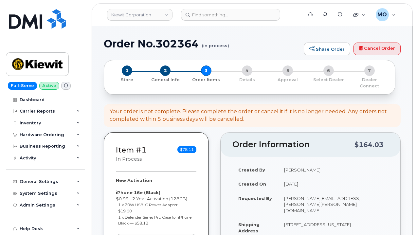
select select
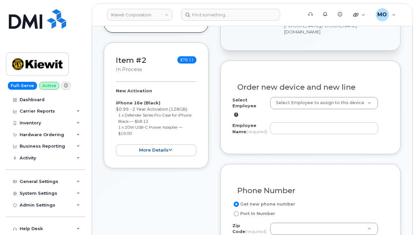
scroll to position [275, 0]
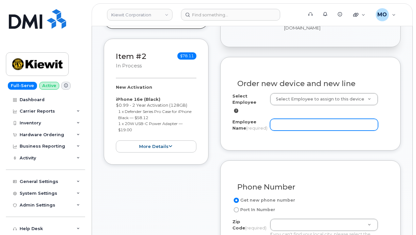
click at [282, 119] on input "Employee Name (required)" at bounding box center [324, 125] width 108 height 12
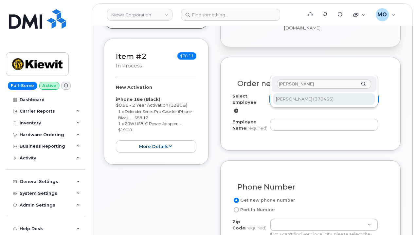
type input "[PERSON_NAME]"
type input "2152370"
type input "[PERSON_NAME]"
type input "[STREET_ADDRESS]"
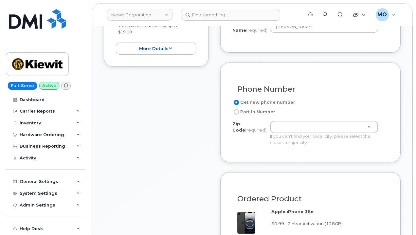
scroll to position [373, 0]
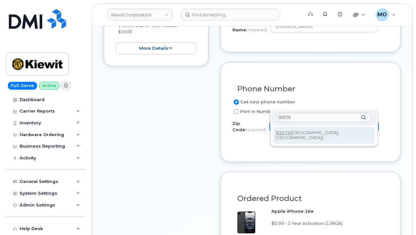
type input "83276"
type input "83276 ([GEOGRAPHIC_DATA], [GEOGRAPHIC_DATA])"
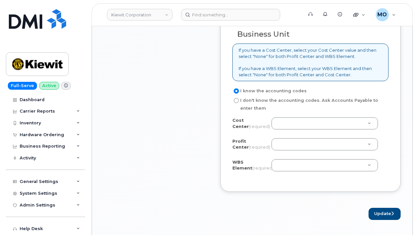
scroll to position [667, 0]
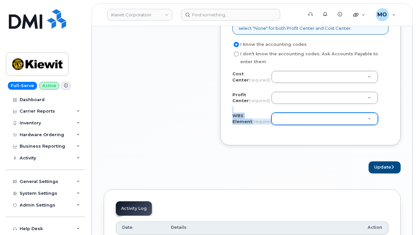
click at [301, 90] on div "Cost Center (required) Profit Center (required) None - None - None WBS Element …" at bounding box center [310, 102] width 156 height 62
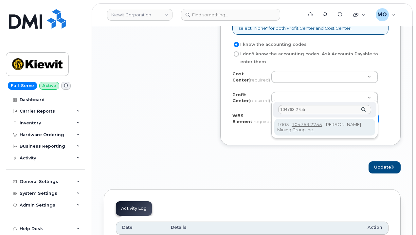
type input "104763.2755"
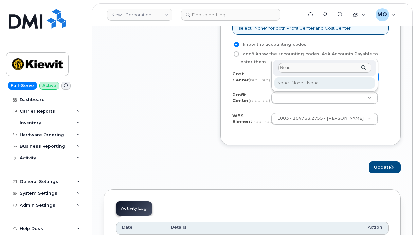
type input "None"
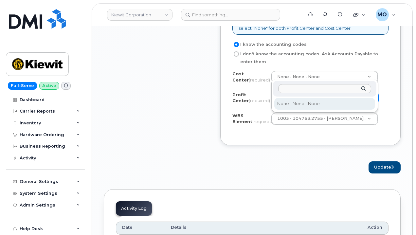
select select "None"
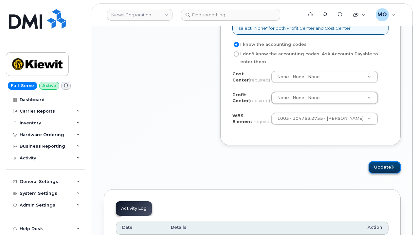
click at [379, 161] on button "Update" at bounding box center [384, 167] width 32 height 12
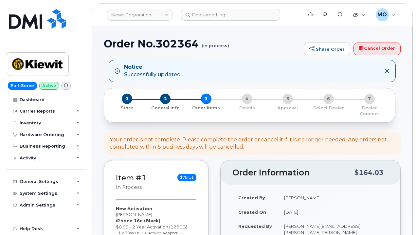
select select
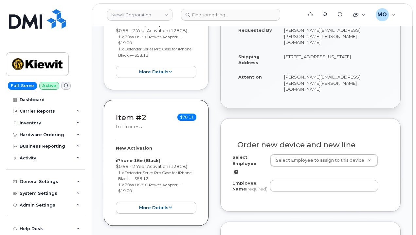
scroll to position [274, 0]
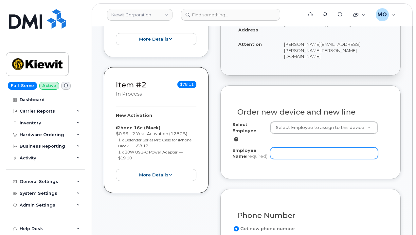
click at [334, 147] on input "Employee Name (required)" at bounding box center [324, 153] width 108 height 12
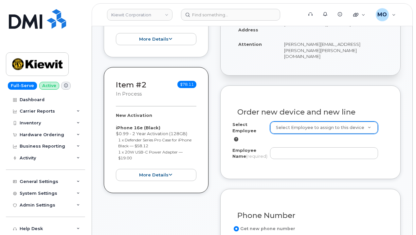
drag, startPoint x: 331, startPoint y: 106, endPoint x: 331, endPoint y: 99, distance: 7.2
click at [331, 121] on div "Select Employee Select Employee to assign to this device" at bounding box center [310, 131] width 156 height 21
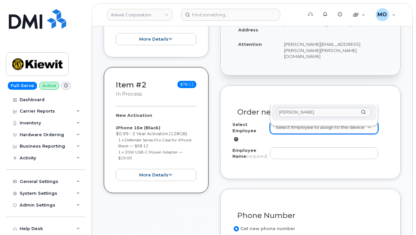
type input "[PERSON_NAME]"
drag, startPoint x: 322, startPoint y: 117, endPoint x: 280, endPoint y: 121, distance: 42.3
click at [280, 121] on div "[PERSON_NAME]" at bounding box center [324, 114] width 108 height 23
click at [317, 116] on input "[PERSON_NAME]" at bounding box center [324, 112] width 94 height 9
click at [365, 111] on div "[PERSON_NAME]" at bounding box center [324, 112] width 105 height 16
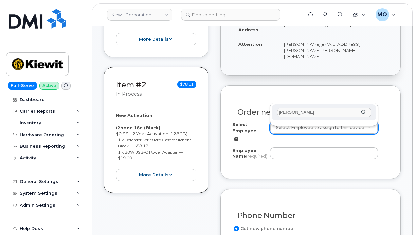
click at [365, 111] on div "[PERSON_NAME]" at bounding box center [324, 112] width 105 height 16
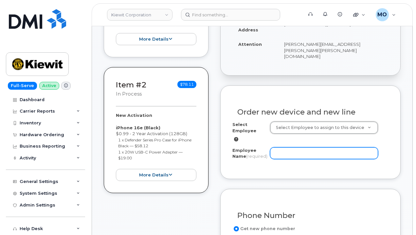
click at [328, 147] on input "Employee Name (required)" at bounding box center [324, 153] width 108 height 12
type input "[PERSON_NAME]"
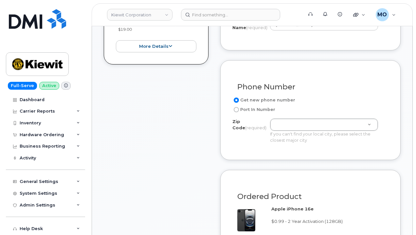
scroll to position [438, 0]
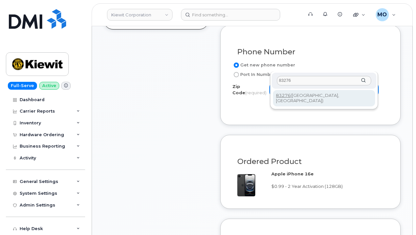
type input "83276"
type input "83276 ([GEOGRAPHIC_DATA], [GEOGRAPHIC_DATA])"
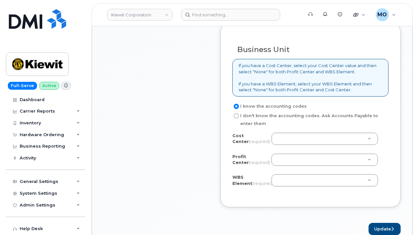
scroll to position [634, 0]
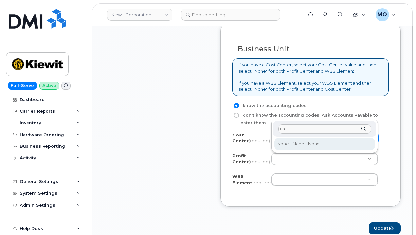
type input "no"
type input "None"
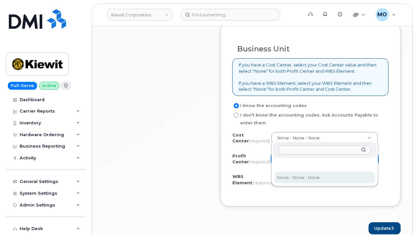
select select "None"
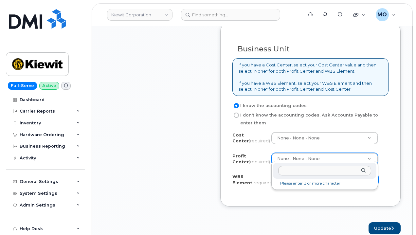
click at [332, 164] on div "Please enter 1 or more character" at bounding box center [324, 175] width 107 height 28
click at [329, 169] on input "text" at bounding box center [324, 170] width 93 height 9
paste input "104763.2755"
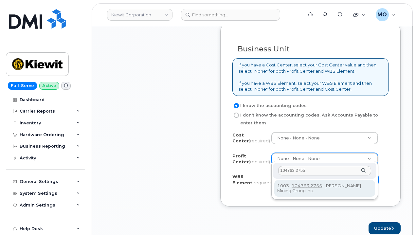
type input "104763.2755"
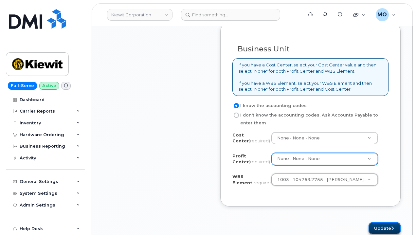
click at [386, 222] on button "Update" at bounding box center [384, 228] width 32 height 12
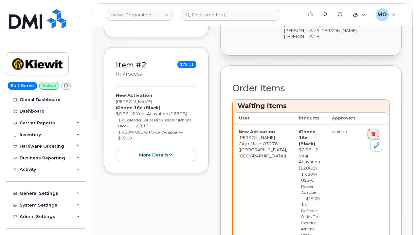
scroll to position [458, 0]
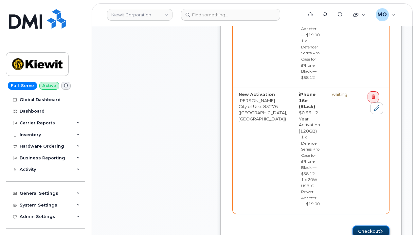
click at [373, 225] on button "Checkout" at bounding box center [370, 231] width 37 height 12
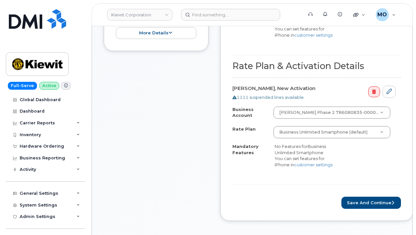
scroll to position [393, 0]
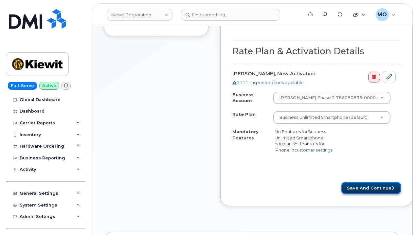
click at [363, 185] on button "Save and Continue" at bounding box center [371, 188] width 60 height 12
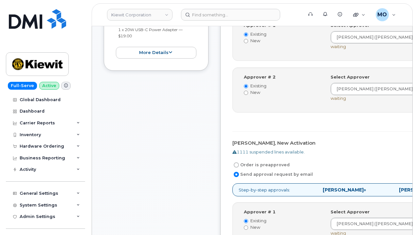
scroll to position [521, 0]
